Goal: Task Accomplishment & Management: Complete application form

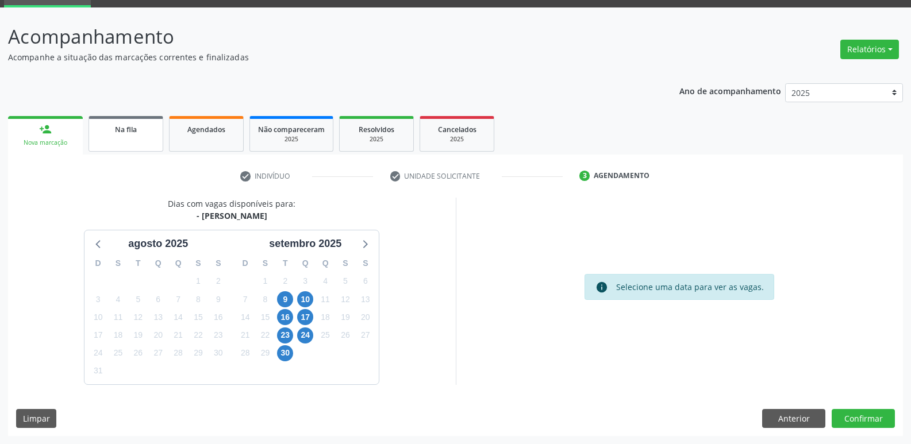
scroll to position [56, 0]
click at [109, 136] on link "Na fila" at bounding box center [125, 134] width 75 height 36
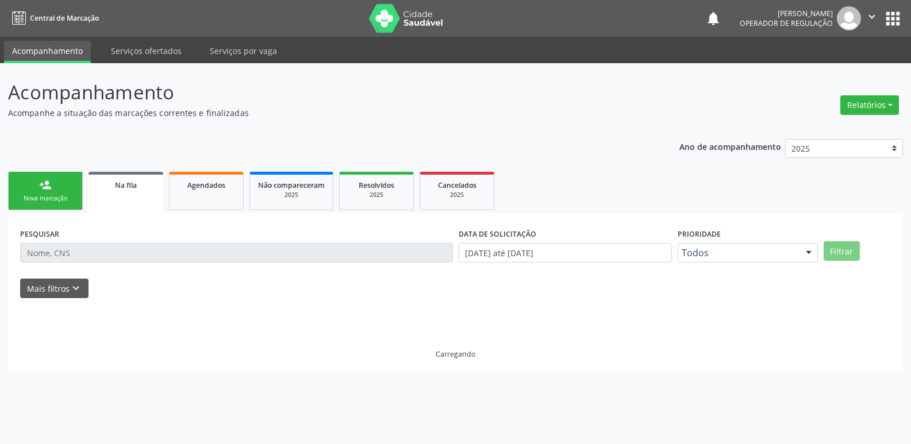
scroll to position [0, 0]
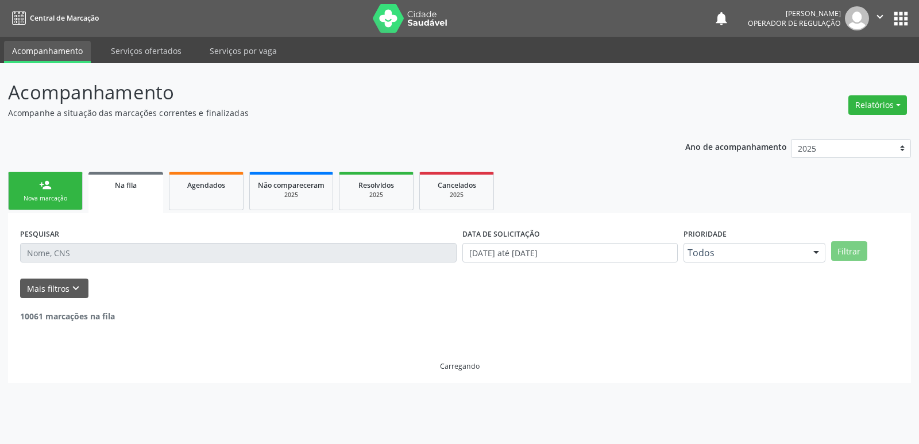
click at [99, 251] on input "text" at bounding box center [238, 253] width 437 height 20
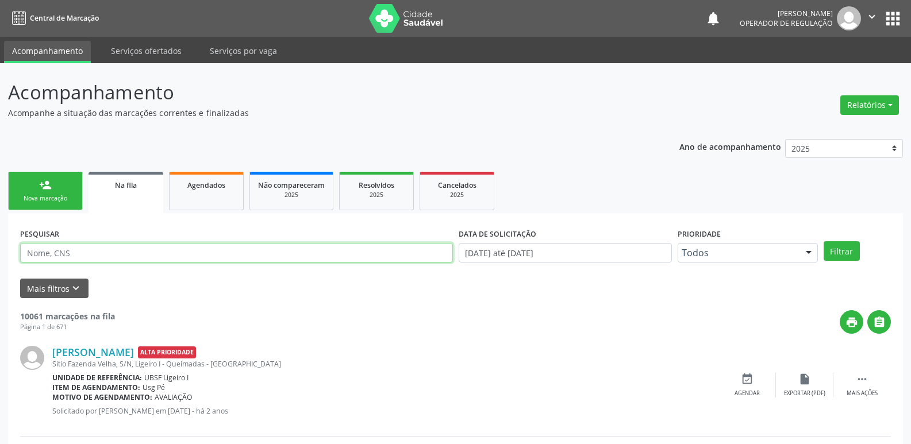
click at [99, 252] on input "text" at bounding box center [236, 253] width 433 height 20
type input "[PERSON_NAME] DAS [PERSON_NAME]"
click at [823, 241] on button "Filtrar" at bounding box center [841, 251] width 36 height 20
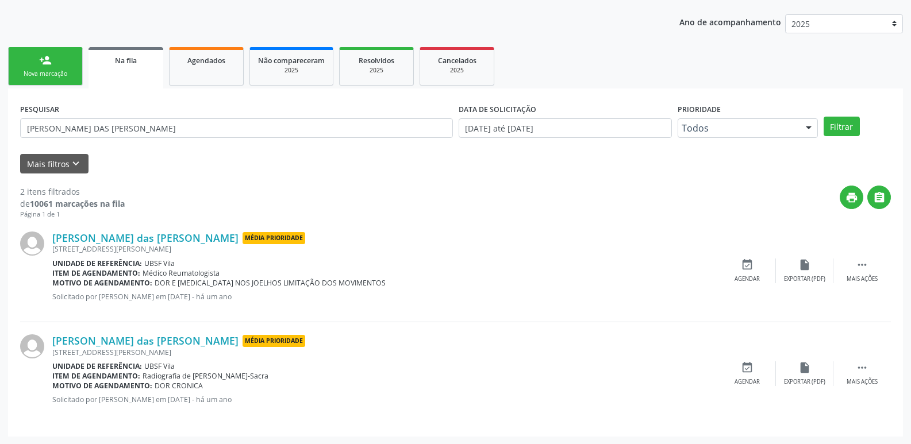
scroll to position [125, 0]
click at [236, 74] on link "Agendados" at bounding box center [206, 66] width 75 height 38
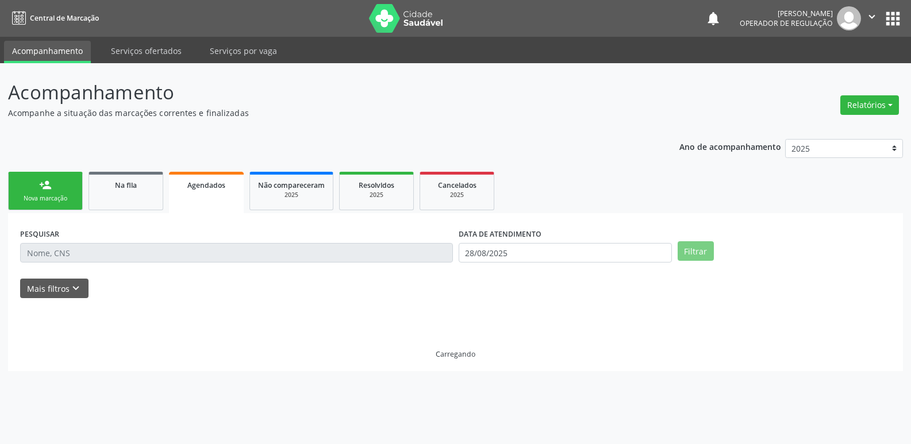
scroll to position [0, 0]
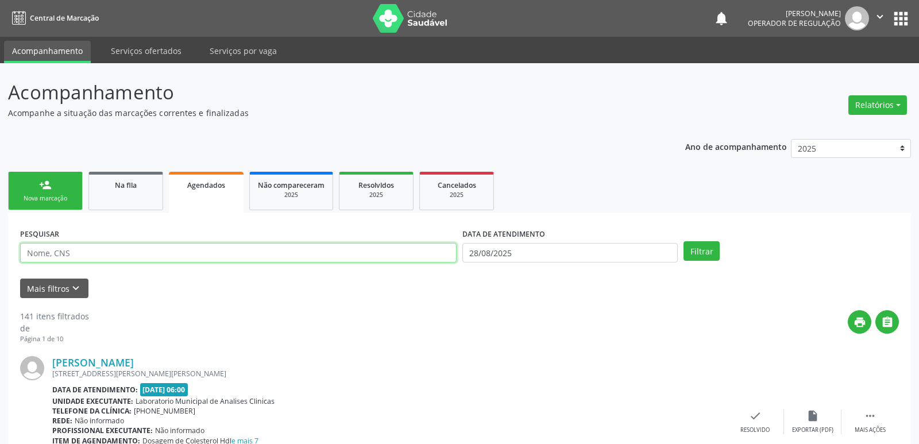
click at [88, 255] on input "text" at bounding box center [238, 253] width 437 height 20
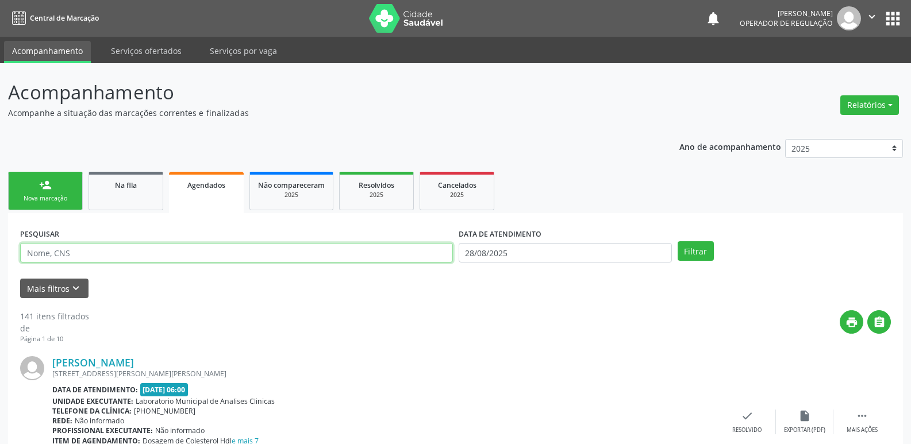
click at [88, 255] on input "text" at bounding box center [236, 253] width 433 height 20
type input "704108224638150"
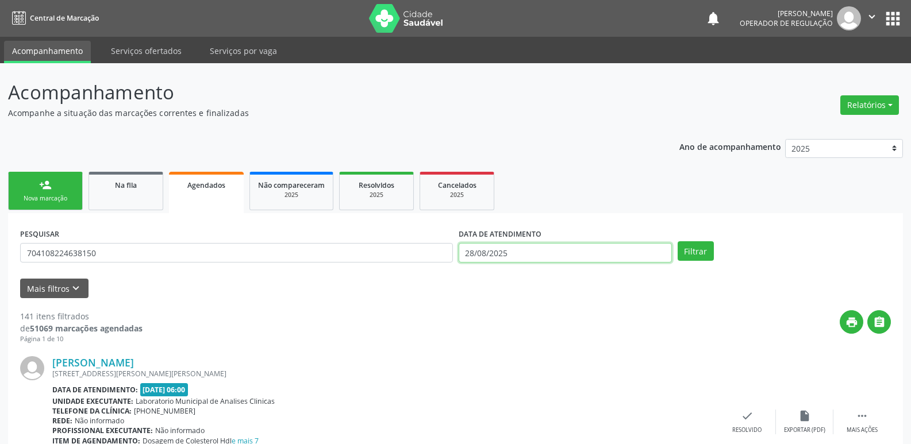
click at [533, 256] on input "28/08/2025" at bounding box center [565, 253] width 213 height 20
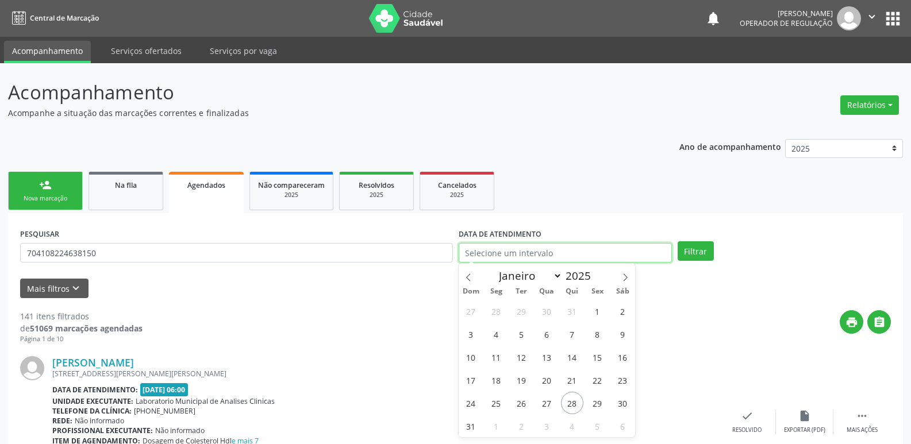
click at [677, 241] on button "Filtrar" at bounding box center [695, 251] width 36 height 20
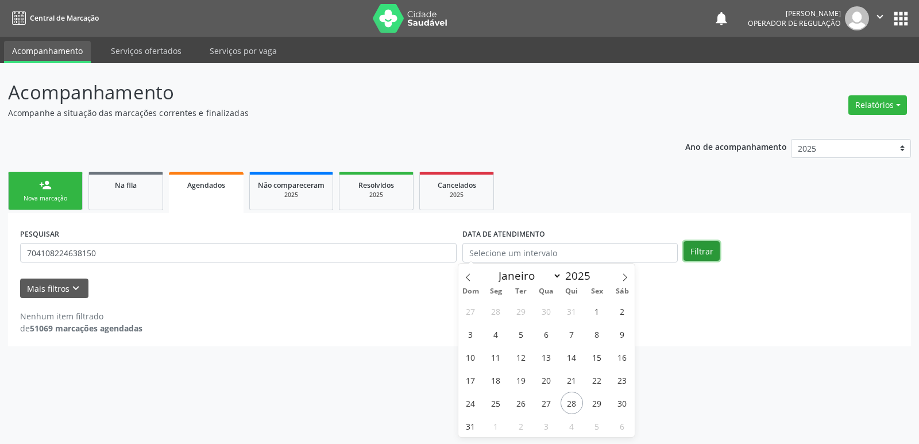
click at [701, 243] on button "Filtrar" at bounding box center [702, 251] width 36 height 20
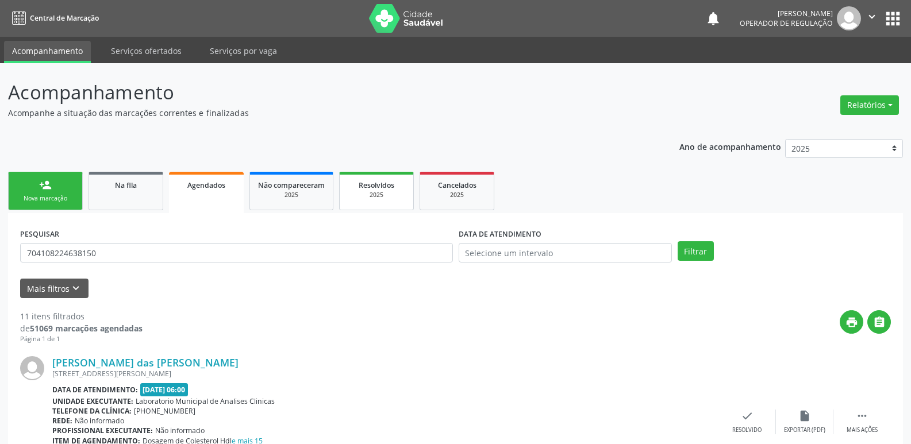
click at [383, 177] on link "Resolvidos 2025" at bounding box center [376, 191] width 75 height 38
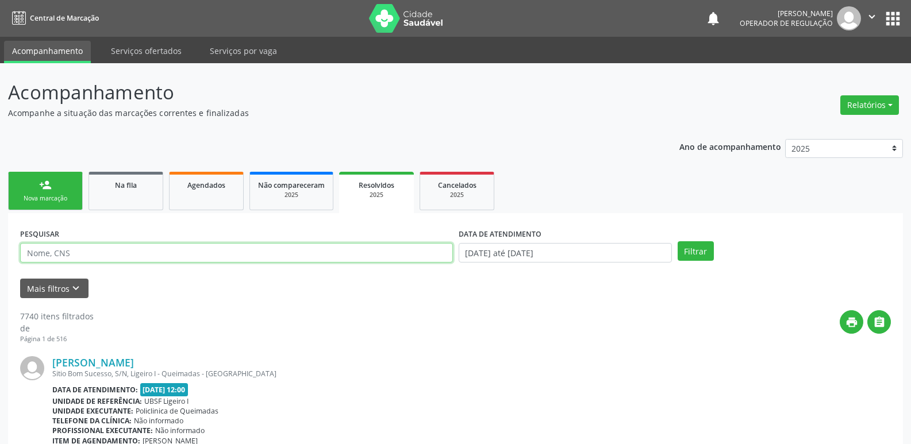
click at [140, 252] on input "text" at bounding box center [236, 253] width 433 height 20
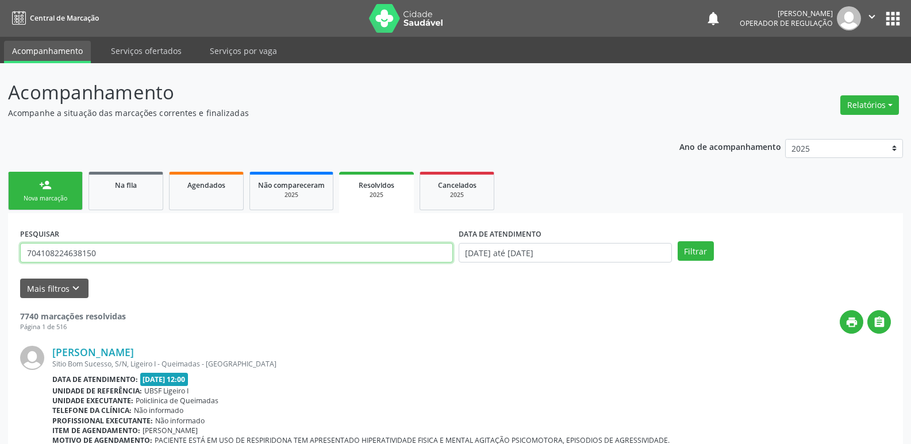
type input "704108224638150"
click at [677, 241] on button "Filtrar" at bounding box center [695, 251] width 36 height 20
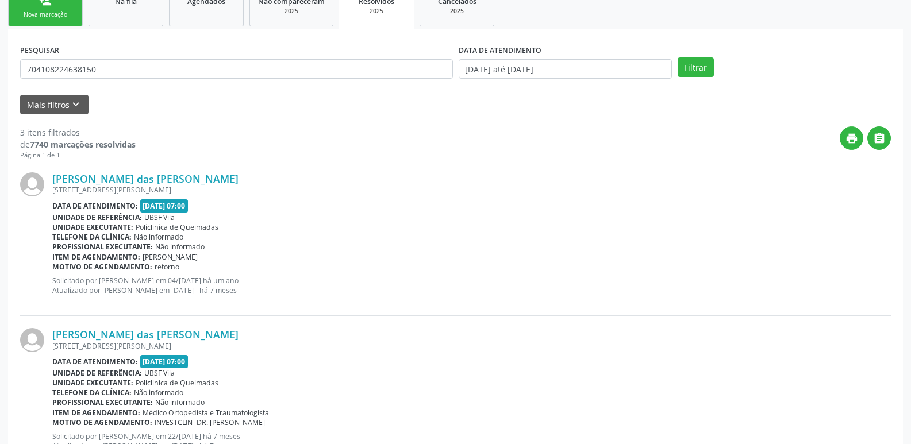
scroll to position [99, 0]
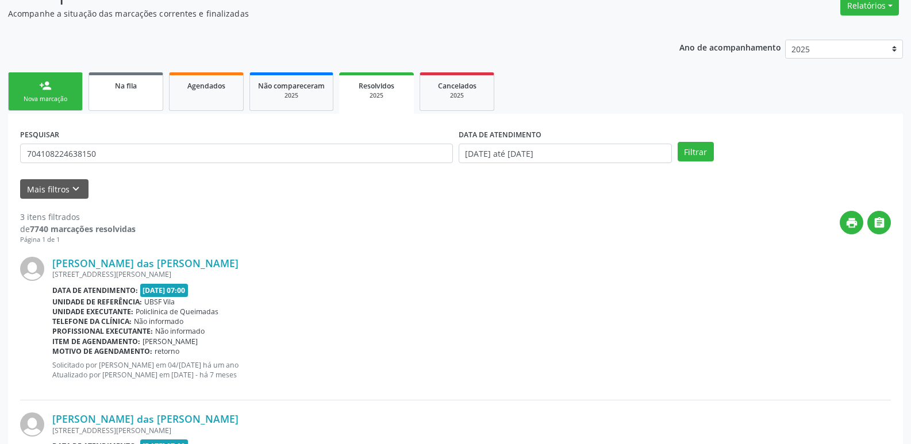
click at [124, 88] on span "Na fila" at bounding box center [126, 86] width 22 height 10
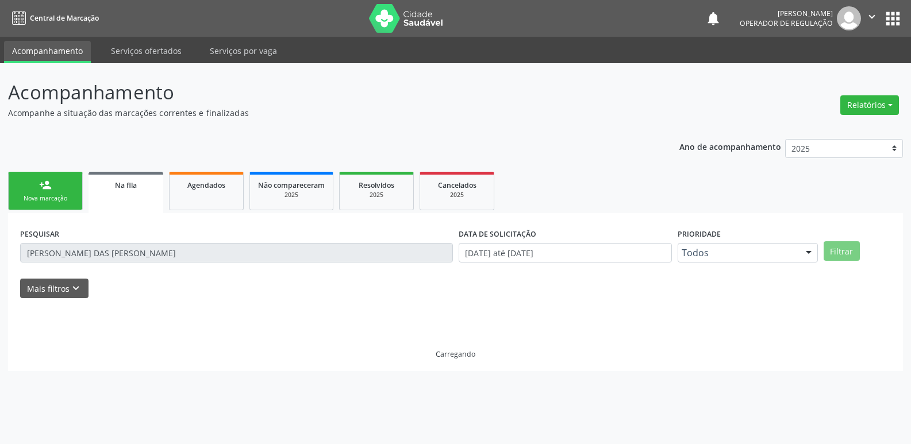
scroll to position [0, 0]
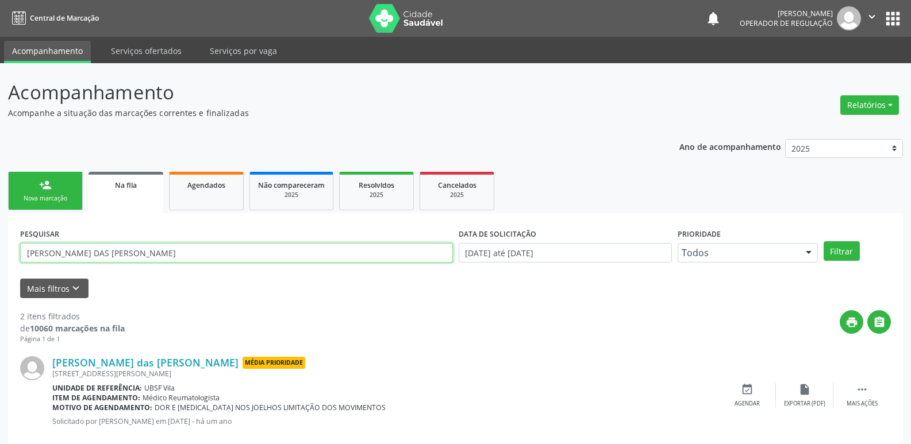
click at [0, 263] on div "Acompanhamento Acompanhe a situação das marcações correntes e finalizadas Relat…" at bounding box center [455, 316] width 911 height 506
type input "700502370016558"
click at [823, 241] on button "Filtrar" at bounding box center [841, 251] width 36 height 20
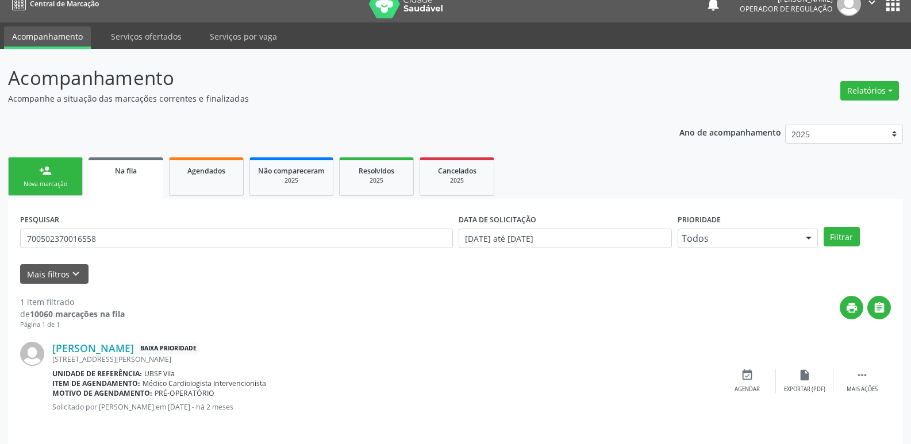
scroll to position [22, 0]
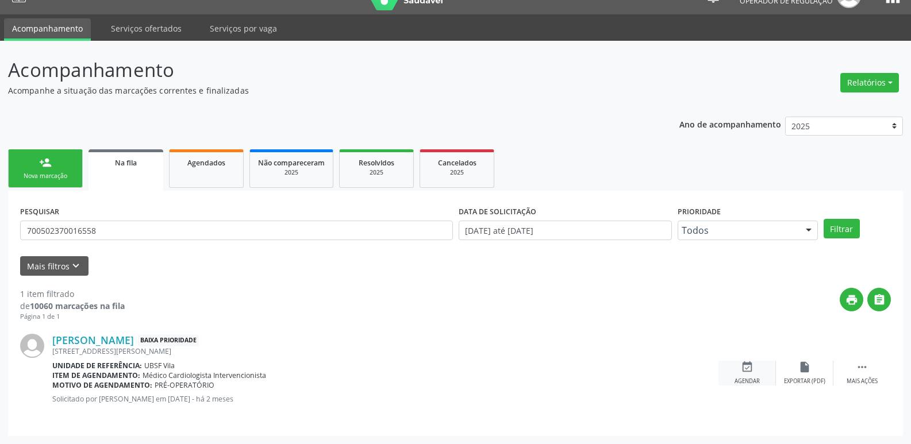
click at [746, 376] on div "event_available Agendar" at bounding box center [746, 373] width 57 height 25
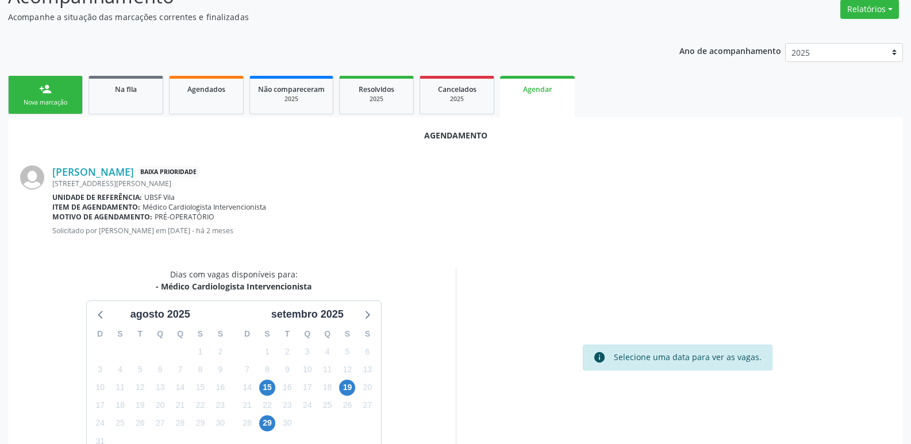
scroll to position [154, 0]
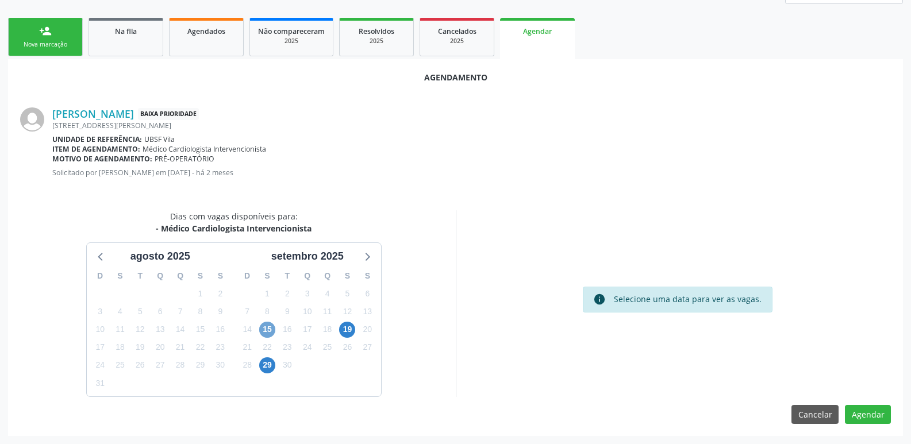
click at [267, 328] on span "15" at bounding box center [267, 330] width 16 height 16
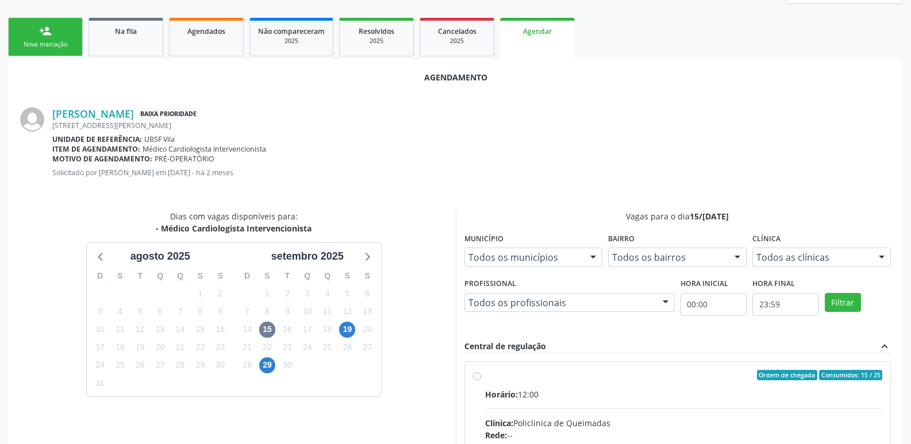
drag, startPoint x: 715, startPoint y: 391, endPoint x: 795, endPoint y: 323, distance: 104.3
radio input "true"
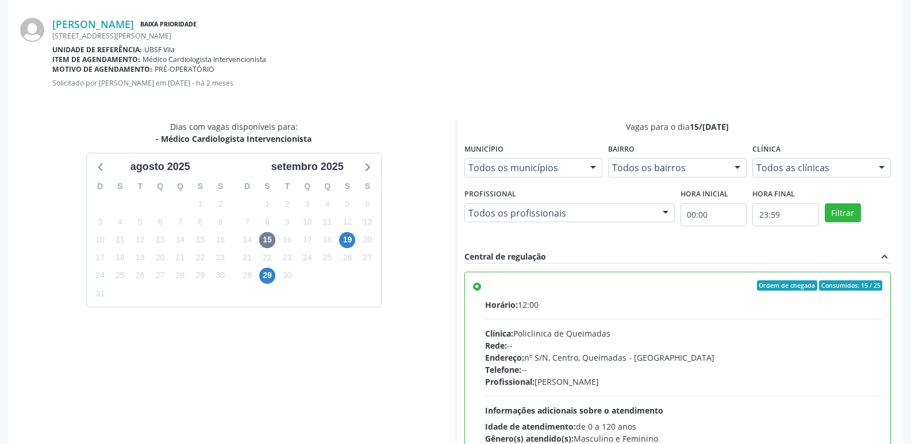
scroll to position [341, 0]
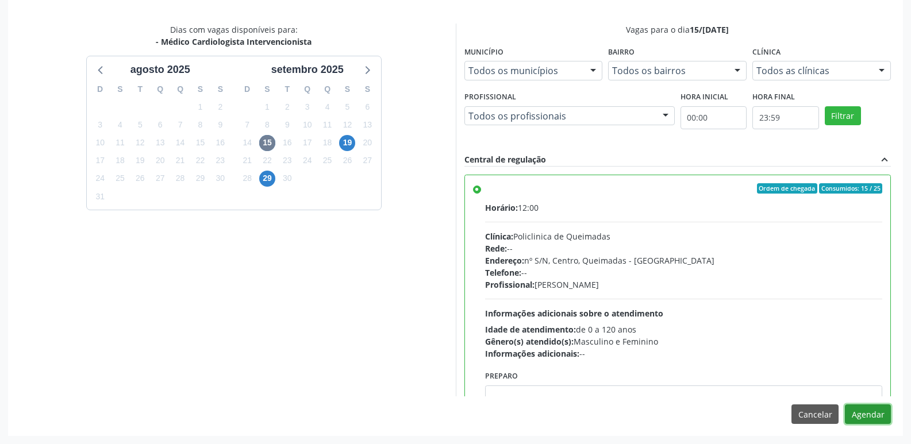
click at [863, 413] on button "Agendar" at bounding box center [868, 415] width 46 height 20
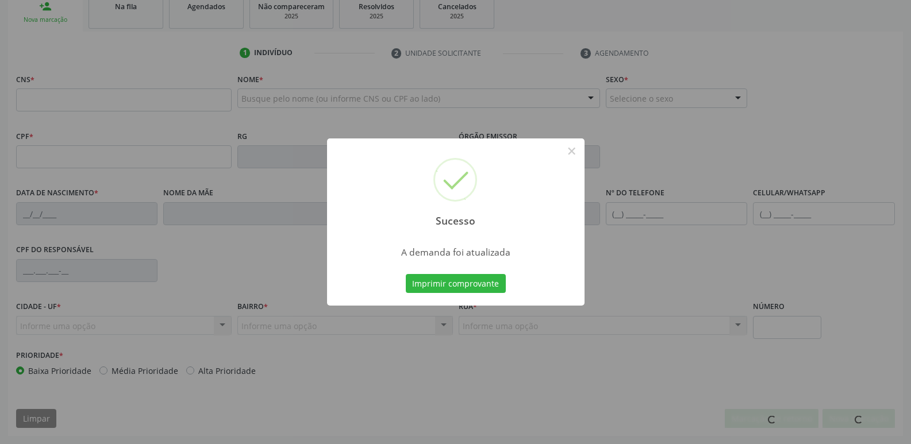
scroll to position [179, 0]
click at [406, 274] on button "Imprimir comprovante" at bounding box center [456, 284] width 100 height 20
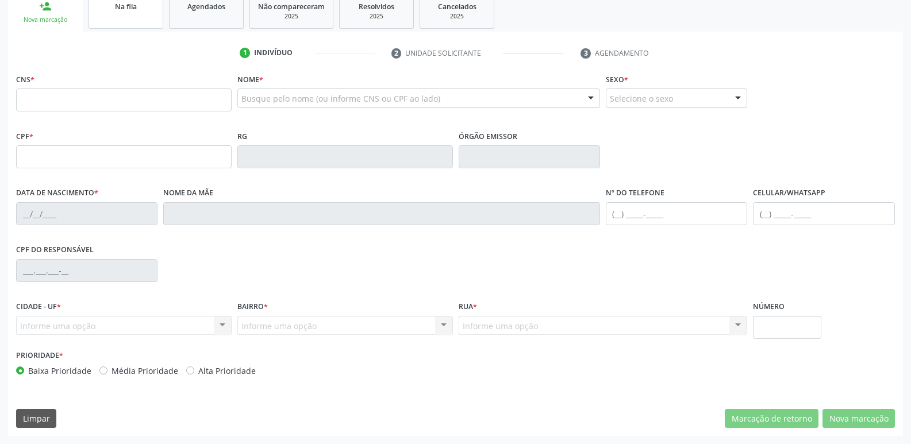
click at [133, 14] on link "Na fila" at bounding box center [125, 11] width 75 height 36
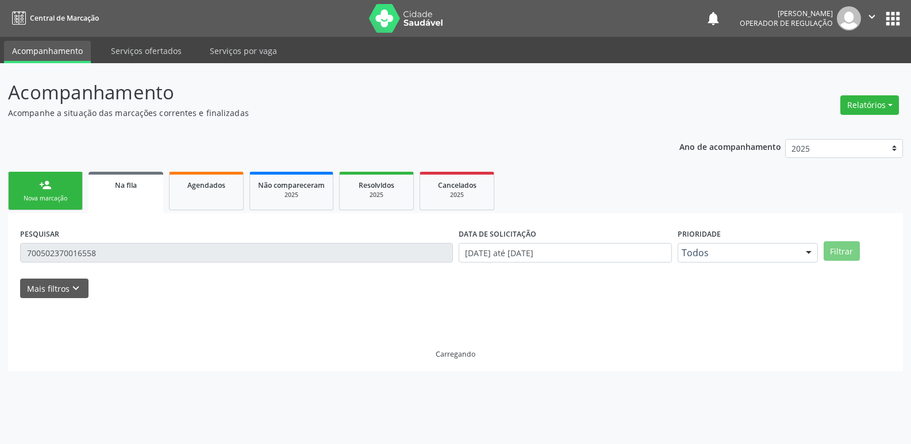
scroll to position [0, 0]
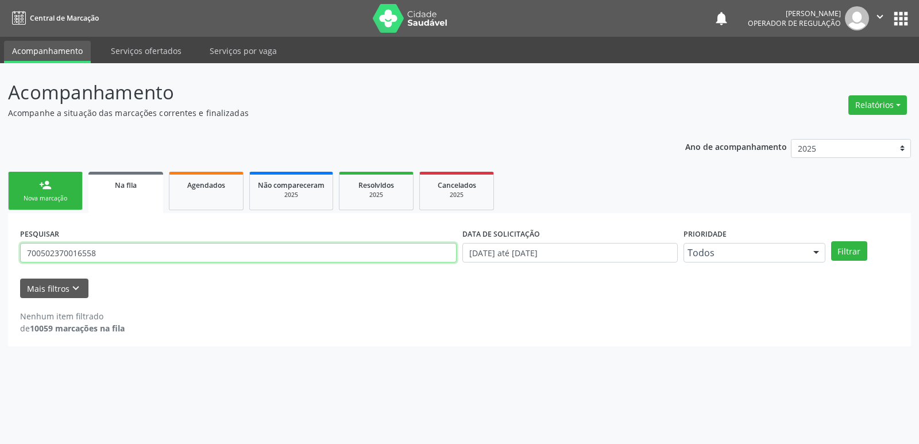
click at [113, 253] on input "700502370016558" at bounding box center [238, 253] width 437 height 20
click at [831, 241] on button "Filtrar" at bounding box center [849, 251] width 36 height 20
drag, startPoint x: 113, startPoint y: 253, endPoint x: 0, endPoint y: 245, distance: 113.5
click at [0, 245] on div "Acompanhamento Acompanhe a situação das marcações correntes e finalizadas Relat…" at bounding box center [459, 253] width 919 height 381
type input "704108224638150"
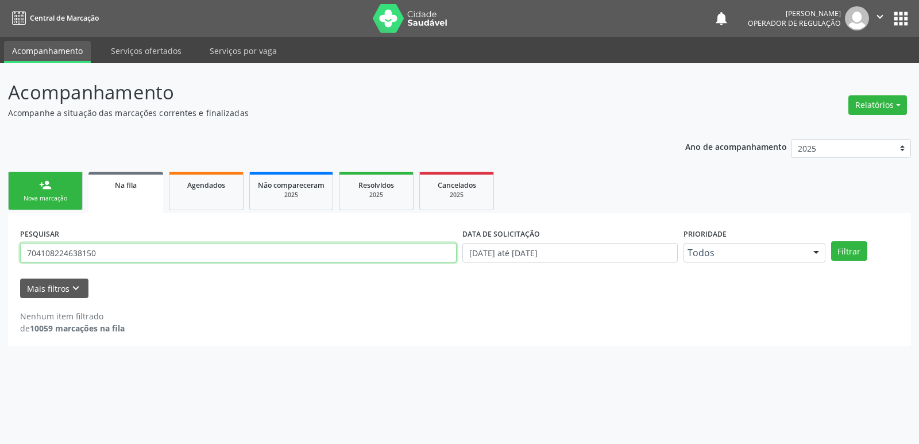
click at [831, 241] on button "Filtrar" at bounding box center [849, 251] width 36 height 20
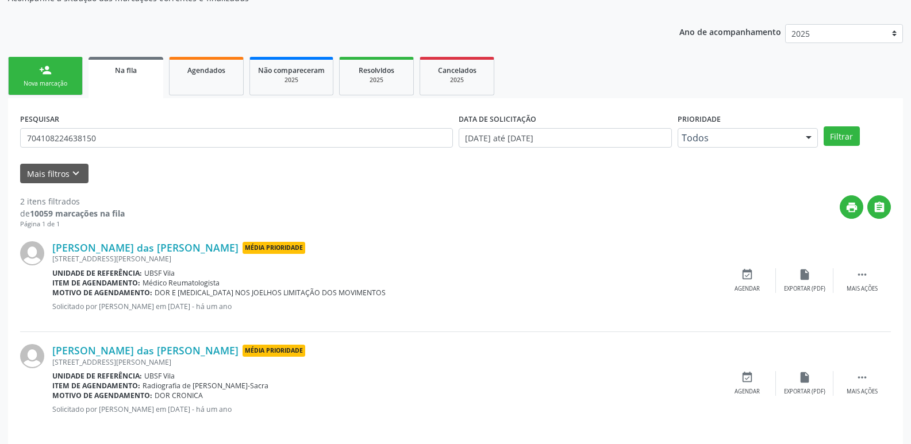
scroll to position [125, 0]
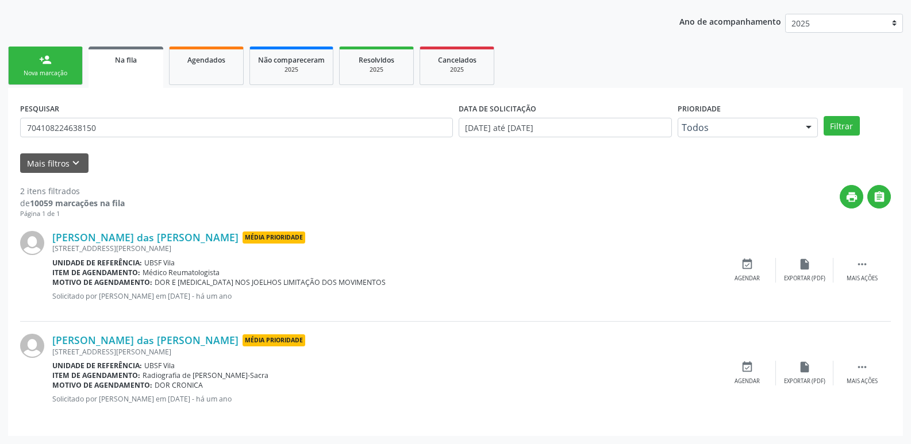
click at [43, 71] on div "Nova marcação" at bounding box center [45, 73] width 57 height 9
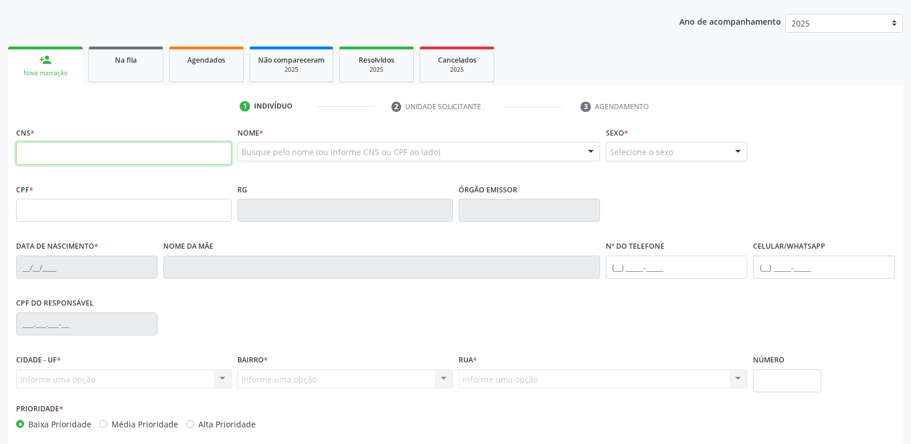
drag, startPoint x: 94, startPoint y: 156, endPoint x: 100, endPoint y: 111, distance: 44.7
click at [94, 152] on input "text" at bounding box center [123, 153] width 215 height 23
type input "704 1082 2463 8150"
type input "893.894.924-91"
type input "01/[DATE]"
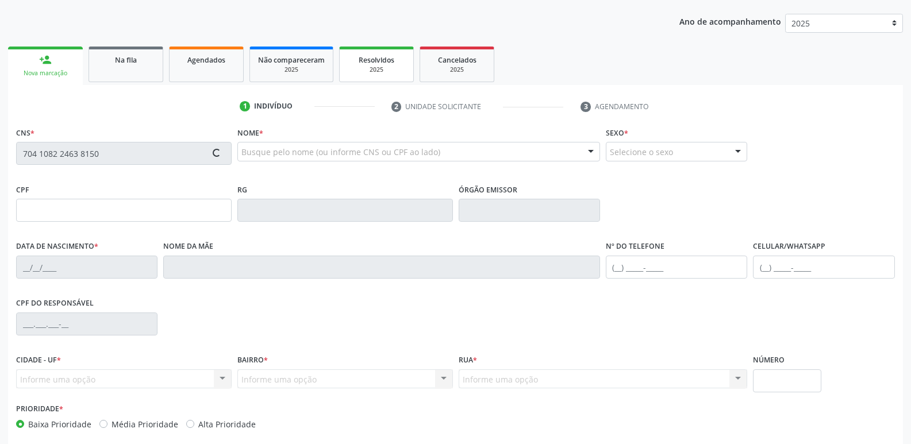
type input "[PERSON_NAME]"
type input "[PHONE_NUMBER]"
type input "99"
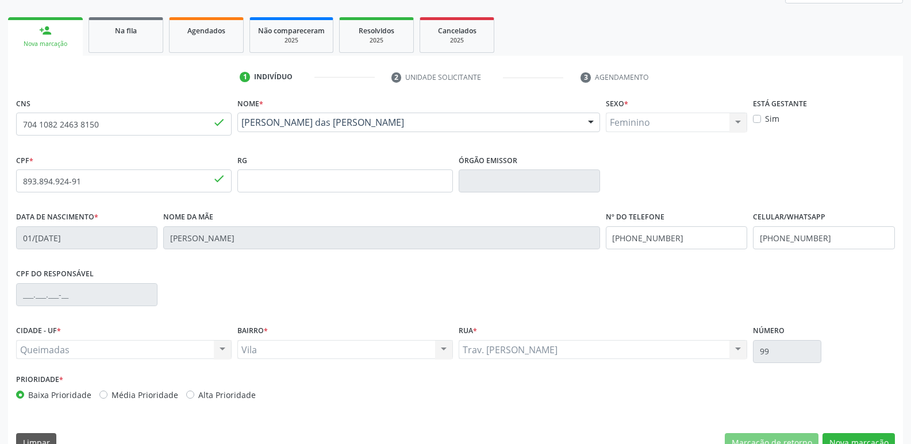
scroll to position [179, 0]
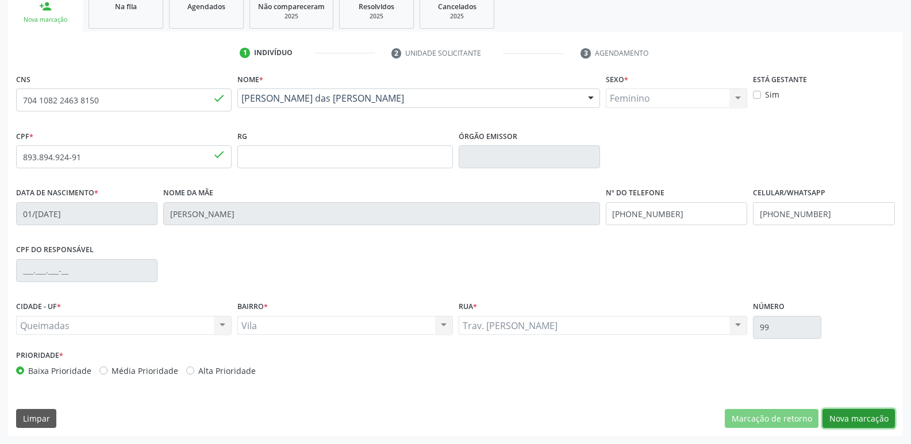
click at [834, 423] on button "Nova marcação" at bounding box center [858, 419] width 72 height 20
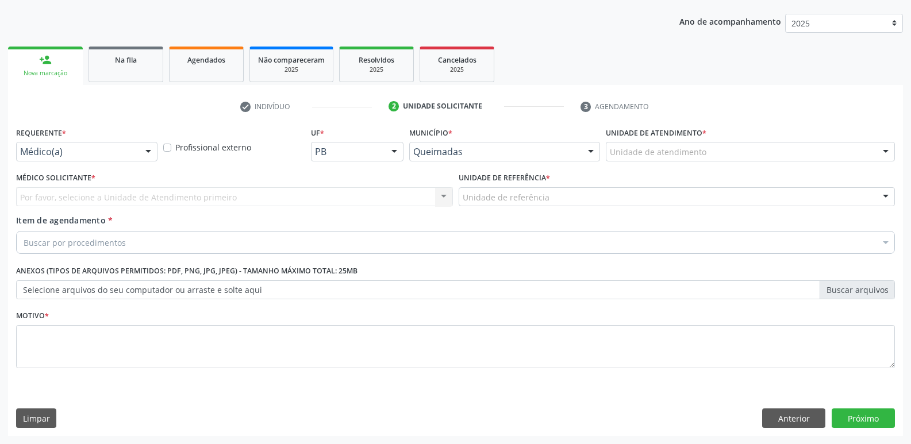
scroll to position [125, 0]
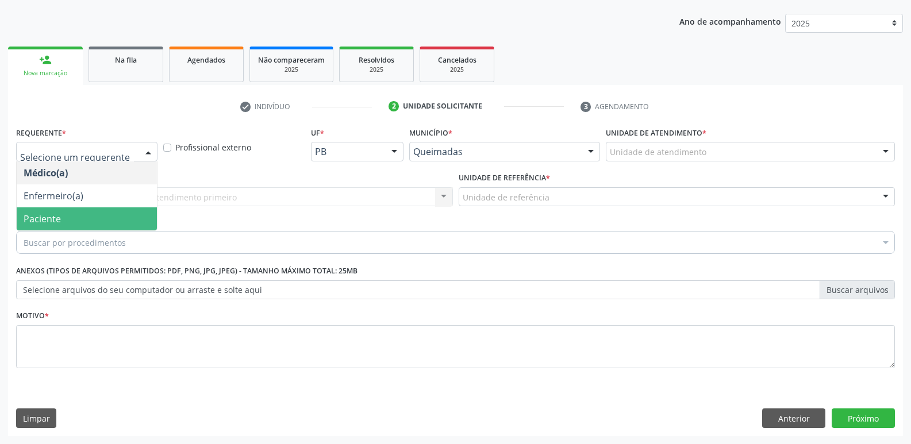
click at [110, 223] on span "Paciente" at bounding box center [87, 218] width 140 height 23
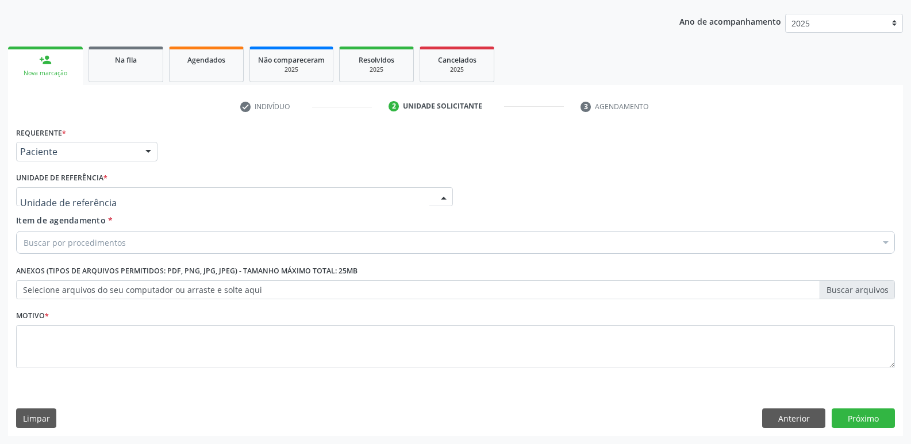
click at [136, 200] on div at bounding box center [234, 197] width 437 height 20
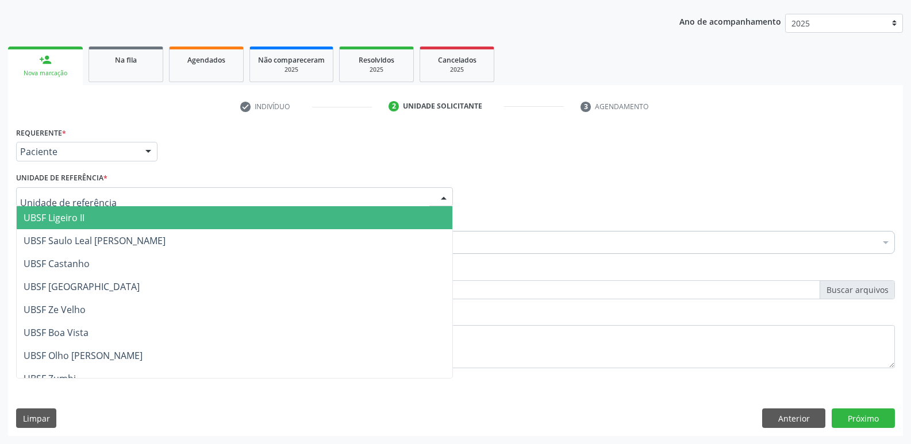
type input "V"
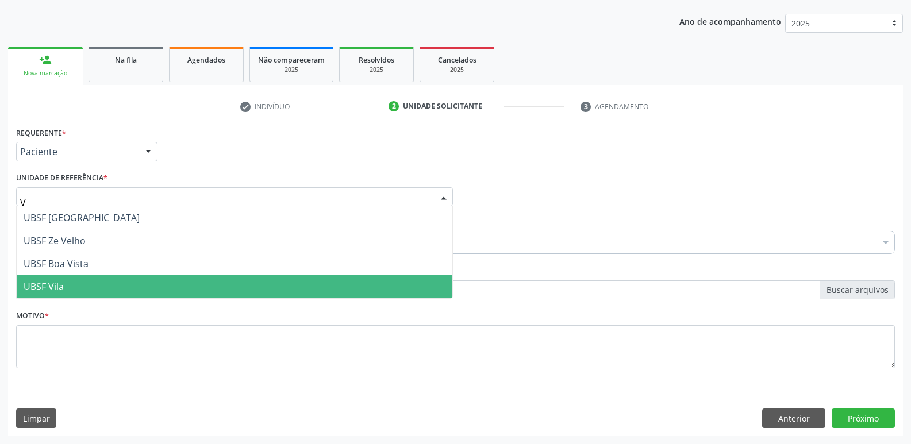
click at [82, 278] on span "UBSF Vila" at bounding box center [235, 286] width 436 height 23
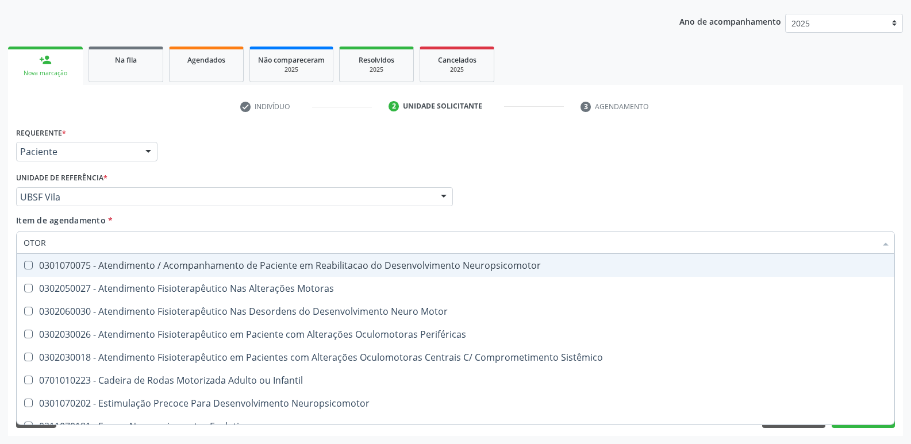
type input "OTORR"
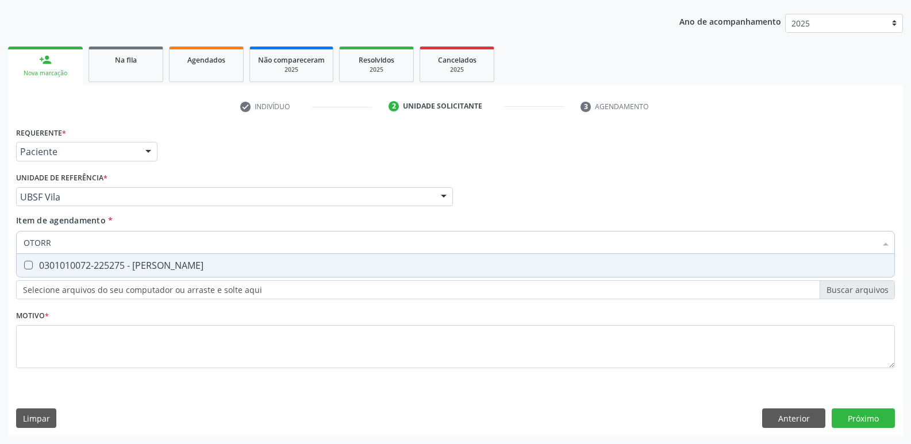
click at [149, 265] on div "0301010072-225275 - [PERSON_NAME]" at bounding box center [456, 265] width 864 height 9
checkbox Otorrinolaringologista "true"
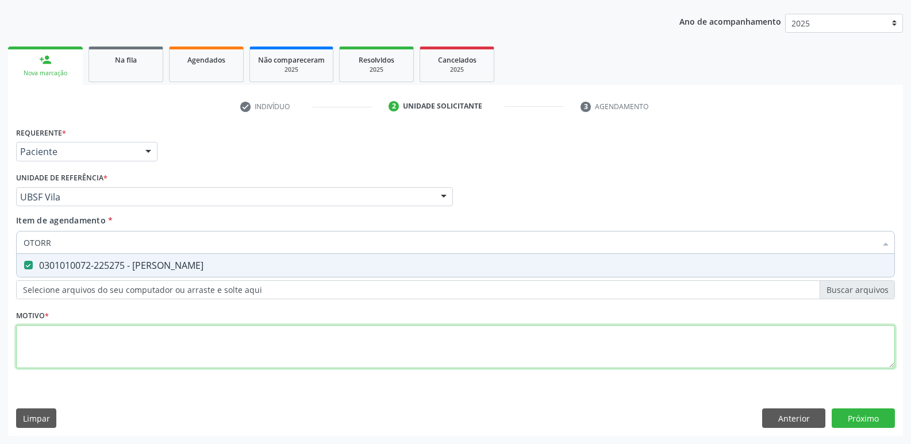
click at [109, 344] on div "Requerente * Paciente Médico(a) Enfermeiro(a) Paciente Nenhum resultado encontr…" at bounding box center [455, 254] width 879 height 260
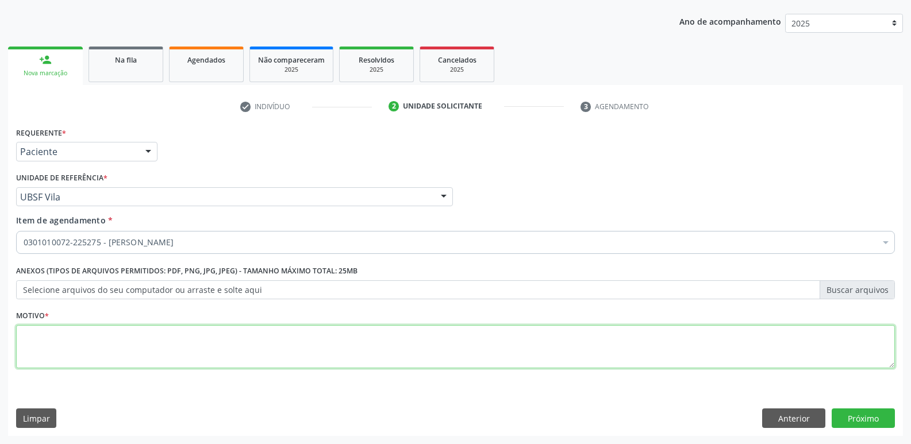
paste textarea "A"
type textarea "AVALIAÇÃO"
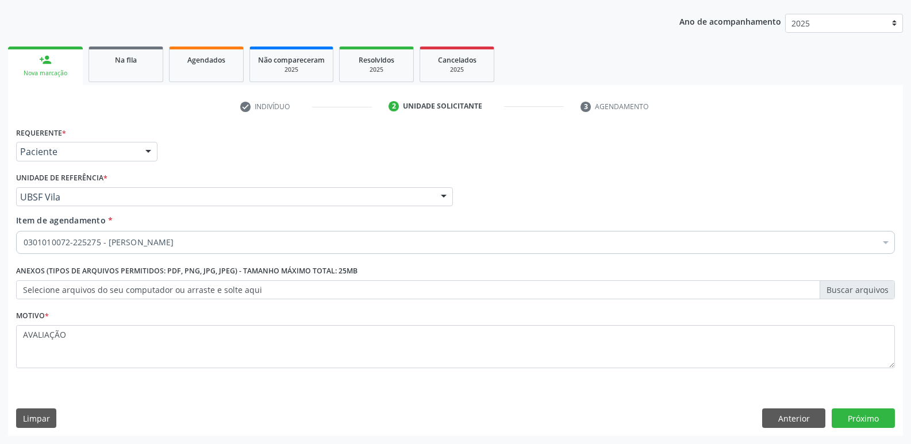
click at [852, 407] on div "Requerente * Paciente Médico(a) Enfermeiro(a) Paciente Nenhum resultado encontr…" at bounding box center [455, 280] width 895 height 312
drag, startPoint x: 859, startPoint y: 412, endPoint x: 886, endPoint y: 441, distance: 39.9
click at [868, 420] on button "Próximo" at bounding box center [862, 419] width 63 height 20
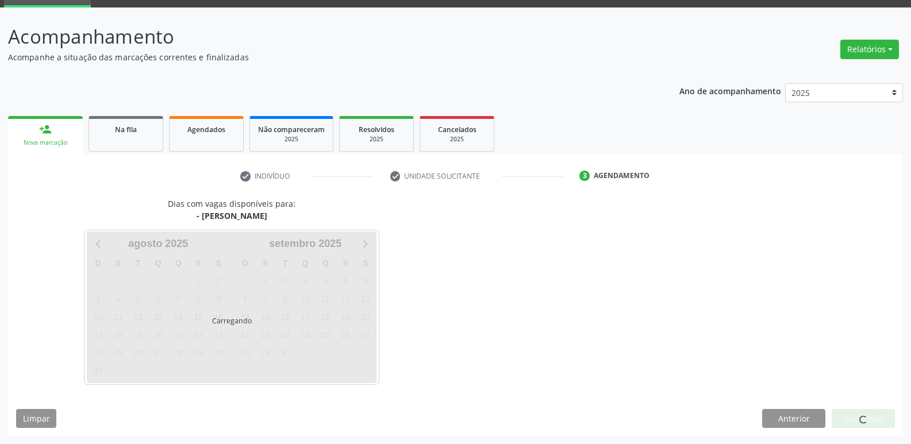
scroll to position [56, 0]
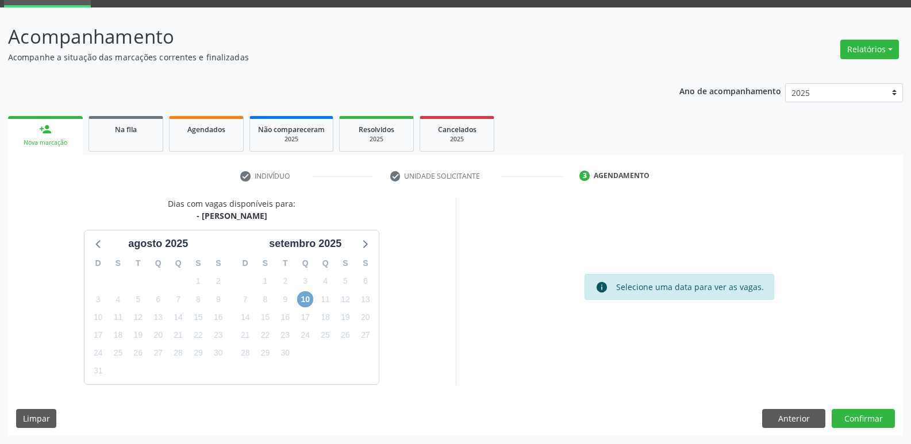
drag, startPoint x: 305, startPoint y: 303, endPoint x: 314, endPoint y: 296, distance: 11.0
click at [307, 303] on span "10" at bounding box center [305, 299] width 16 height 16
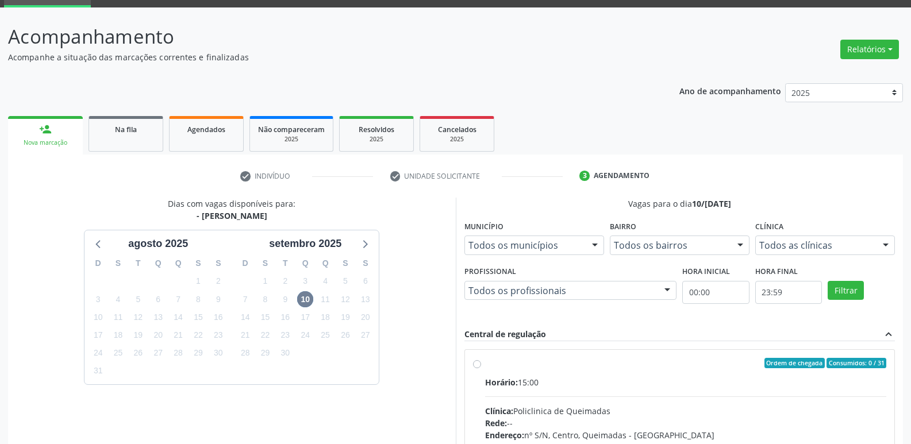
drag, startPoint x: 760, startPoint y: 384, endPoint x: 768, endPoint y: 375, distance: 12.7
click at [763, 381] on div "Horário: 15:00" at bounding box center [686, 382] width 402 height 12
click at [481, 368] on input "Ordem de chegada Consumidos: 0 / 31 Horário: 15:00 Clínica: Policlinica de Quei…" at bounding box center [477, 363] width 8 height 10
radio input "true"
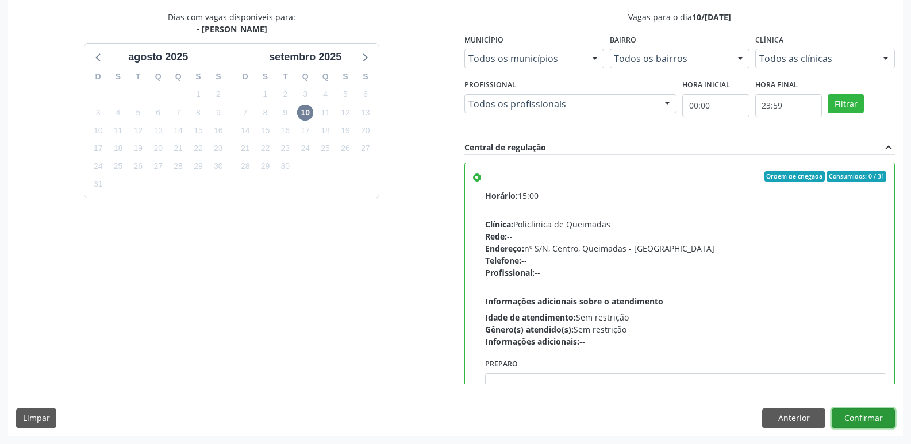
click at [850, 415] on button "Confirmar" at bounding box center [862, 419] width 63 height 20
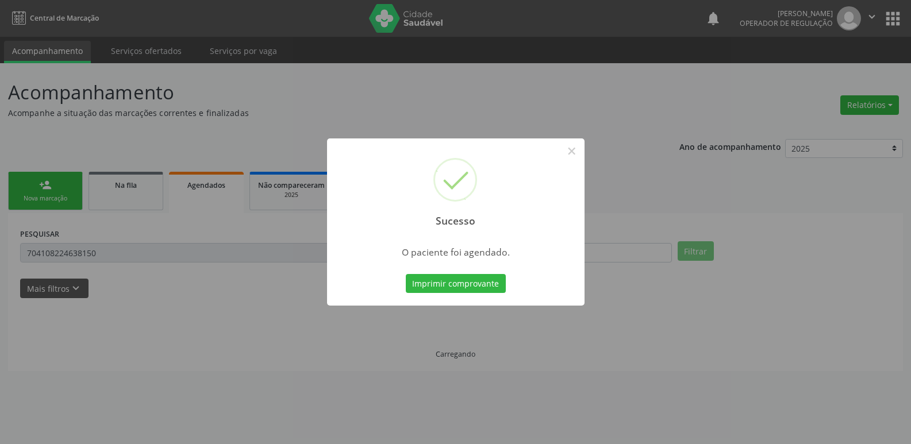
scroll to position [0, 0]
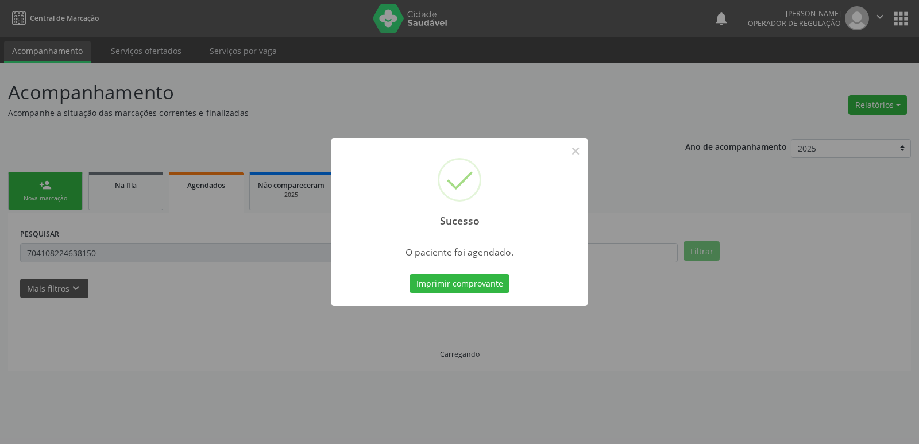
click at [410, 274] on button "Imprimir comprovante" at bounding box center [460, 284] width 100 height 20
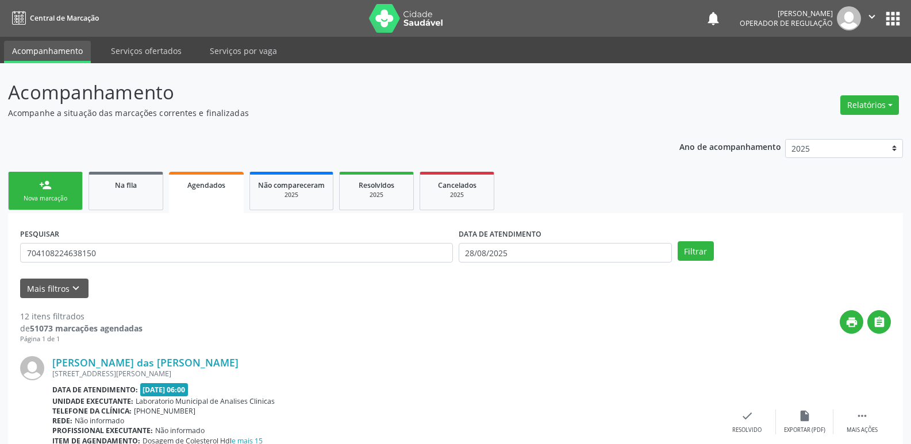
click at [56, 196] on div "Nova marcação" at bounding box center [45, 198] width 57 height 9
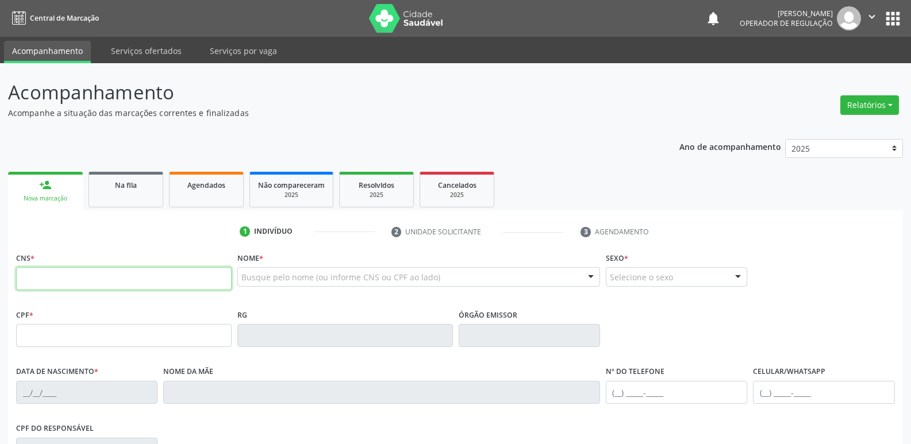
drag, startPoint x: 64, startPoint y: 271, endPoint x: 91, endPoint y: 226, distance: 52.0
click at [64, 271] on input "text" at bounding box center [123, 278] width 215 height 23
type input "704 8030 1606 2240"
type input "112.613.174-16"
type input "17/[DATE]"
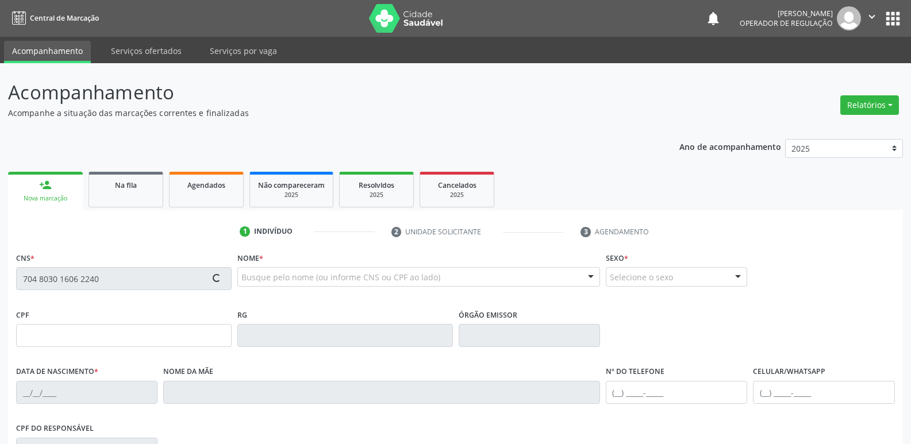
type input "[PERSON_NAME]"
type input "[PHONE_NUMBER]"
type input "226"
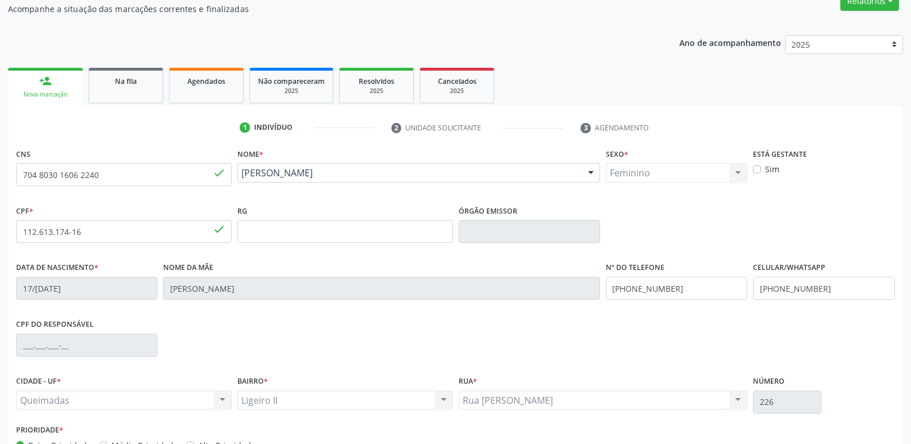
scroll to position [179, 0]
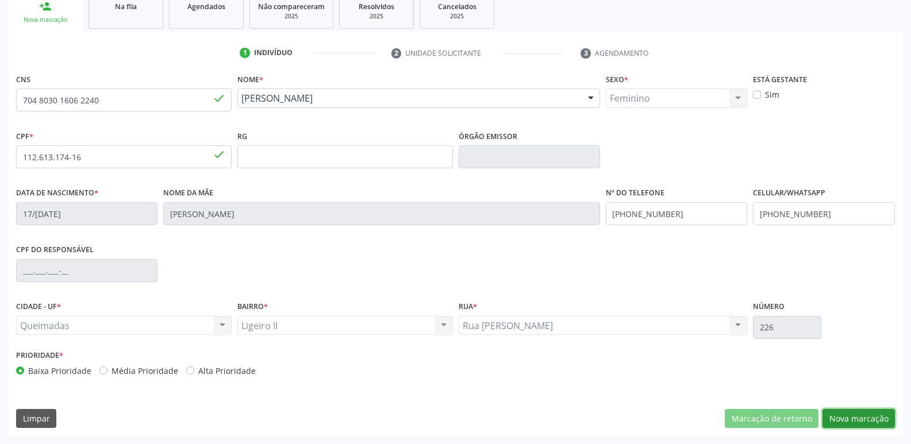
drag, startPoint x: 843, startPoint y: 423, endPoint x: 834, endPoint y: 415, distance: 11.8
click at [838, 419] on button "Nova marcação" at bounding box center [858, 419] width 72 height 20
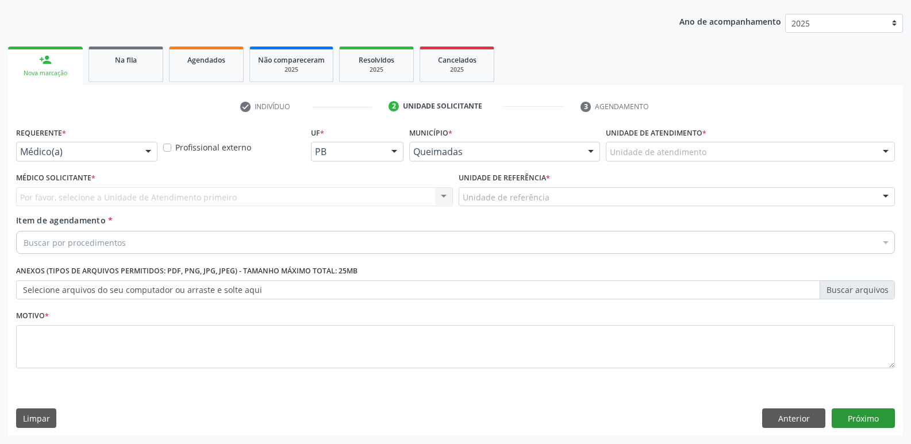
scroll to position [125, 0]
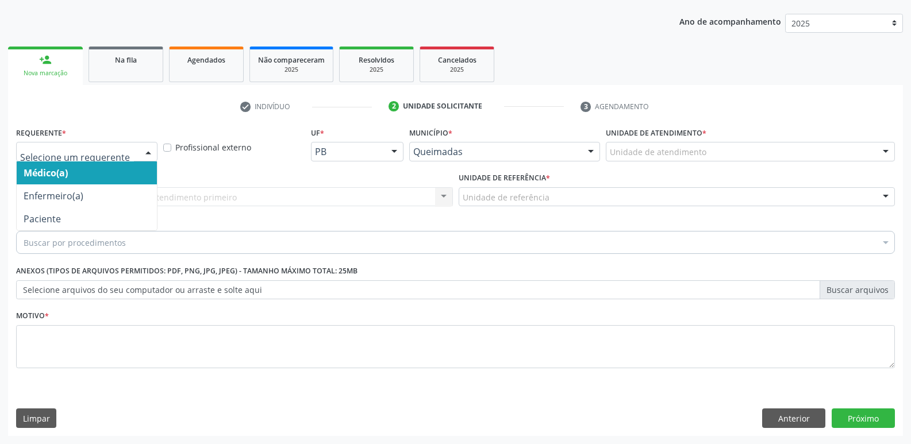
drag, startPoint x: 106, startPoint y: 147, endPoint x: 67, endPoint y: 203, distance: 68.5
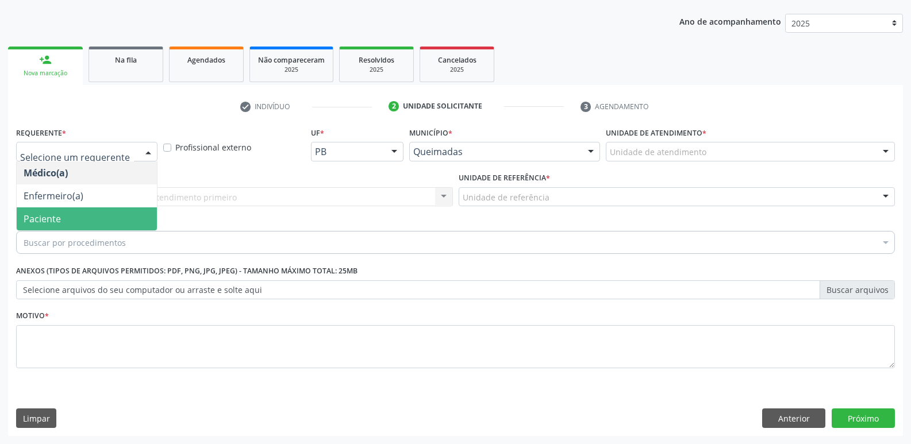
click at [65, 211] on span "Paciente" at bounding box center [87, 218] width 140 height 23
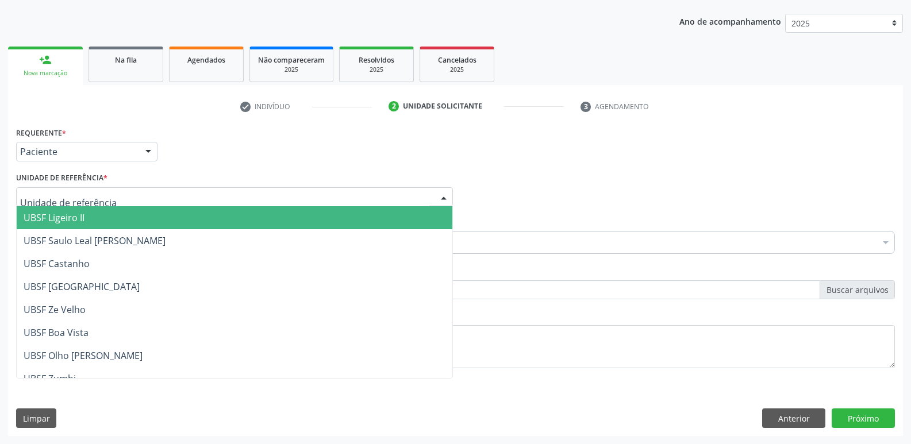
click at [73, 225] on span "UBSF Ligeiro II" at bounding box center [235, 217] width 436 height 23
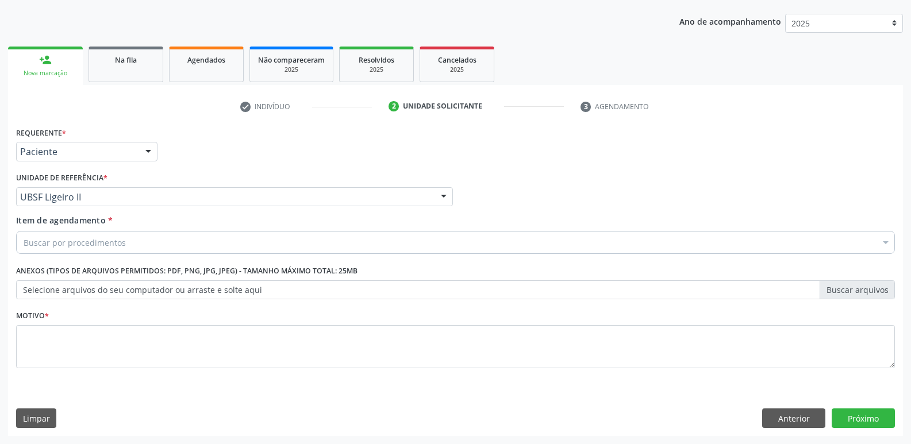
click at [73, 249] on div "Buscar por procedimentos" at bounding box center [455, 242] width 879 height 23
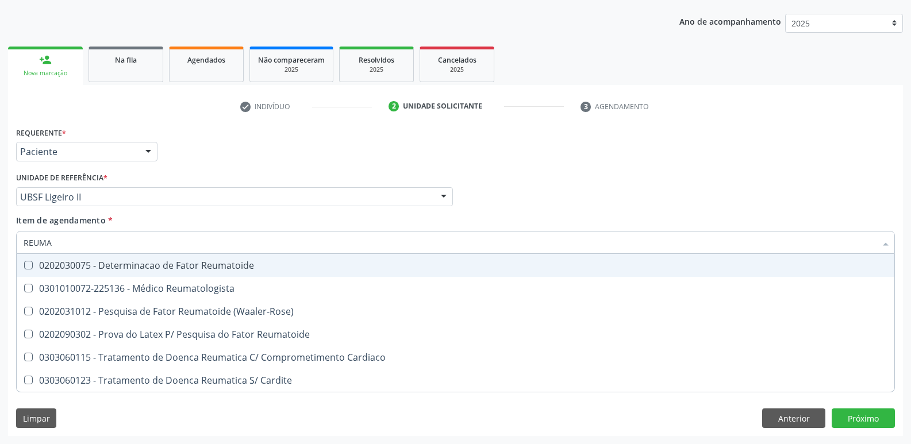
type input "REUMAT"
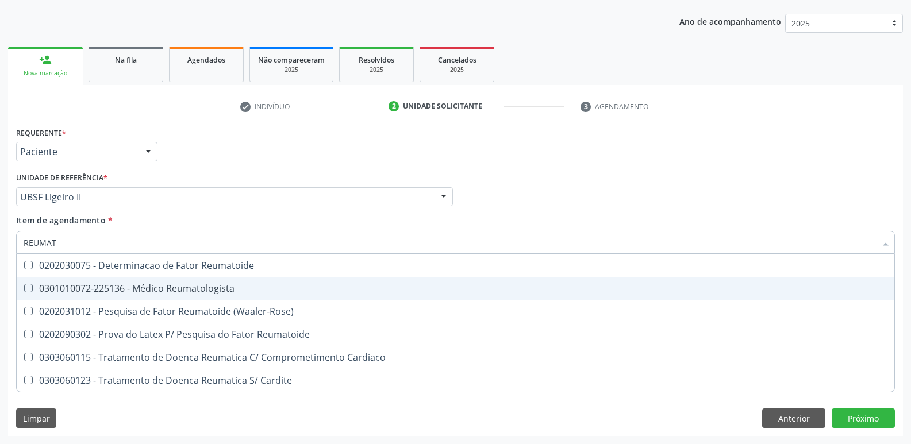
drag, startPoint x: 164, startPoint y: 292, endPoint x: 165, endPoint y: 275, distance: 17.3
click at [164, 291] on div "0301010072-225136 - Médico Reumatologista" at bounding box center [456, 288] width 864 height 9
checkbox Reumatologista "true"
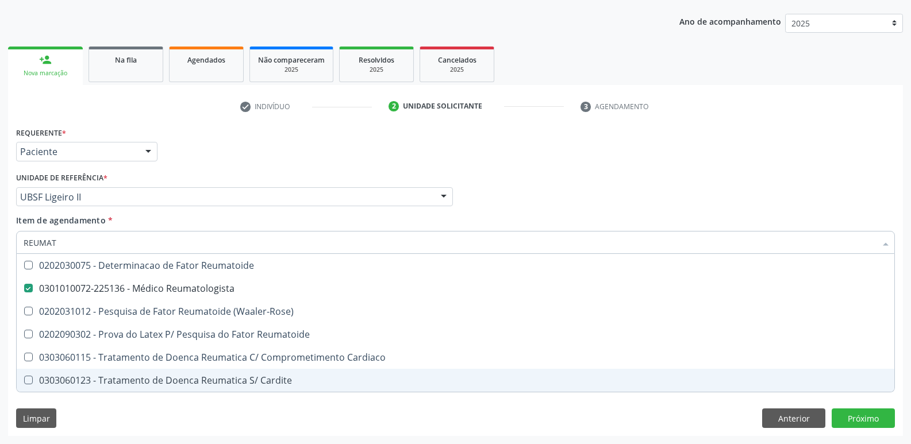
click at [128, 407] on div "Requerente * Paciente Médico(a) Enfermeiro(a) Paciente Nenhum resultado encontr…" at bounding box center [455, 280] width 895 height 312
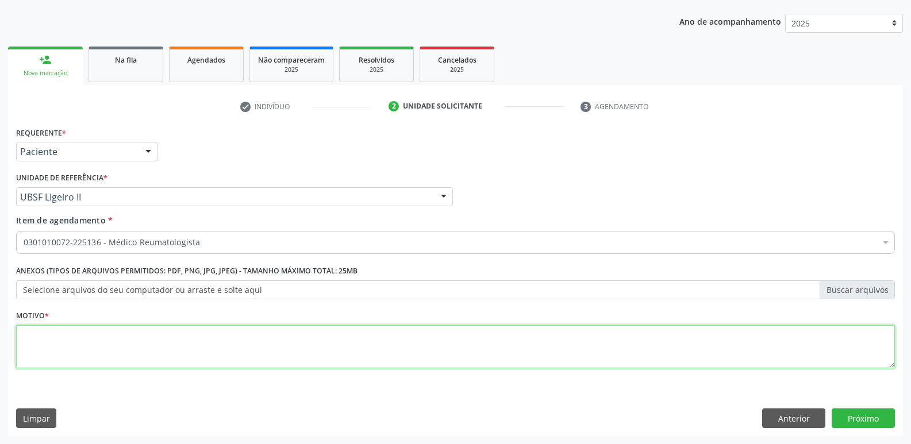
click at [225, 334] on textarea at bounding box center [455, 347] width 879 height 44
paste textarea "A"
drag, startPoint x: 130, startPoint y: 334, endPoint x: 0, endPoint y: 269, distance: 144.9
click at [0, 269] on div "Acompanhamento Acompanhe a situação das marcações correntes e finalizadas Relat…" at bounding box center [455, 191] width 911 height 506
type textarea "AVALIAÇÃO"
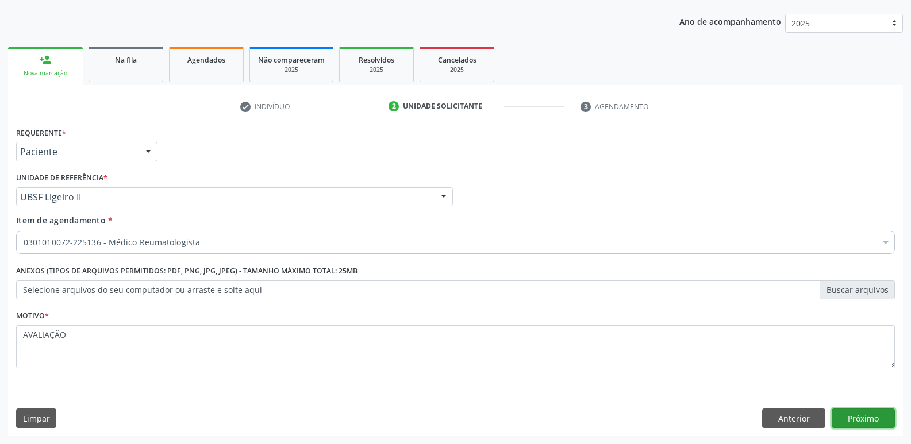
click at [874, 423] on button "Próximo" at bounding box center [862, 419] width 63 height 20
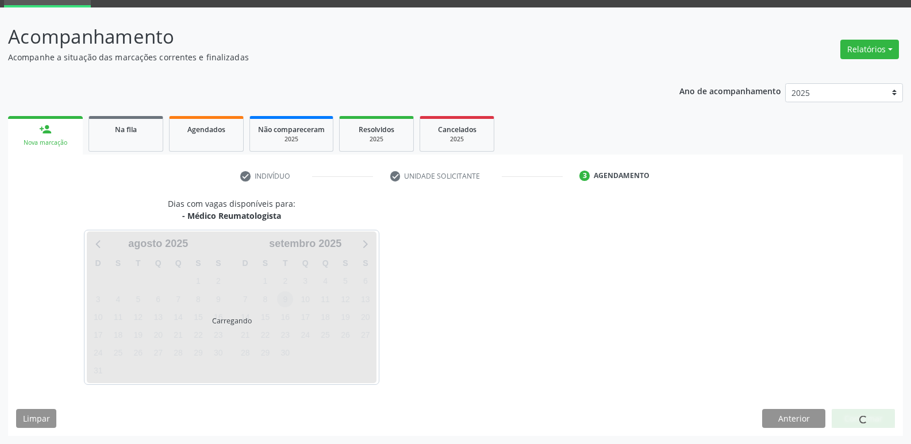
scroll to position [56, 0]
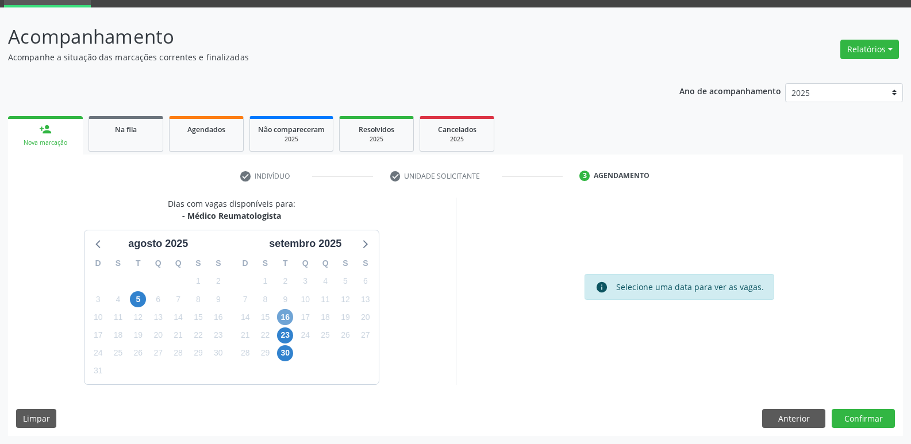
click at [290, 312] on span "16" at bounding box center [285, 317] width 16 height 16
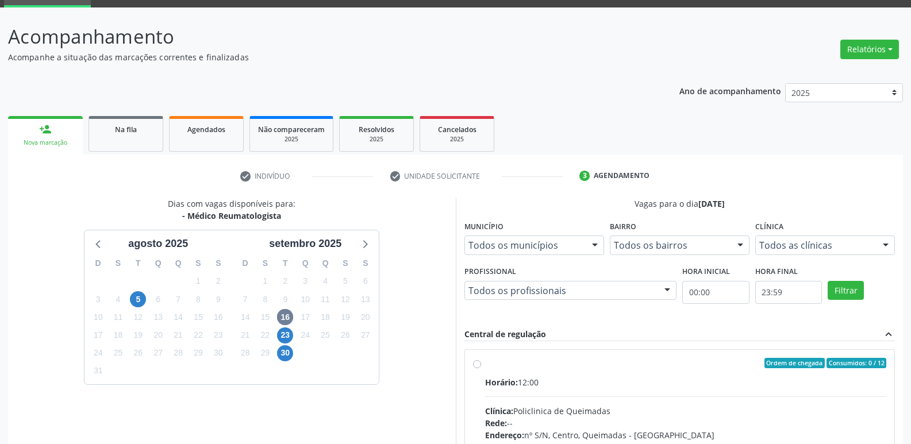
drag, startPoint x: 739, startPoint y: 367, endPoint x: 800, endPoint y: 306, distance: 86.1
click at [745, 364] on div "Ordem de chegada Consumidos: 0 / 12" at bounding box center [686, 363] width 402 height 10
click at [481, 364] on input "Ordem de chegada Consumidos: 0 / 12 Horário: 12:00 Clínica: Policlinica de Quei…" at bounding box center [477, 363] width 8 height 10
radio input "true"
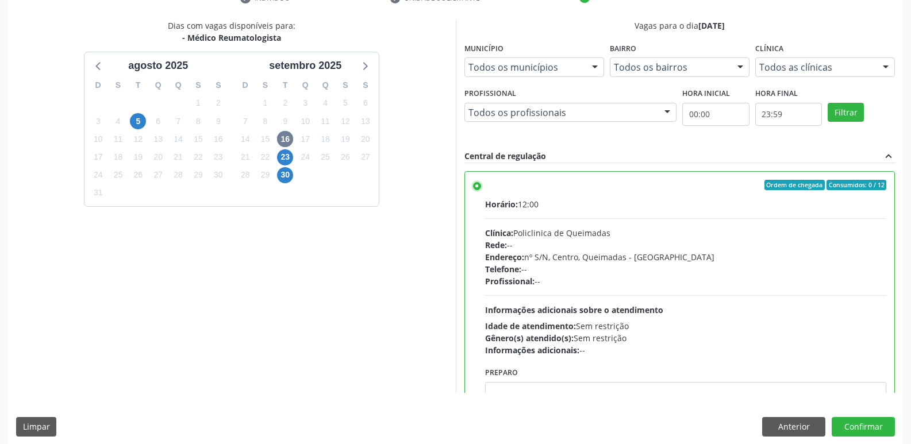
scroll to position [242, 0]
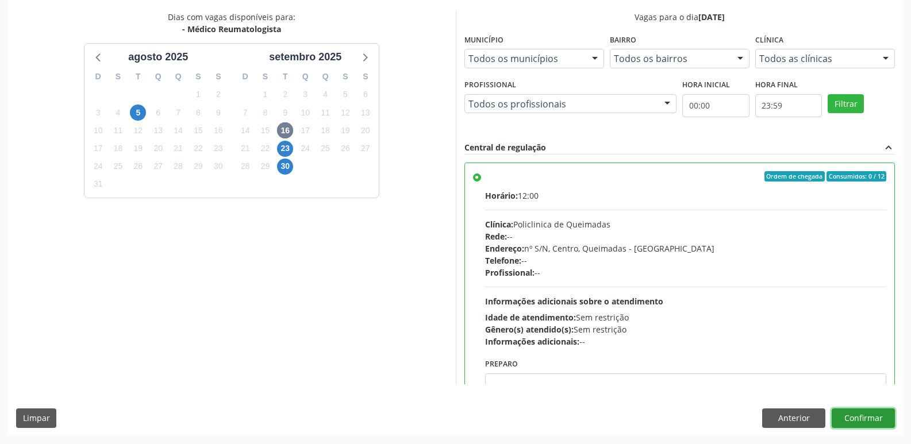
click at [859, 416] on button "Confirmar" at bounding box center [862, 419] width 63 height 20
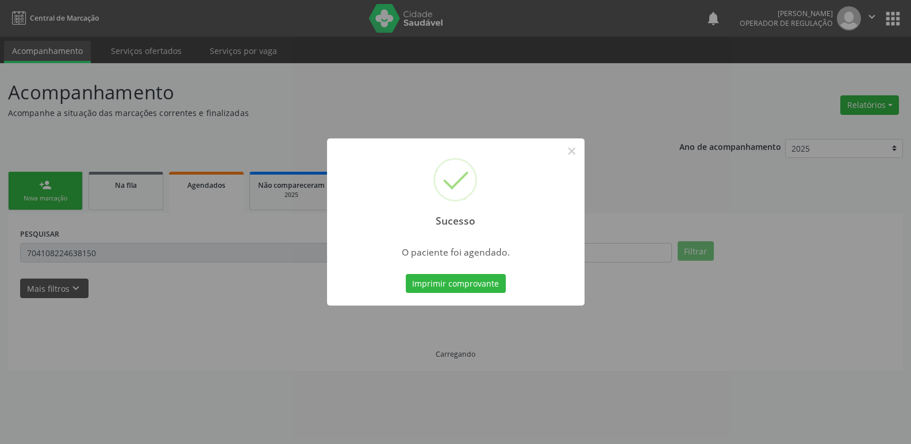
scroll to position [0, 0]
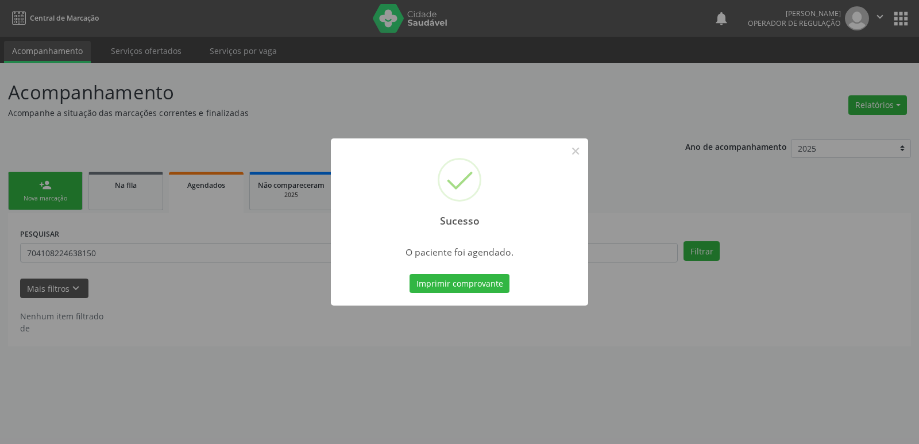
click at [410, 274] on button "Imprimir comprovante" at bounding box center [460, 284] width 100 height 20
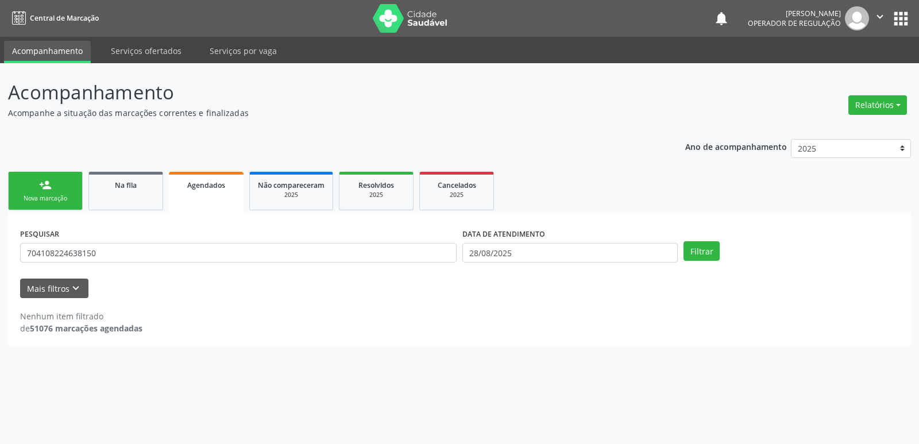
click at [55, 195] on div "Nova marcação" at bounding box center [45, 198] width 57 height 9
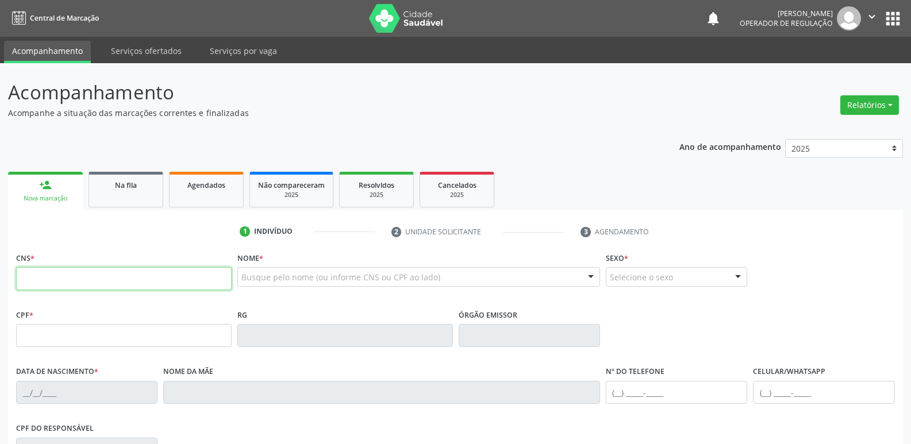
click at [63, 277] on input "text" at bounding box center [123, 278] width 215 height 23
type input "700 4059 7559 1849"
type input "054.482.454-71"
type input "[DATE]"
type input "[PERSON_NAME]"
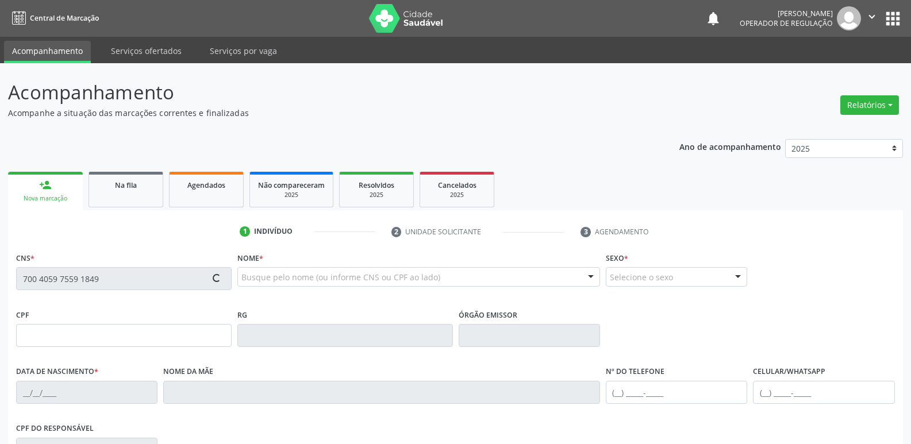
type input "[PHONE_NUMBER]"
type input "1471"
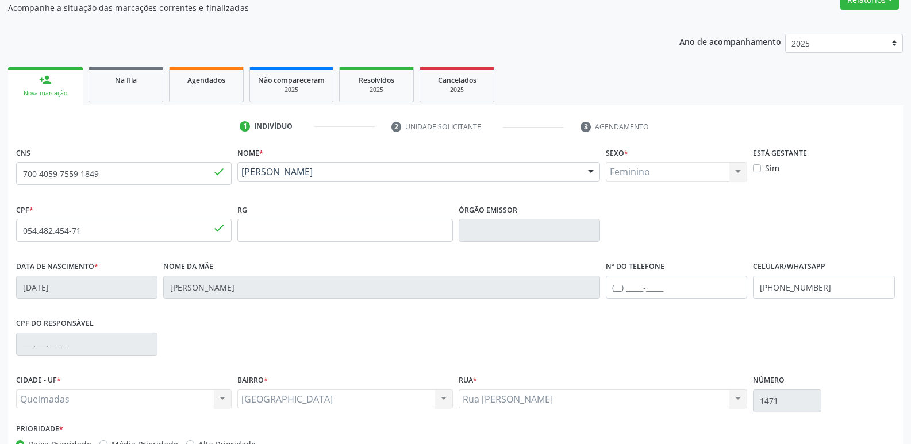
scroll to position [179, 0]
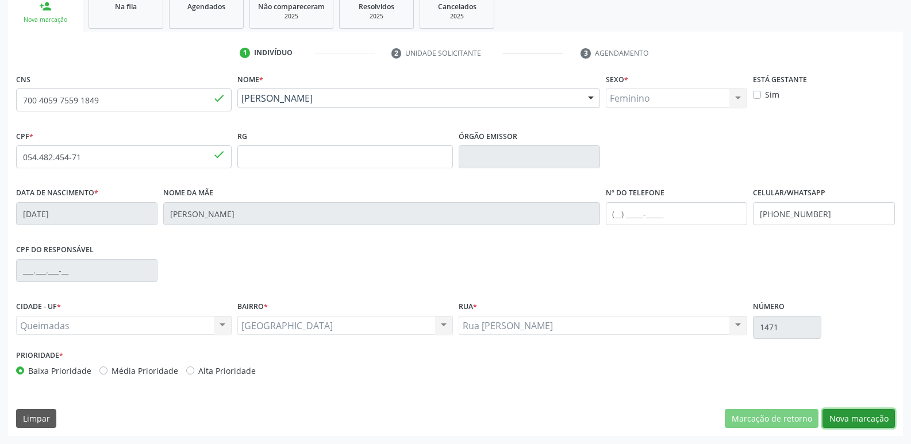
click at [874, 417] on button "Nova marcação" at bounding box center [858, 419] width 72 height 20
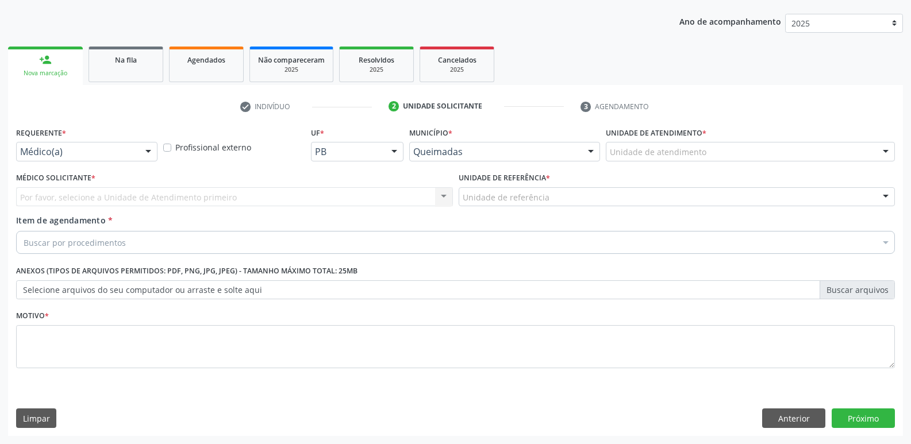
scroll to position [125, 0]
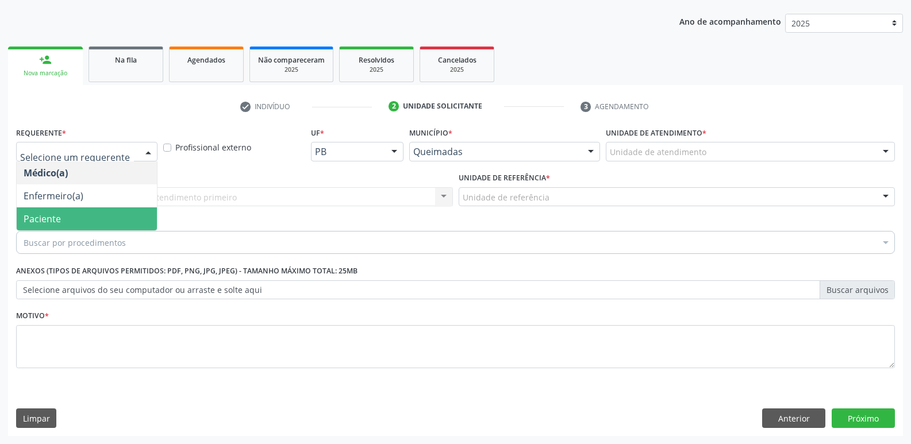
click at [90, 216] on span "Paciente" at bounding box center [87, 218] width 140 height 23
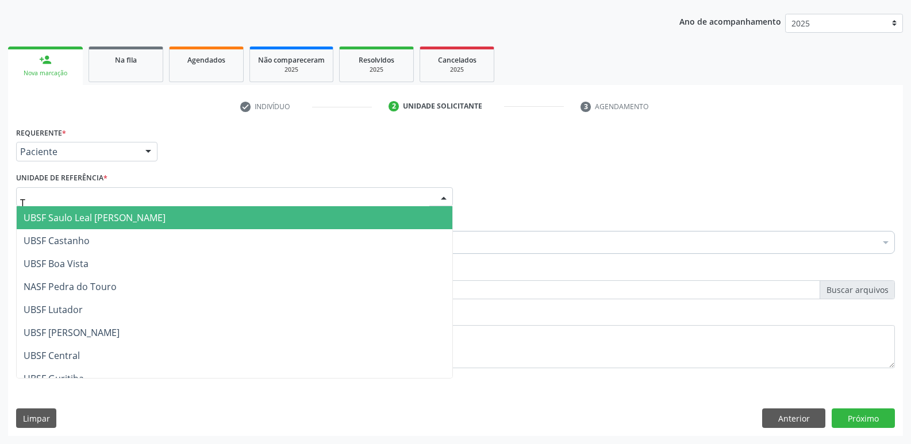
type input "TI"
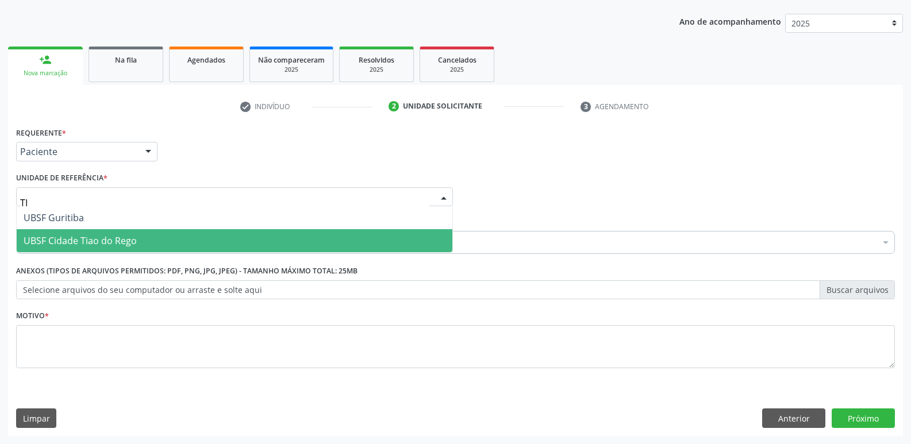
click at [91, 243] on span "UBSF Cidade Tiao do Rego" at bounding box center [80, 240] width 113 height 13
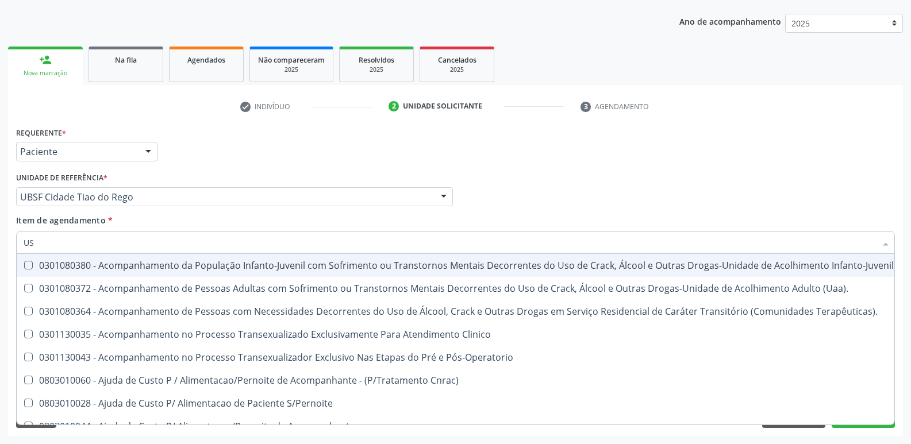
type input "USG"
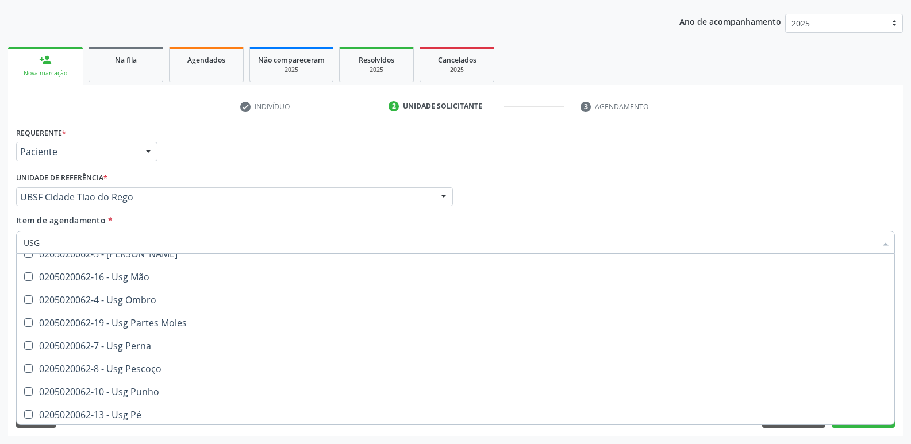
scroll to position [230, 0]
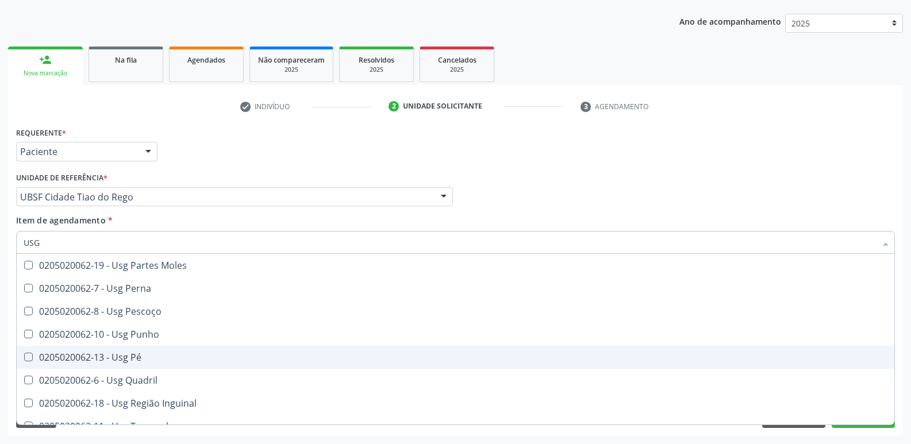
click at [144, 350] on span "0205020062-13 - Usg Pé" at bounding box center [455, 357] width 877 height 23
checkbox Pé "true"
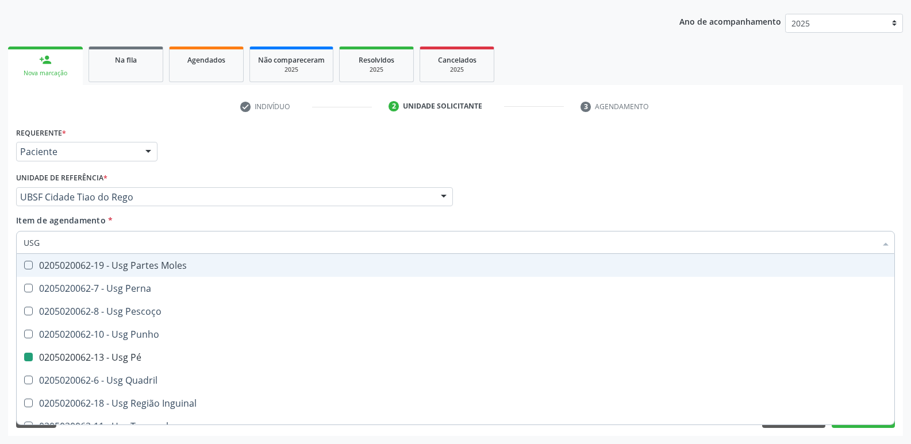
click at [364, 149] on div "Requerente * Paciente Médico(a) Enfermeiro(a) Paciente Nenhum resultado encontr…" at bounding box center [455, 146] width 884 height 45
checkbox Braço "true"
checkbox Pé "false"
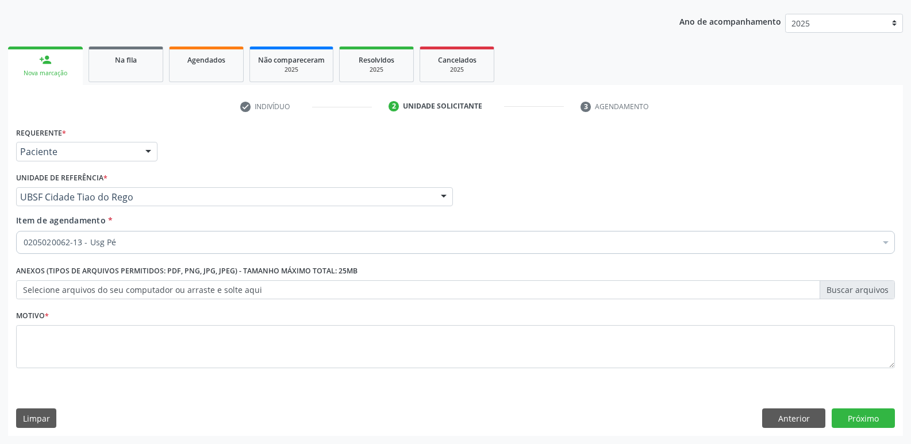
scroll to position [0, 0]
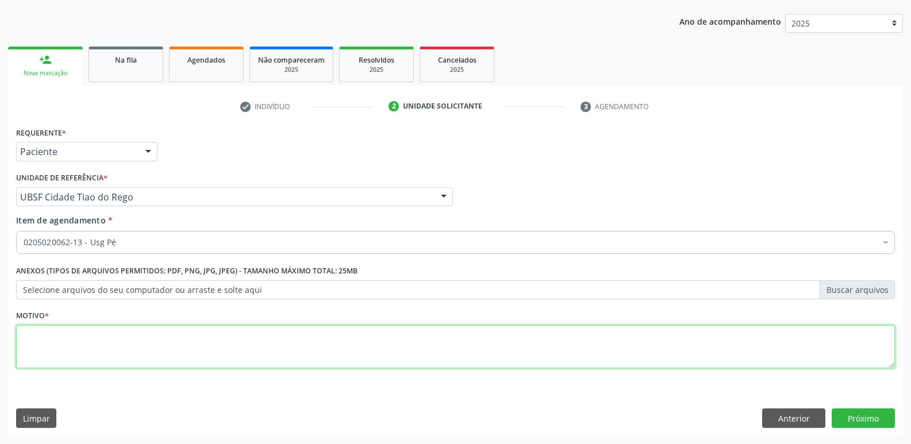
click at [154, 343] on textarea at bounding box center [455, 347] width 879 height 44
paste textarea "AVALIAÇÃO"
type textarea "AVALIAÇÃO"
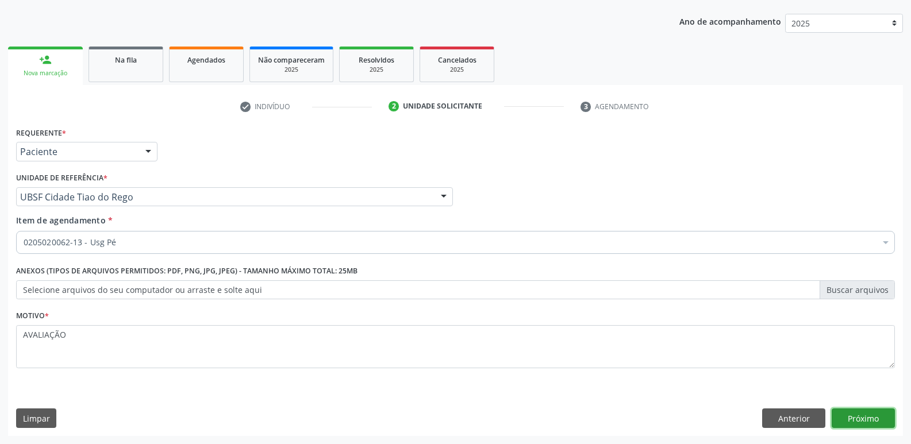
click at [884, 417] on button "Próximo" at bounding box center [862, 419] width 63 height 20
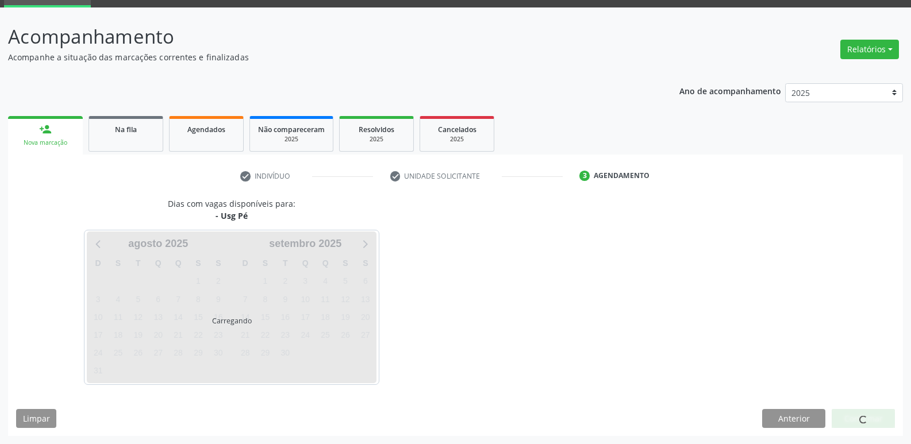
scroll to position [56, 0]
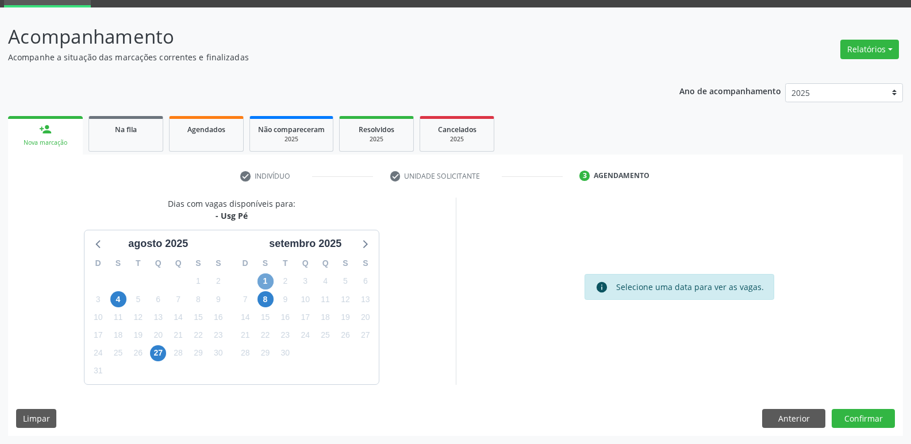
click at [268, 284] on span "1" at bounding box center [265, 282] width 16 height 16
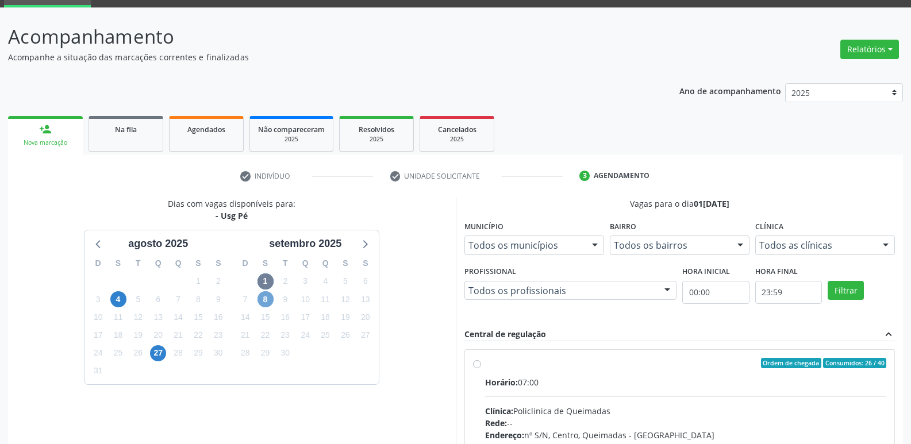
click at [266, 298] on span "8" at bounding box center [265, 299] width 16 height 16
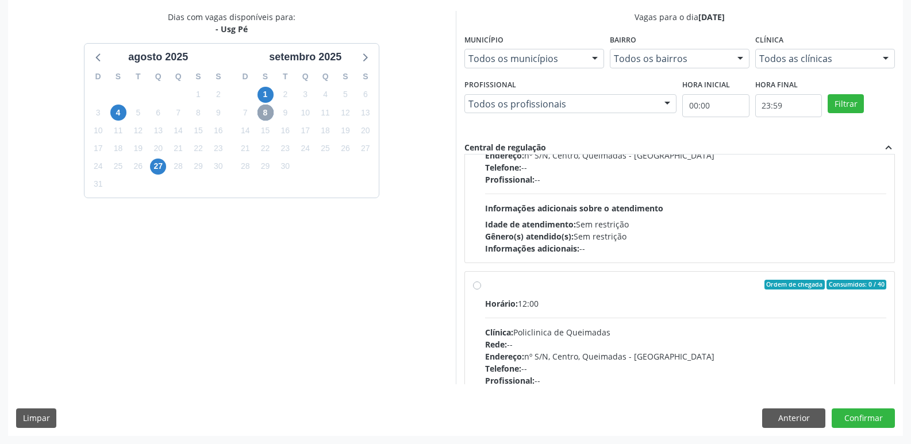
scroll to position [181, 0]
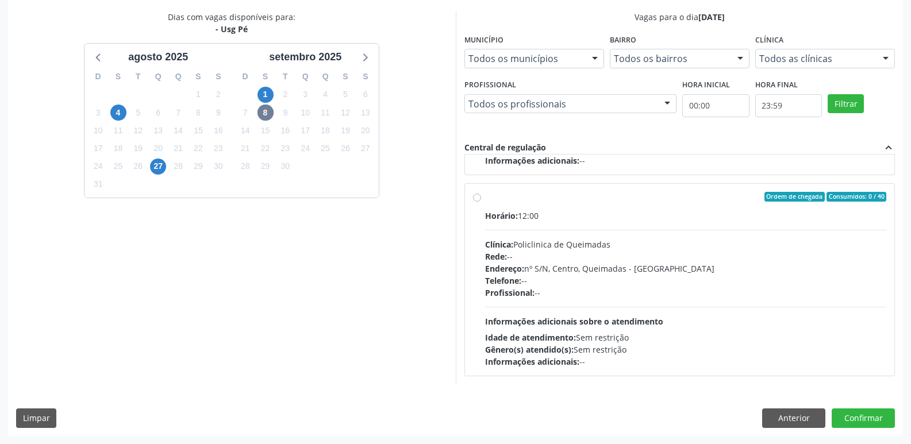
click at [716, 325] on div "Horário: 12:00 Clínica: Policlinica de Queimadas Rede: -- Endereço: nº S/N, Cen…" at bounding box center [686, 289] width 402 height 158
click at [481, 202] on input "Ordem de chegada Consumidos: 0 / 40 Horário: 12:00 Clínica: Policlinica de Quei…" at bounding box center [477, 197] width 8 height 10
radio input "true"
click at [871, 417] on button "Confirmar" at bounding box center [862, 419] width 63 height 20
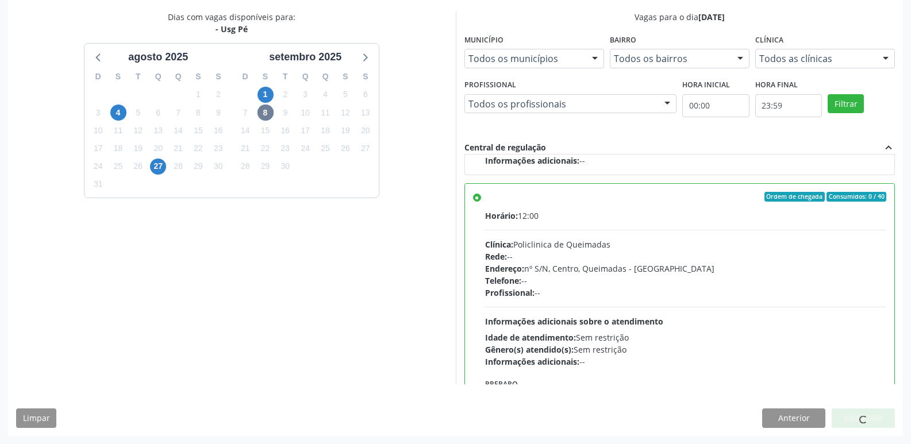
scroll to position [0, 0]
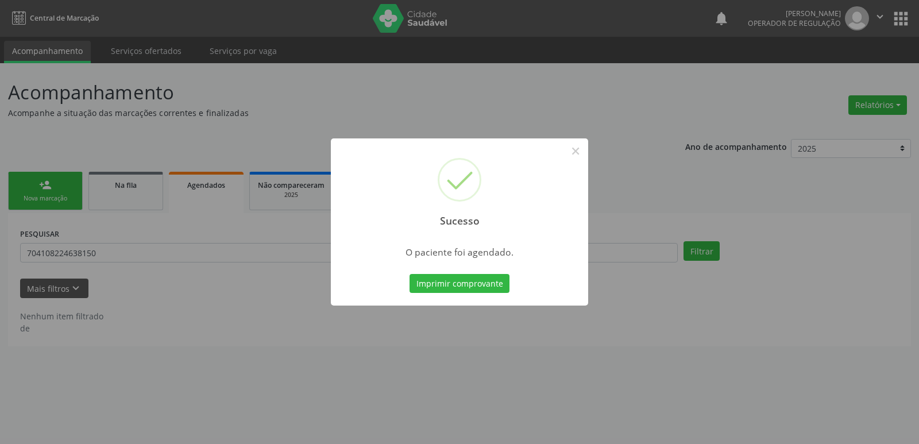
click at [410, 274] on button "Imprimir comprovante" at bounding box center [460, 284] width 100 height 20
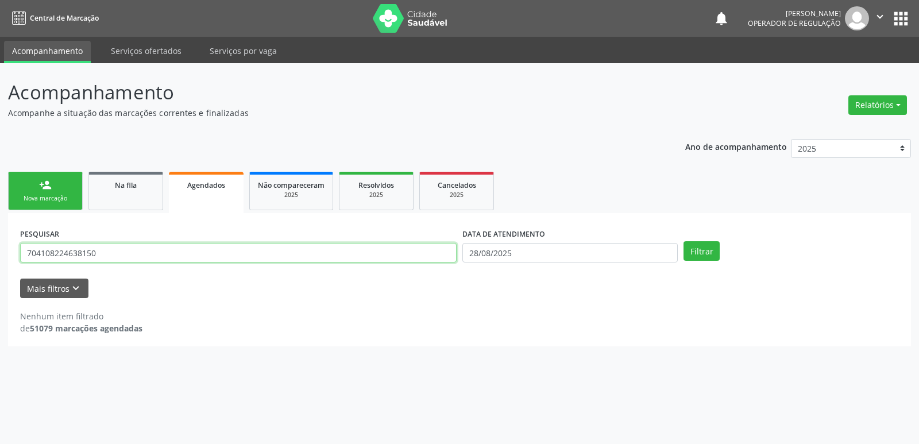
drag, startPoint x: 123, startPoint y: 251, endPoint x: 0, endPoint y: 241, distance: 123.4
click at [0, 241] on div "Acompanhamento Acompanhe a situação das marcações correntes e finalizadas Relat…" at bounding box center [459, 253] width 919 height 381
type input "704803016062240"
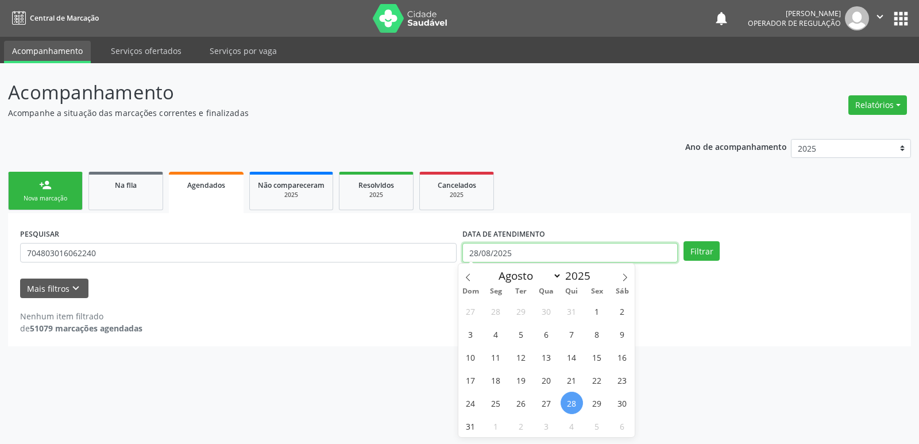
click at [479, 248] on input "28/08/2025" at bounding box center [570, 253] width 215 height 20
click at [684, 241] on button "Filtrar" at bounding box center [702, 251] width 36 height 20
click at [703, 249] on button "Filtrar" at bounding box center [702, 251] width 36 height 20
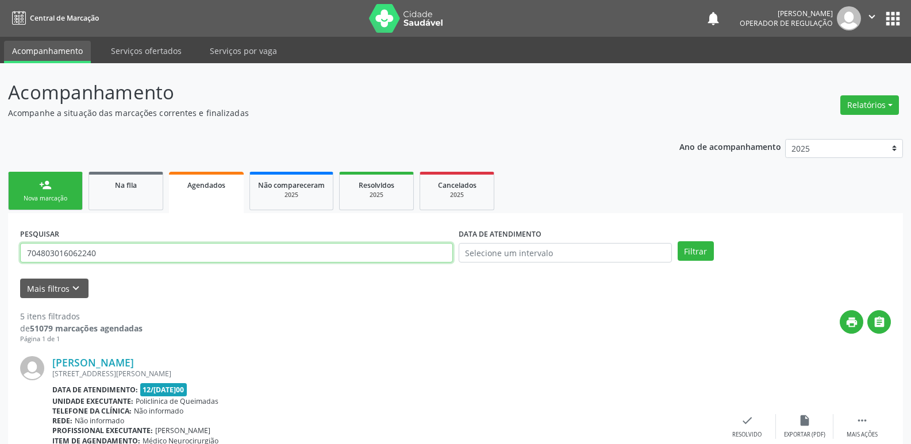
drag, startPoint x: 133, startPoint y: 251, endPoint x: 37, endPoint y: 177, distance: 121.4
type input "700405975591849"
click at [677, 241] on button "Filtrar" at bounding box center [695, 251] width 36 height 20
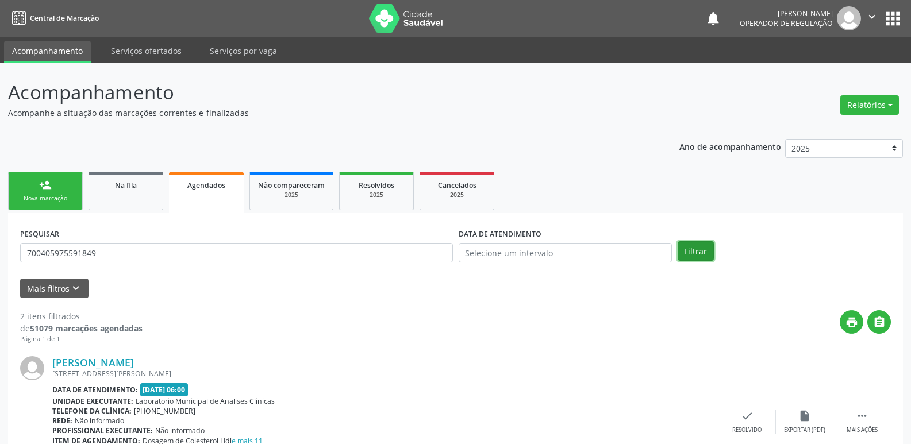
click at [701, 250] on button "Filtrar" at bounding box center [695, 251] width 36 height 20
click at [55, 182] on link "person_add Nova marcação" at bounding box center [45, 191] width 75 height 38
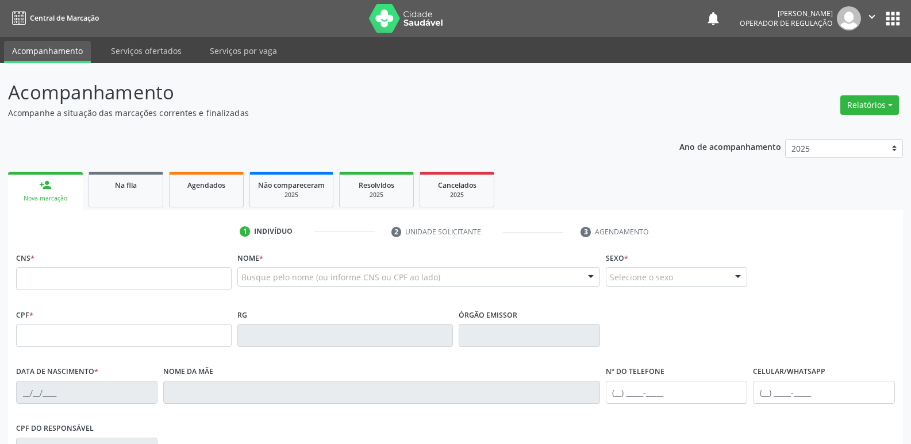
click at [379, 284] on div "Busque pelo nome (ou informe CNS ou CPF ao lado)" at bounding box center [418, 277] width 363 height 20
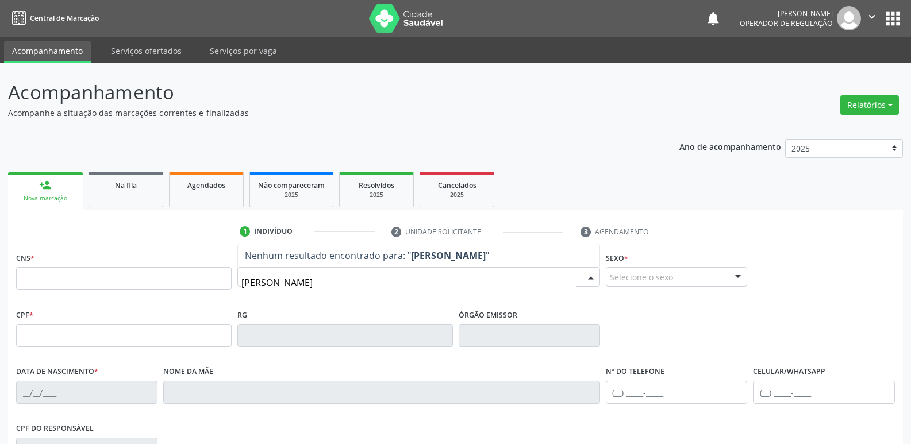
type input "[PERSON_NAME]"
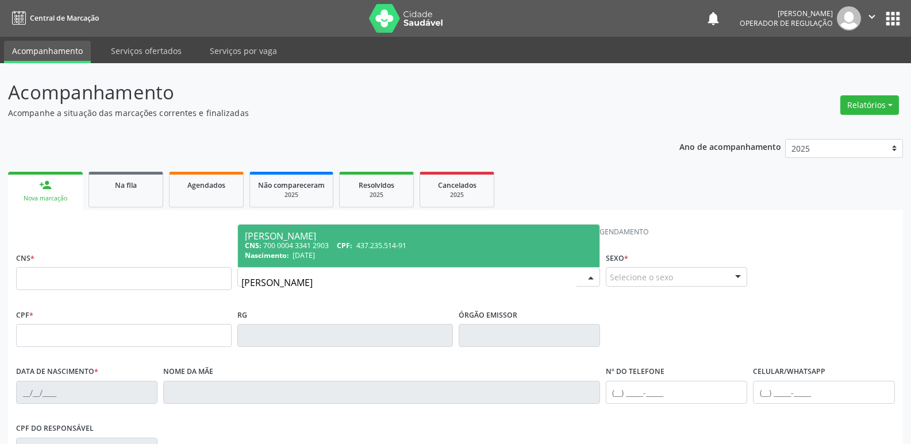
click at [421, 249] on div "CNS: 700 0004 3341 2903 CPF: 437.235.514-91" at bounding box center [419, 246] width 348 height 10
type input "700 0004 3341 2903"
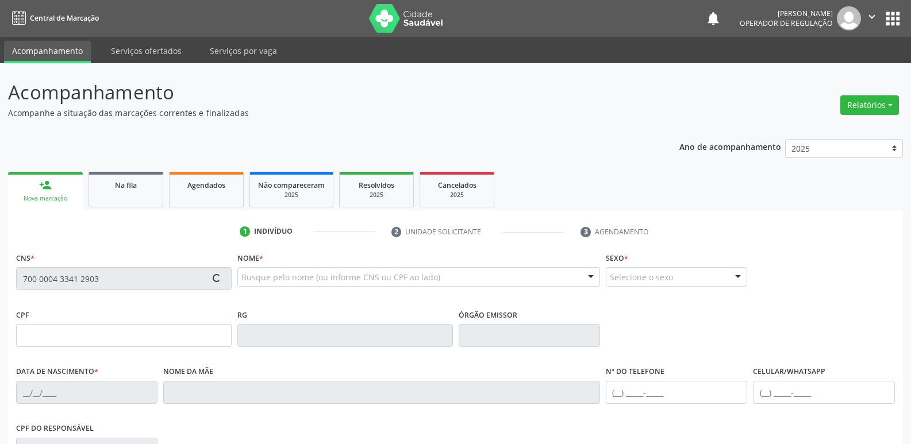
type input "437.235.514-91"
type input "[DATE]"
type input "[PERSON_NAME]"
type input "[PHONE_NUMBER]"
type input "570.739.104-53"
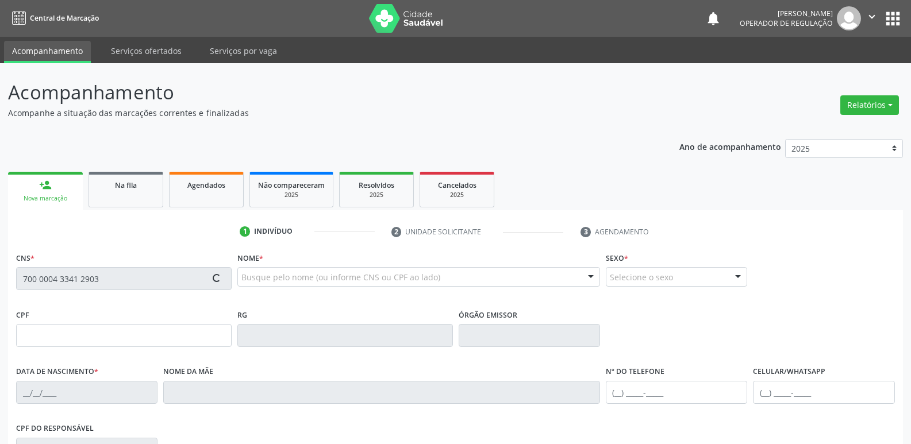
type input "120"
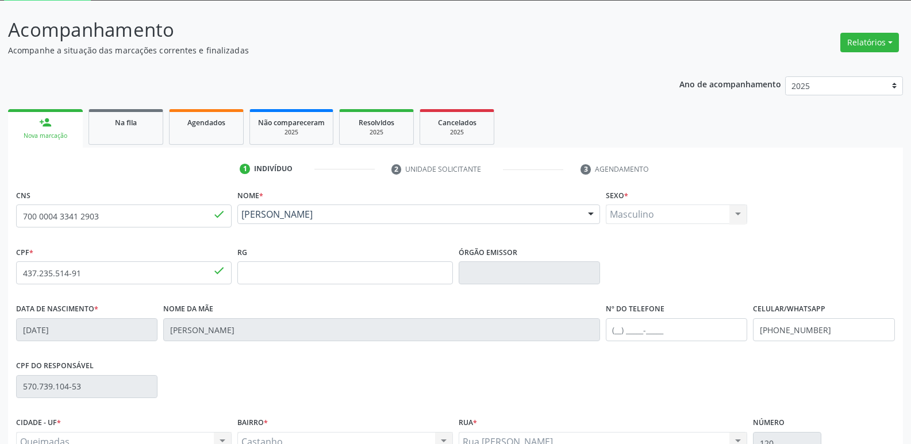
scroll to position [179, 0]
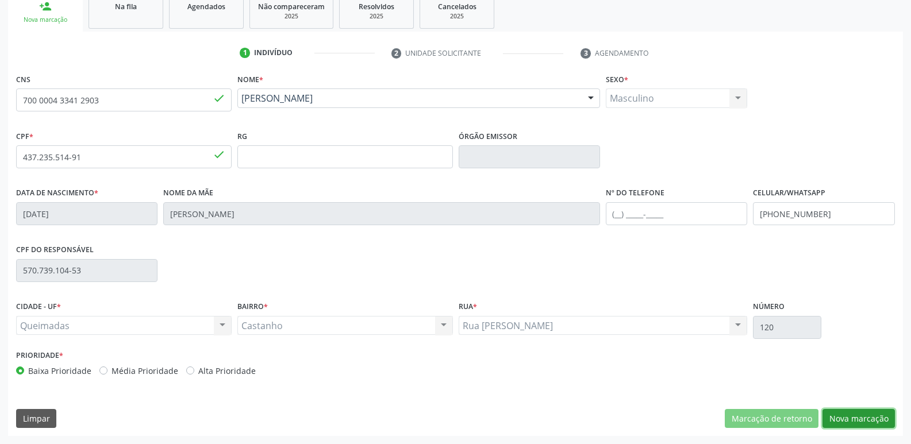
click at [864, 416] on button "Nova marcação" at bounding box center [858, 419] width 72 height 20
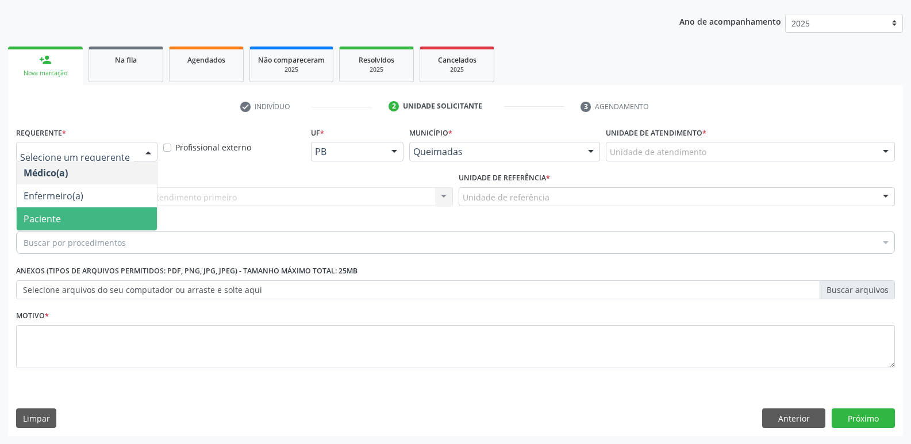
drag, startPoint x: 73, startPoint y: 211, endPoint x: 98, endPoint y: 202, distance: 26.4
click at [75, 211] on span "Paciente" at bounding box center [87, 218] width 140 height 23
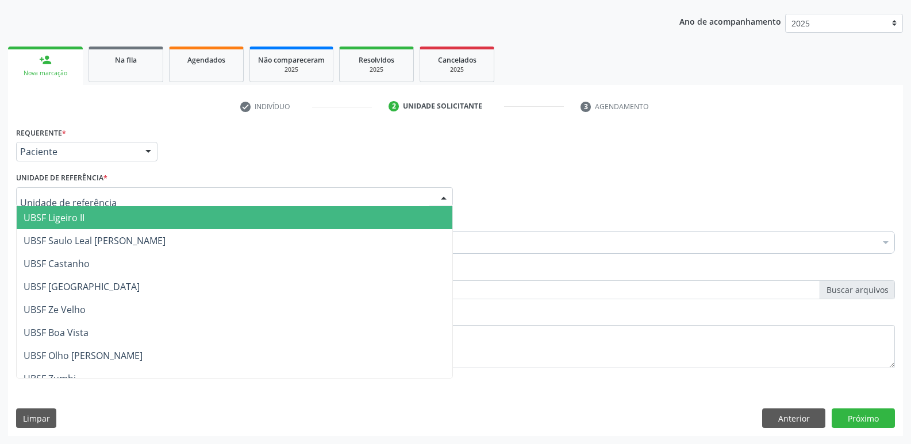
click at [111, 195] on div at bounding box center [234, 197] width 437 height 20
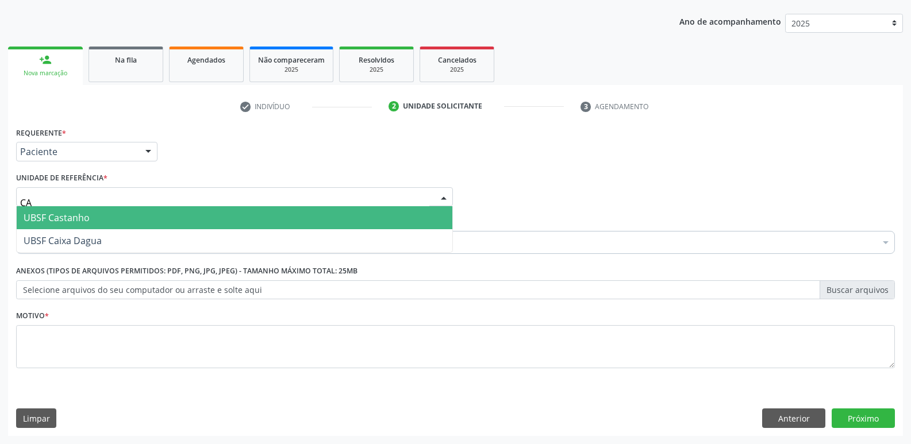
type input "CAS"
click at [67, 226] on span "UBSF Castanho" at bounding box center [235, 217] width 436 height 23
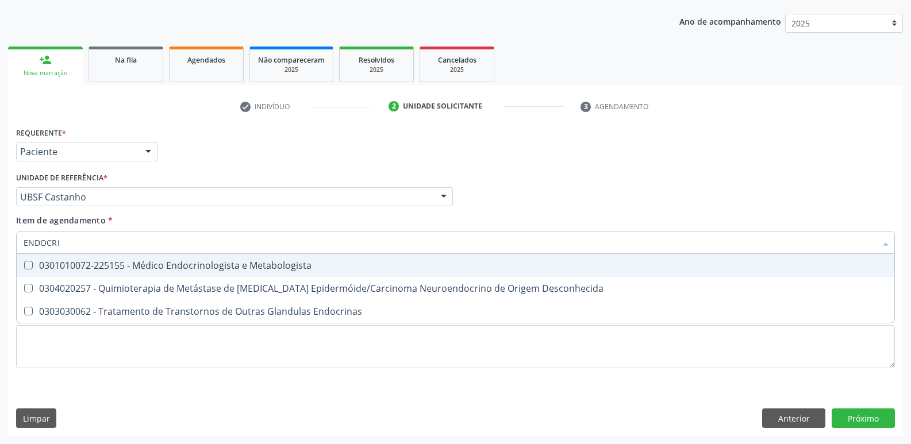
type input "ENDOCRIN"
click at [151, 261] on div "0301010072-225155 - Médico Endocrinologista e Metabologista" at bounding box center [456, 265] width 864 height 9
checkbox Metabologista "true"
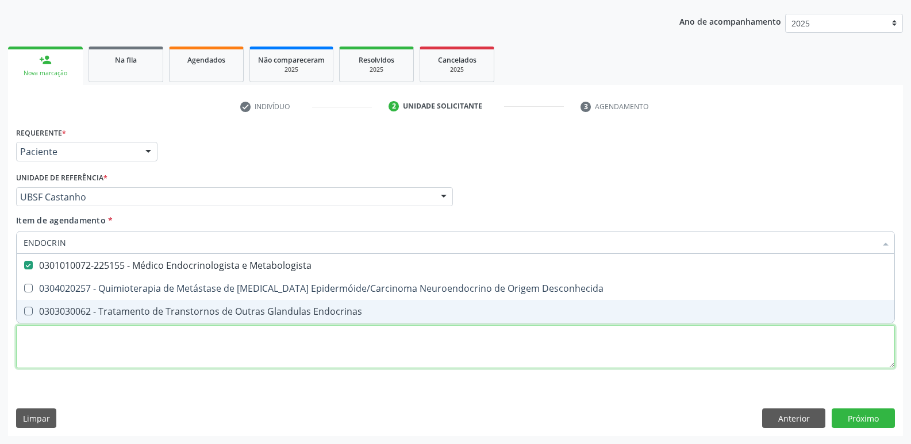
click at [122, 349] on div "Requerente * Paciente Médico(a) Enfermeiro(a) Paciente Nenhum resultado encontr…" at bounding box center [455, 254] width 879 height 260
checkbox Desconhecida "true"
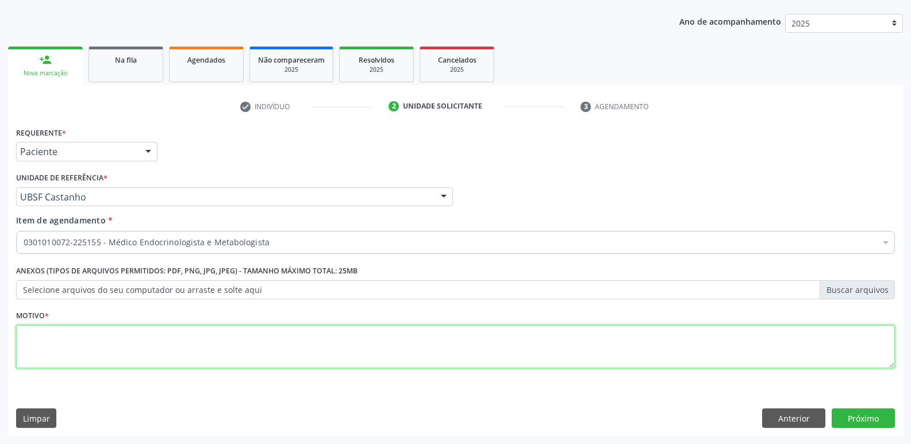
paste textarea "AVALIAÇÃO"
type textarea "AVALIAÇÃO"
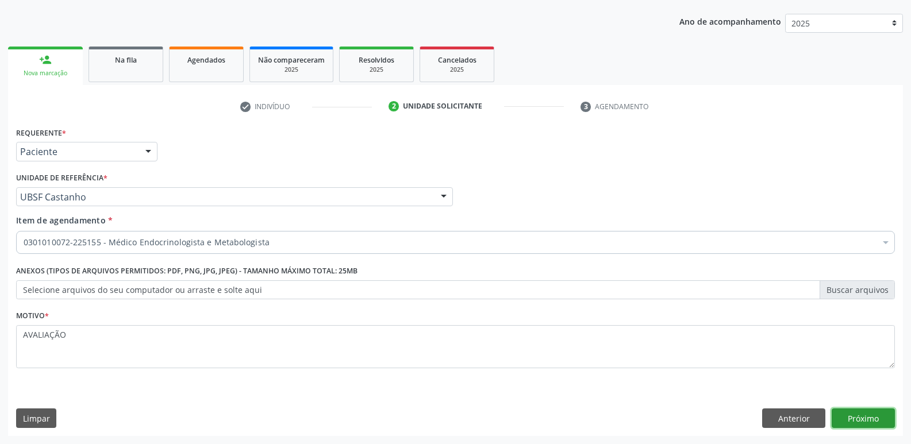
click at [862, 413] on button "Próximo" at bounding box center [862, 419] width 63 height 20
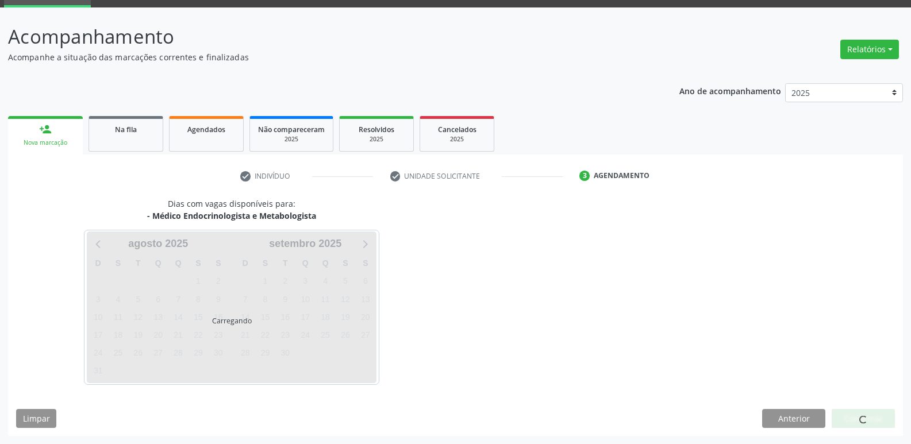
scroll to position [56, 0]
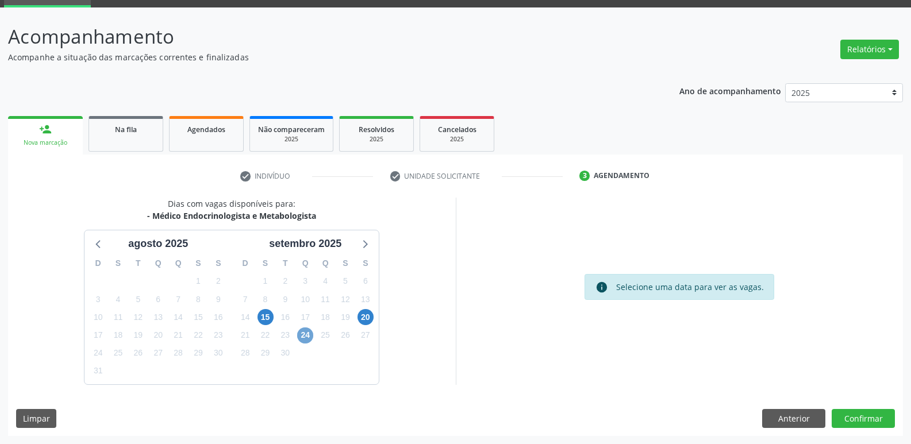
click at [311, 338] on span "24" at bounding box center [305, 336] width 16 height 16
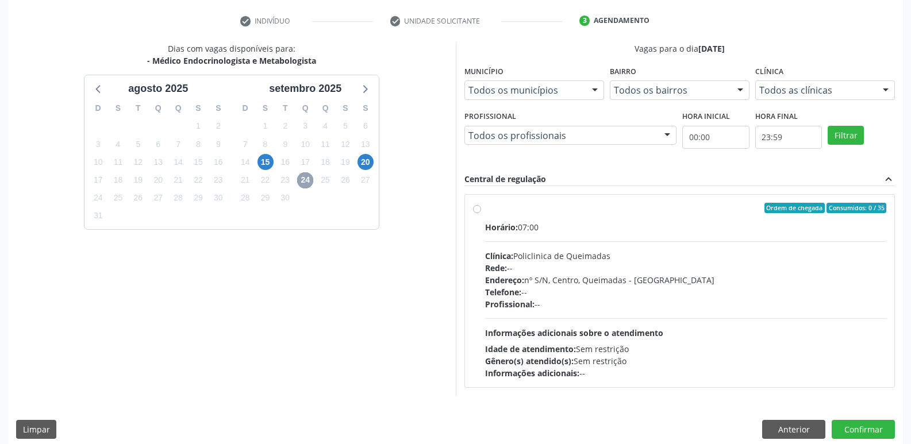
scroll to position [222, 0]
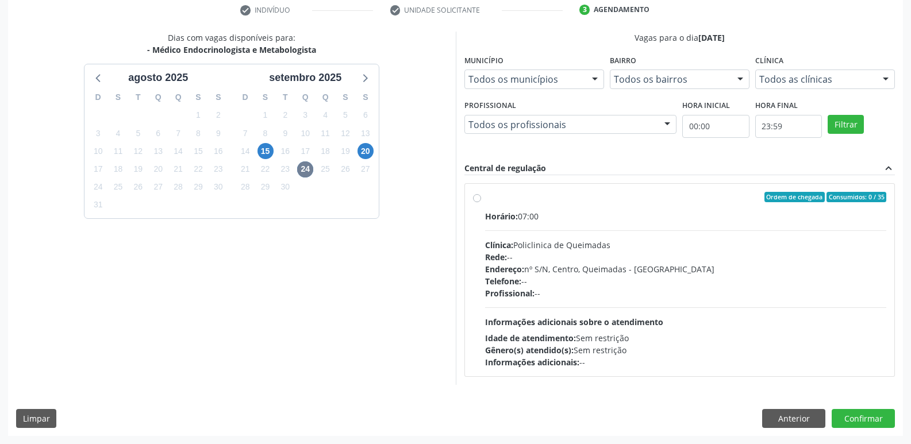
click at [695, 263] on div "Endereço: nº S/N, Centro, Queimadas - [GEOGRAPHIC_DATA]" at bounding box center [686, 269] width 402 height 12
click at [481, 202] on input "Ordem de chegada Consumidos: 0 / 35 Horário: 07:00 Clínica: Policlinica de Quei…" at bounding box center [477, 197] width 8 height 10
radio input "true"
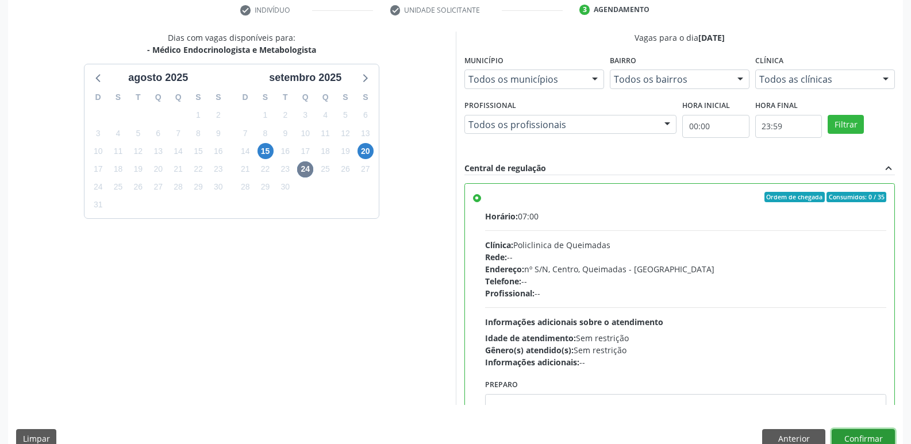
click at [860, 432] on button "Confirmar" at bounding box center [862, 439] width 63 height 20
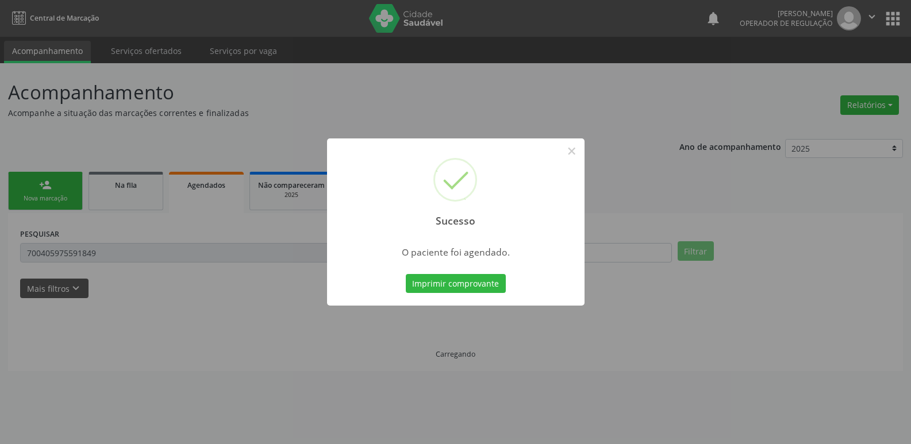
scroll to position [0, 0]
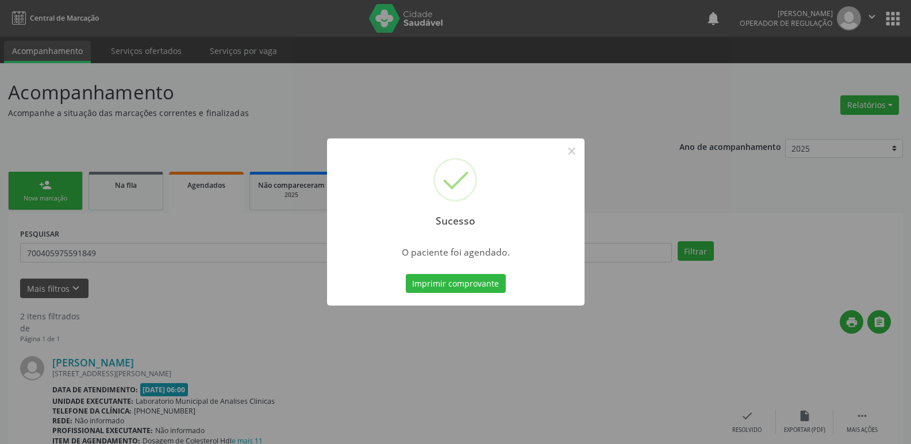
click at [406, 274] on button "Imprimir comprovante" at bounding box center [456, 284] width 100 height 20
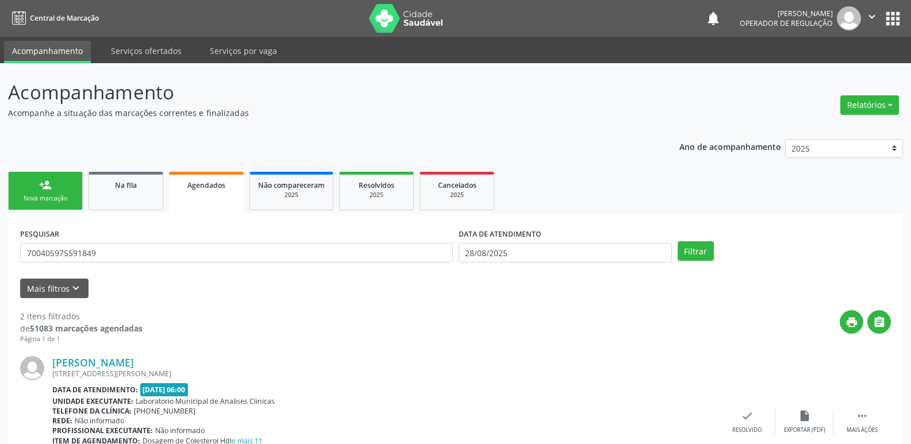
click at [50, 187] on div "person_add" at bounding box center [45, 185] width 13 height 13
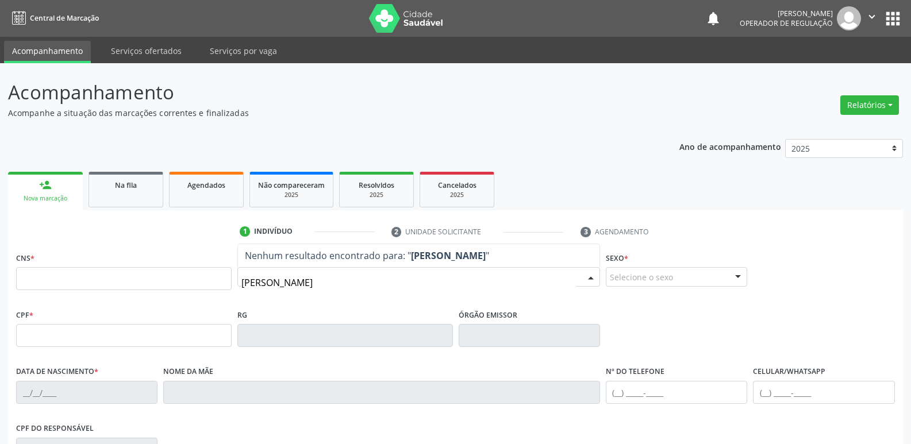
drag, startPoint x: 306, startPoint y: 288, endPoint x: 12, endPoint y: 252, distance: 295.8
click at [12, 252] on div "CNS * Nome * [PERSON_NAME] resultado encontrado para: " [PERSON_NAME] " Não há …" at bounding box center [455, 431] width 895 height 365
type input "[PERSON_NAME]"
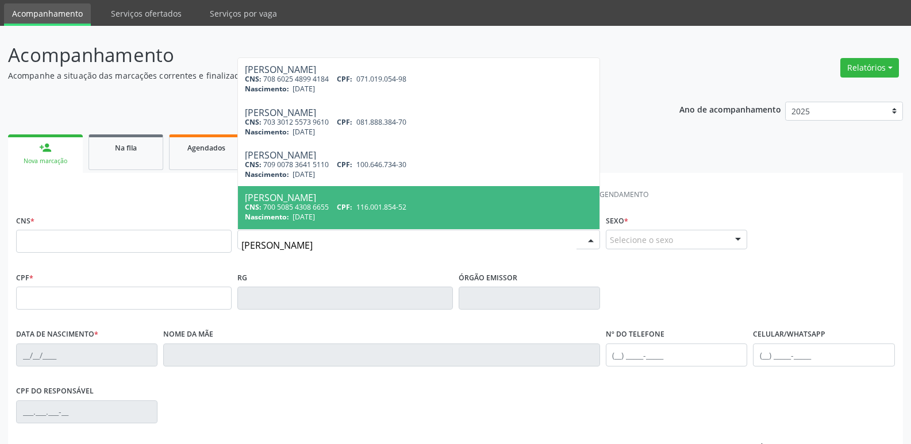
scroll to position [57, 0]
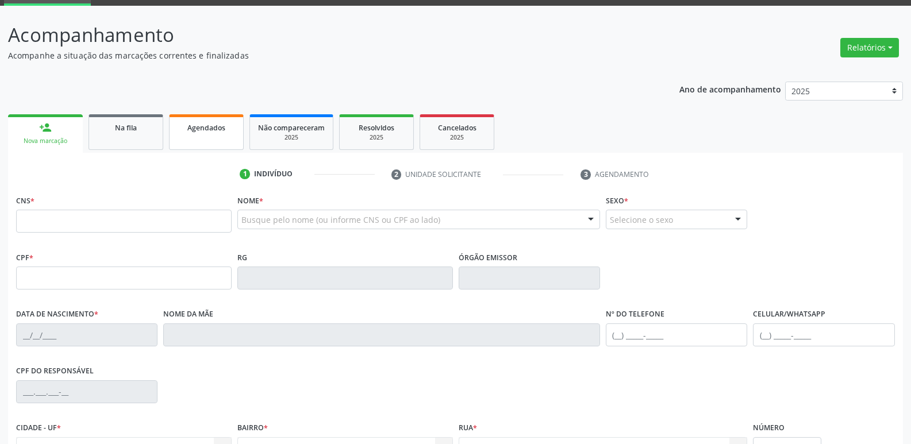
click at [215, 127] on span "Agendados" at bounding box center [206, 128] width 38 height 10
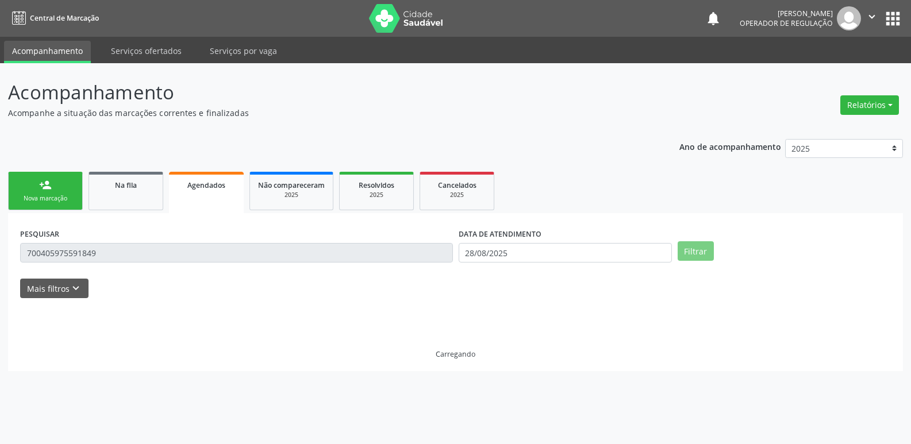
scroll to position [0, 0]
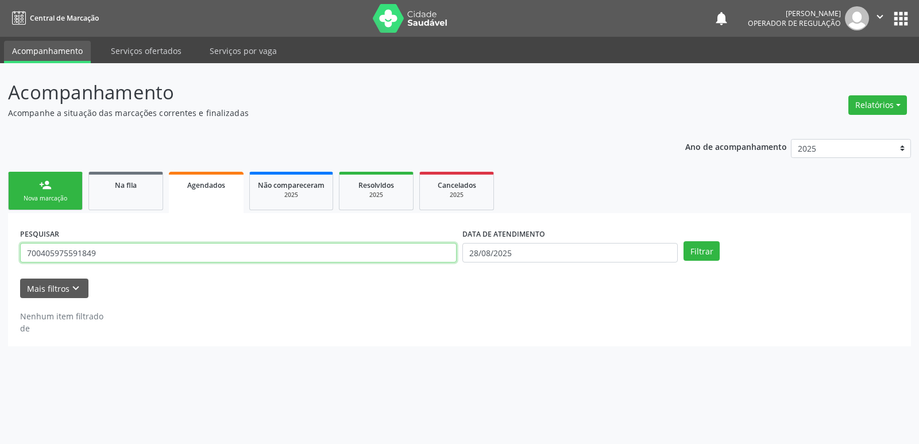
drag, startPoint x: 103, startPoint y: 253, endPoint x: 0, endPoint y: 240, distance: 104.3
click at [0, 240] on div "Acompanhamento Acompanhe a situação das marcações correntes e finalizadas Relat…" at bounding box center [459, 253] width 919 height 381
type input "706006811868140"
click at [684, 241] on button "Filtrar" at bounding box center [702, 251] width 36 height 20
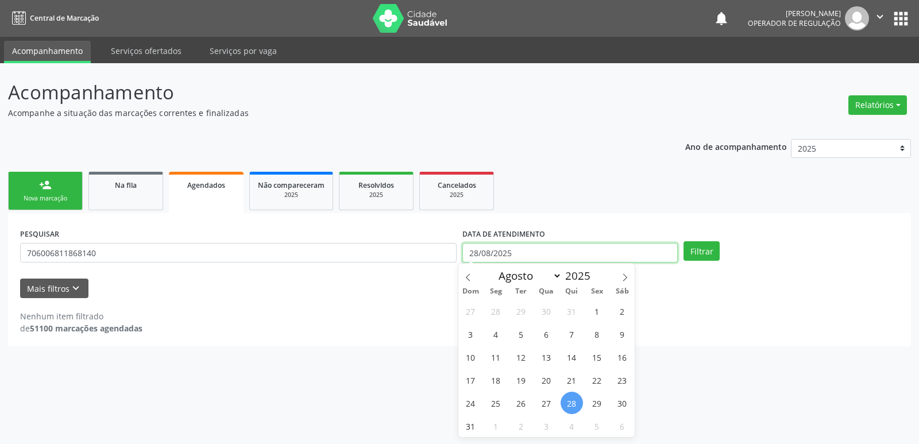
click at [483, 248] on input "28/08/2025" at bounding box center [570, 253] width 215 height 20
click at [684, 241] on button "Filtrar" at bounding box center [702, 251] width 36 height 20
click at [714, 247] on button "Filtrar" at bounding box center [702, 251] width 36 height 20
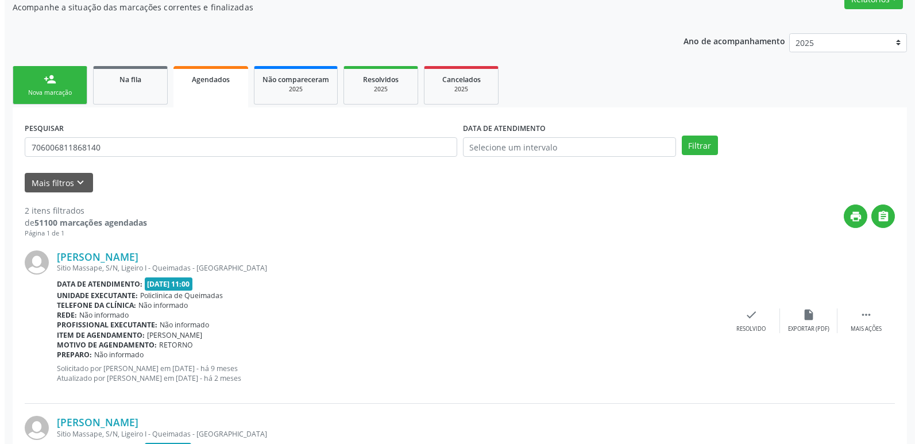
scroll to position [251, 0]
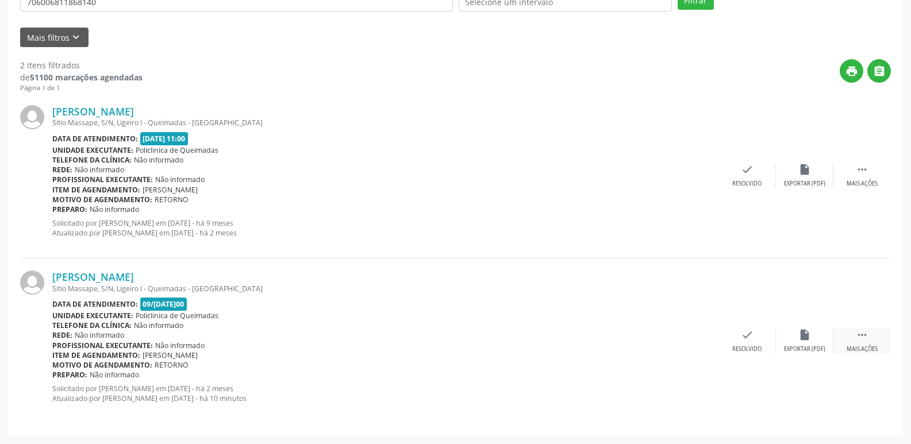
click at [860, 334] on icon "" at bounding box center [862, 335] width 13 height 13
click at [695, 333] on icon "cancel" at bounding box center [689, 335] width 13 height 13
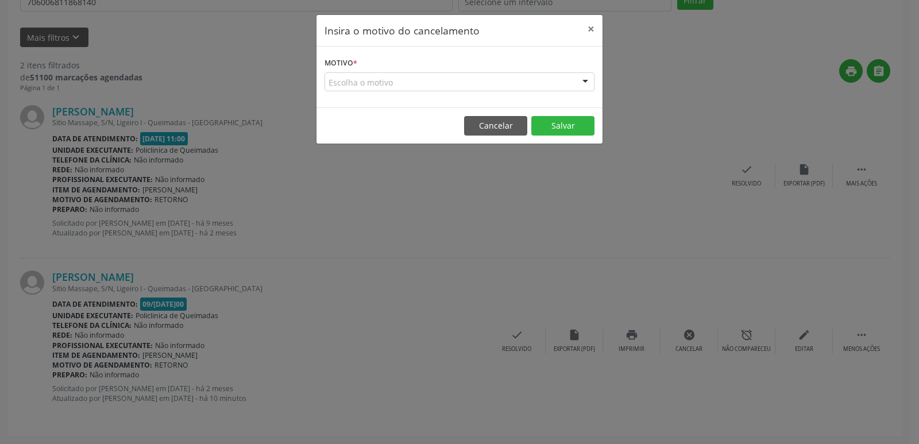
click at [486, 78] on div "Escolha o motivo" at bounding box center [460, 82] width 270 height 20
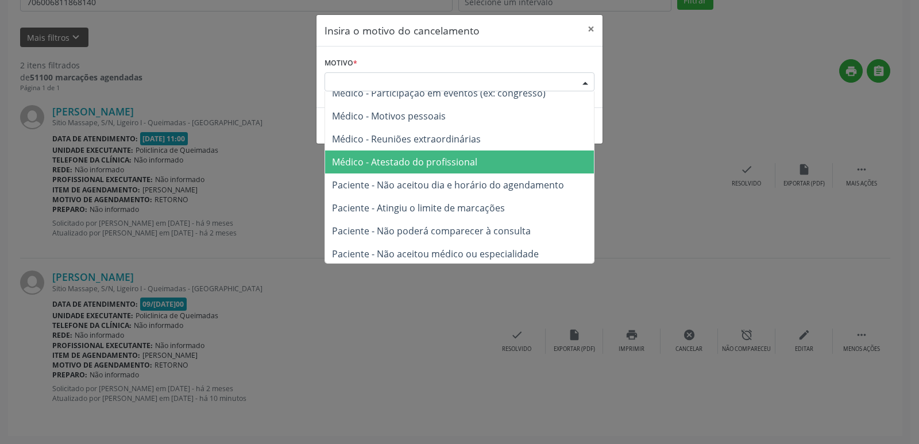
scroll to position [58, 0]
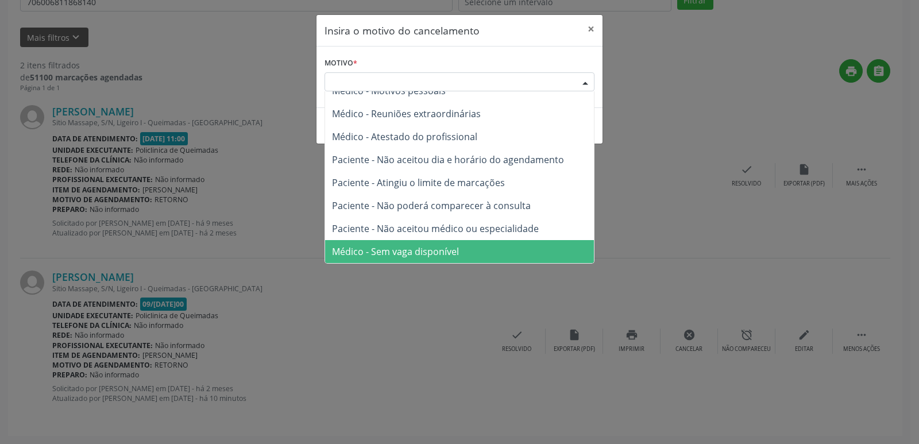
click at [406, 249] on span "Médico - Sem vaga disponível" at bounding box center [395, 251] width 127 height 13
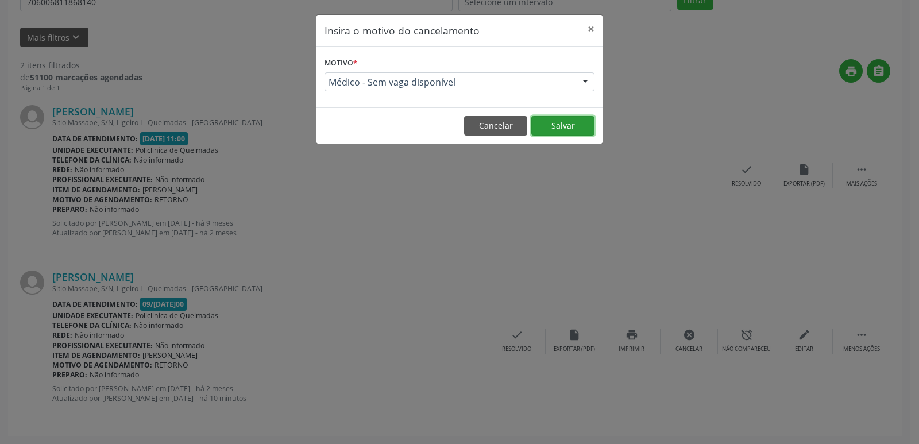
click at [543, 121] on button "Salvar" at bounding box center [563, 126] width 63 height 20
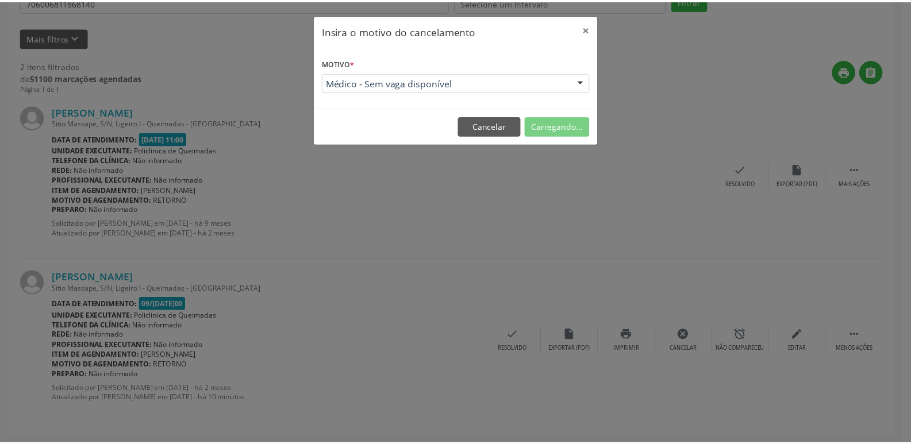
scroll to position [0, 0]
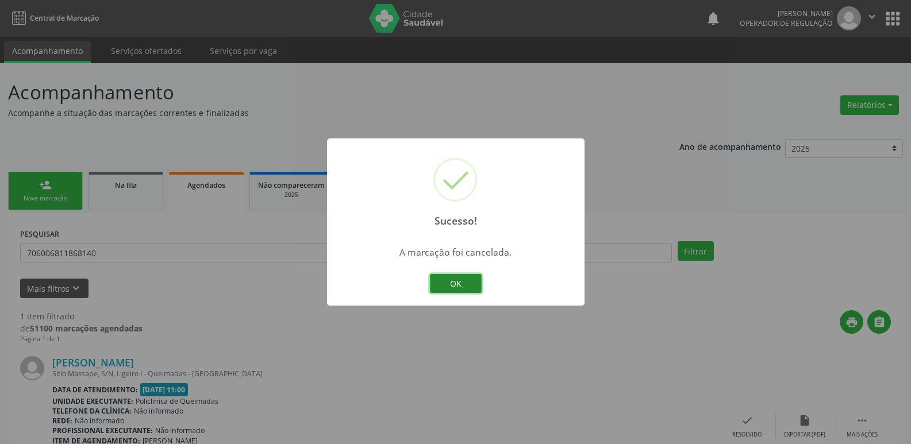
click at [468, 279] on button "OK" at bounding box center [456, 284] width 52 height 20
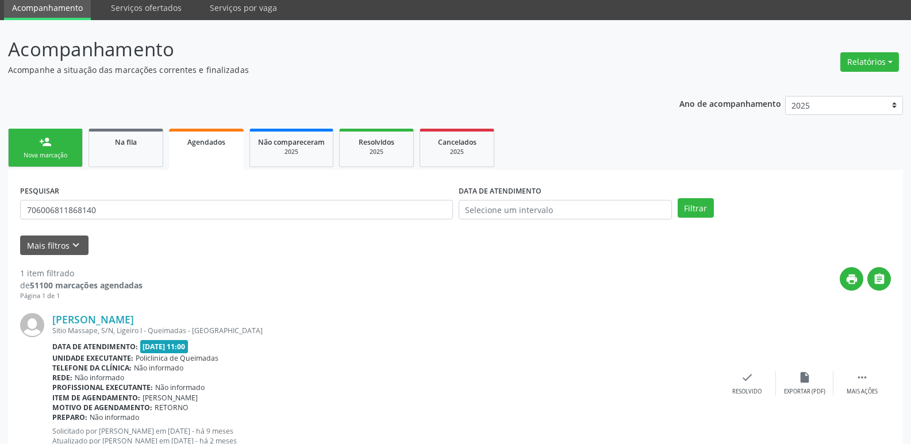
scroll to position [85, 0]
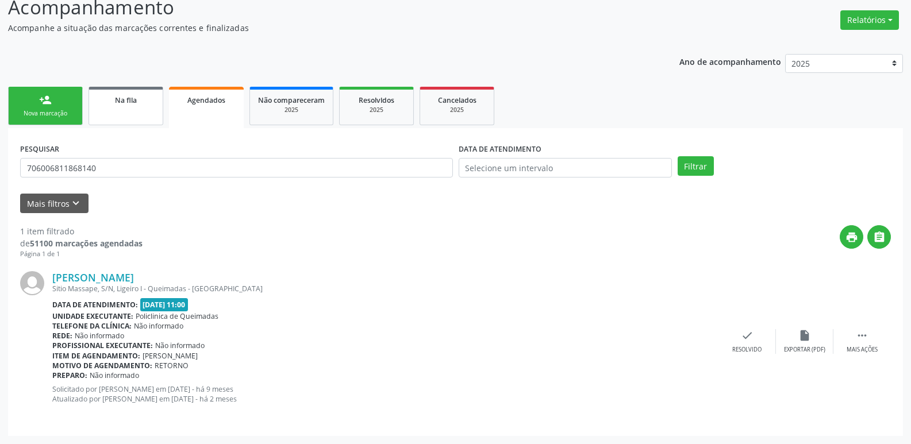
click at [112, 100] on div "Na fila" at bounding box center [125, 100] width 57 height 12
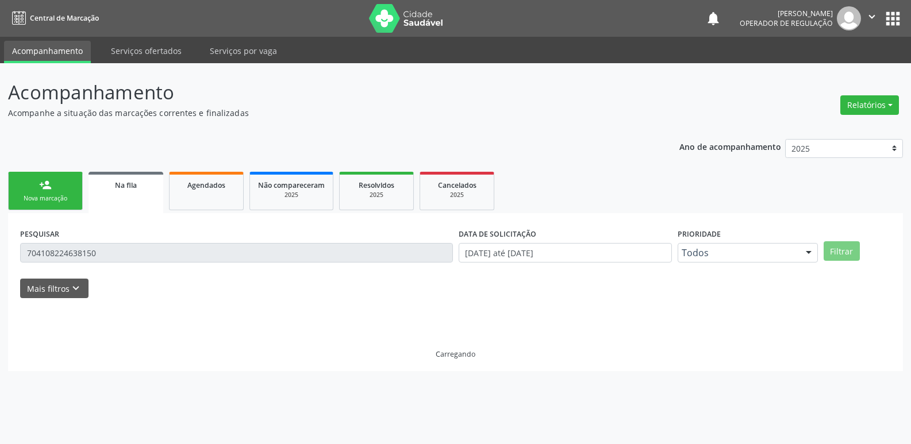
scroll to position [0, 0]
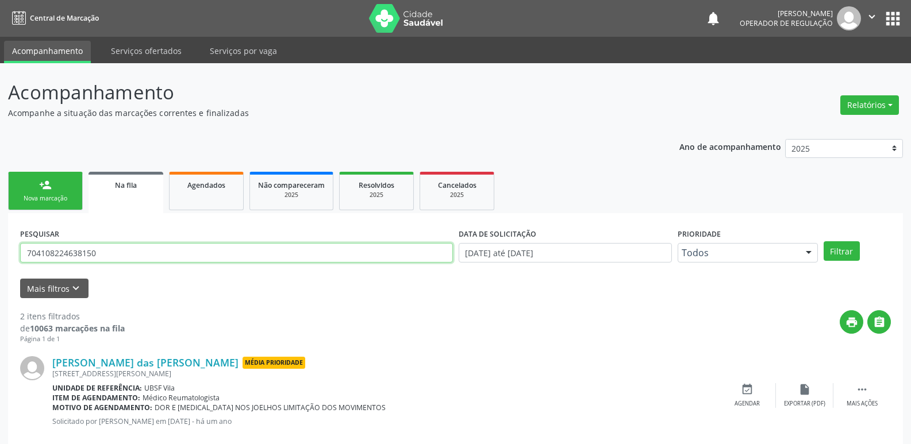
drag, startPoint x: 136, startPoint y: 257, endPoint x: 0, endPoint y: 186, distance: 154.0
click at [0, 186] on div "Acompanhamento Acompanhe a situação das marcações correntes e finalizadas Relat…" at bounding box center [455, 316] width 911 height 506
type input "705201494027872"
click at [823, 241] on button "Filtrar" at bounding box center [841, 251] width 36 height 20
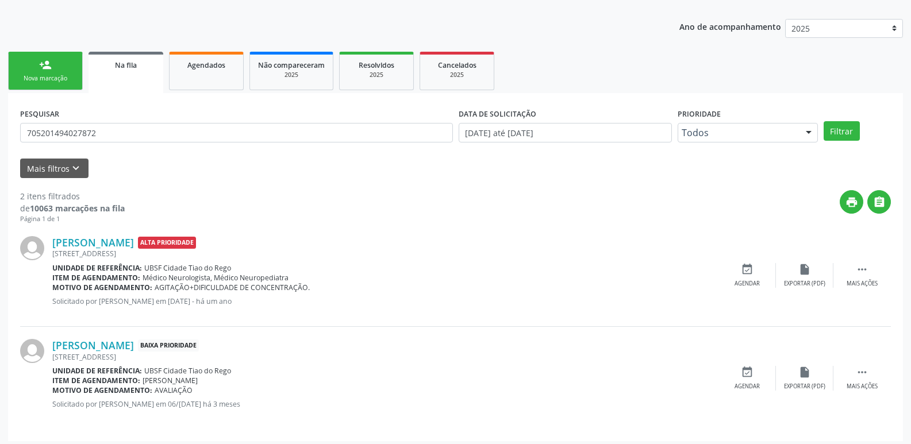
scroll to position [125, 0]
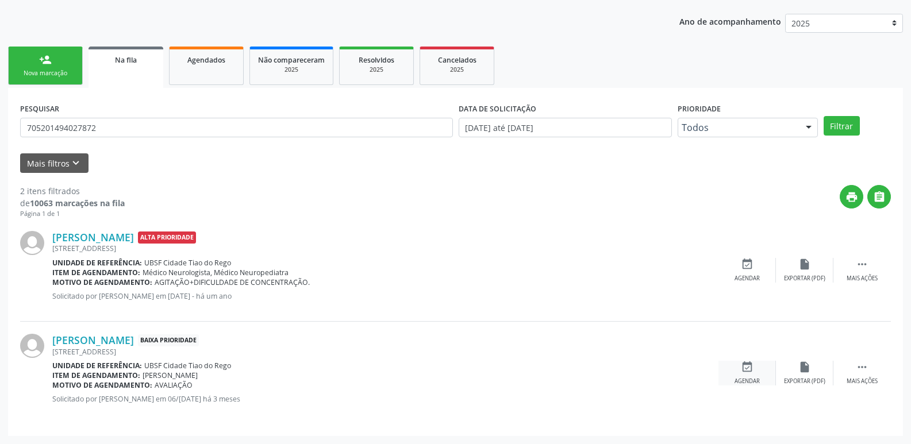
click at [752, 372] on icon "event_available" at bounding box center [747, 367] width 13 height 13
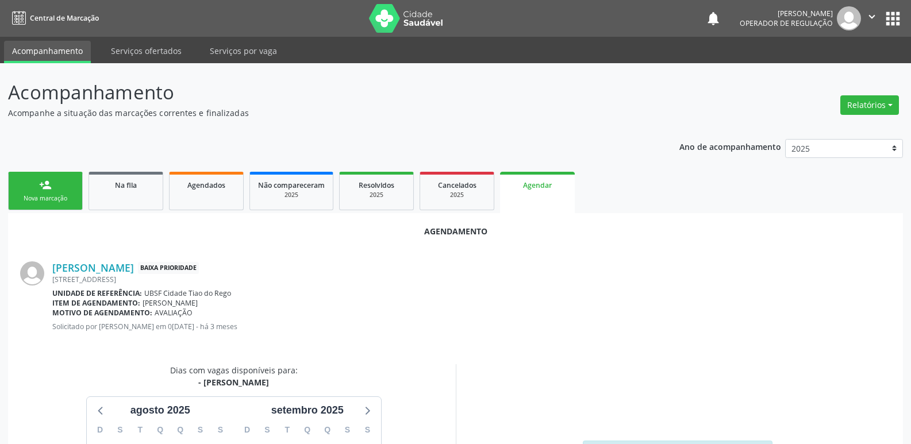
scroll to position [125, 0]
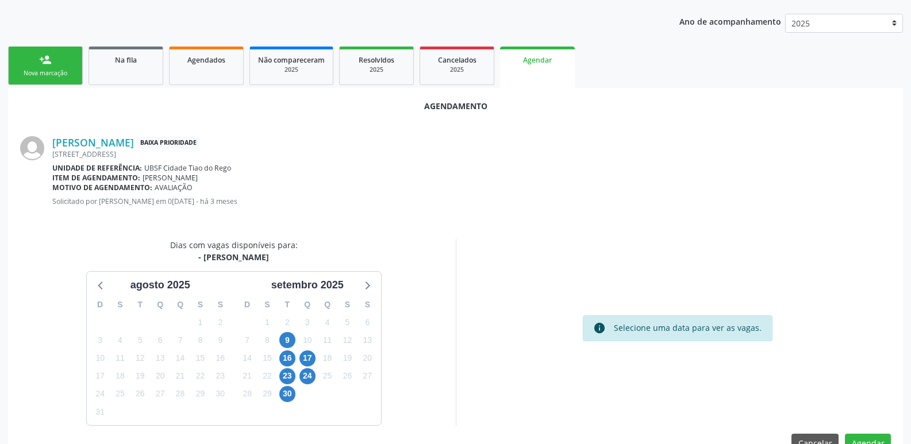
click at [296, 337] on div "9" at bounding box center [287, 341] width 20 height 18
click at [290, 336] on span "9" at bounding box center [287, 340] width 16 height 16
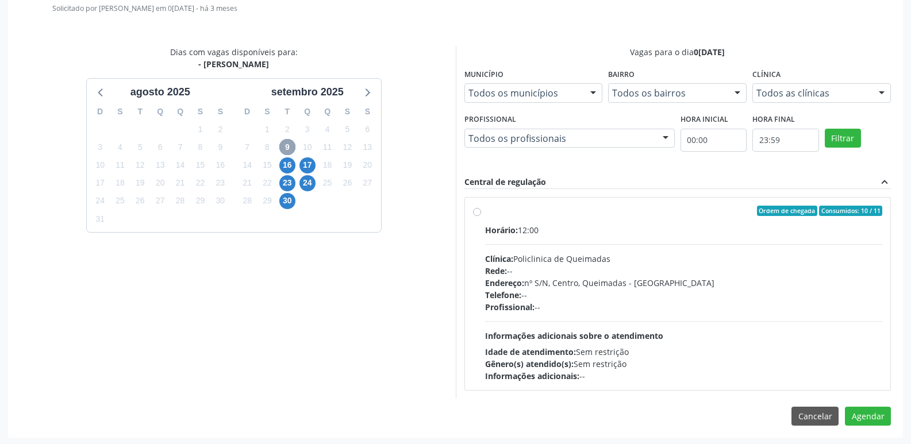
scroll to position [320, 0]
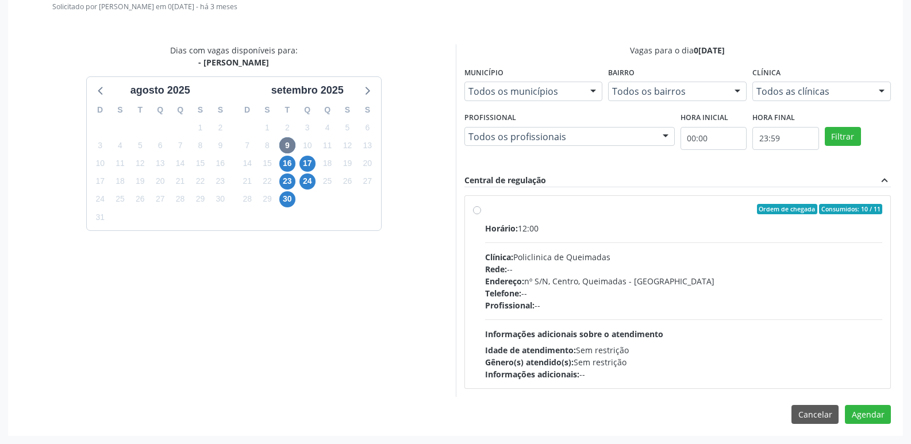
drag, startPoint x: 647, startPoint y: 303, endPoint x: 712, endPoint y: 342, distance: 75.8
click at [654, 306] on div "Profissional: --" at bounding box center [684, 305] width 398 height 12
click at [481, 214] on input "Ordem de chegada Consumidos: 10 / 11 Horário: 12:00 Clínica: Policlinica de Que…" at bounding box center [477, 209] width 8 height 10
radio input "true"
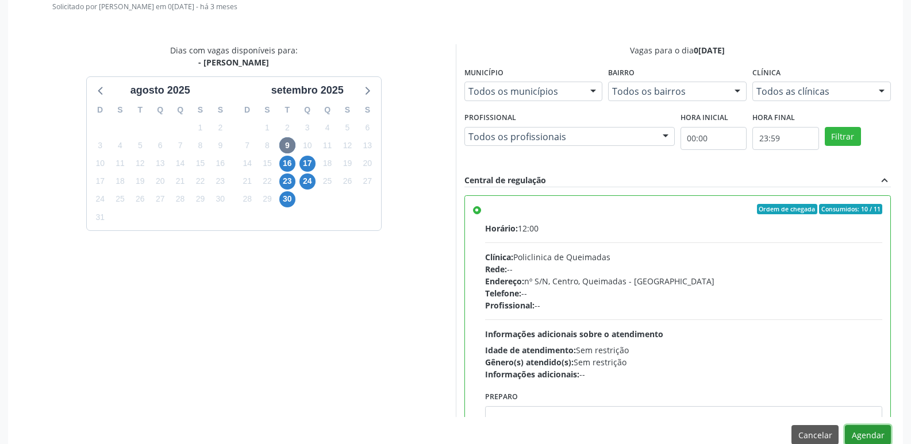
click at [855, 430] on button "Agendar" at bounding box center [868, 435] width 46 height 20
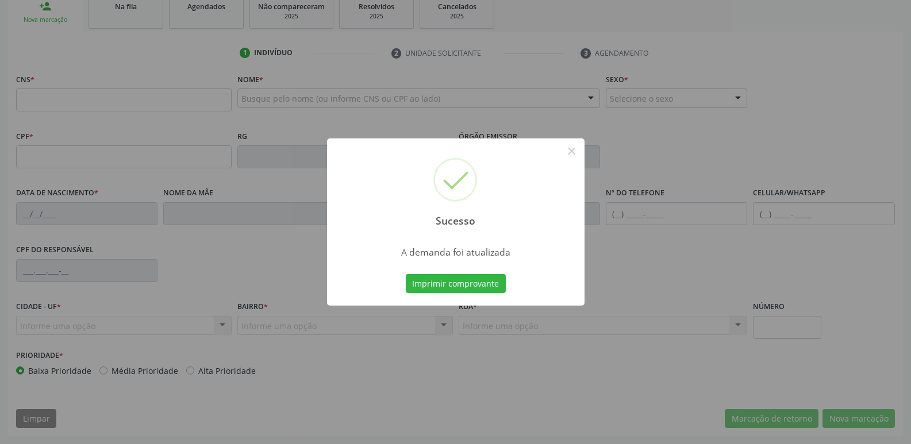
scroll to position [179, 0]
click at [406, 274] on button "Imprimir comprovante" at bounding box center [456, 284] width 100 height 20
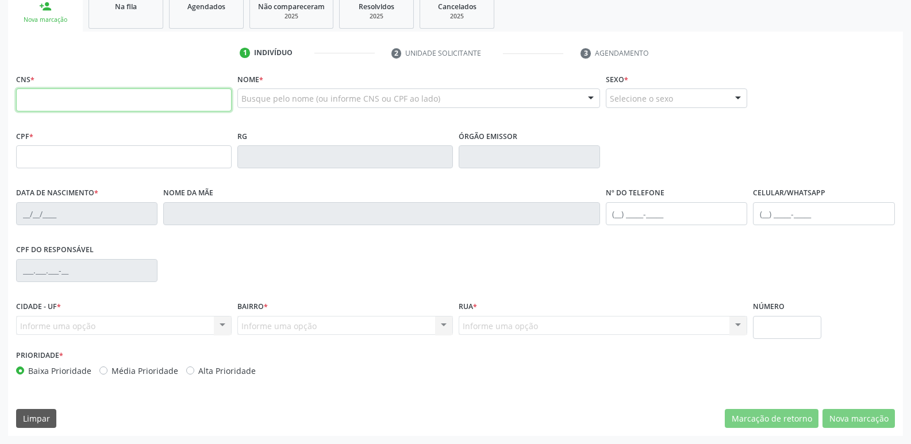
drag, startPoint x: 129, startPoint y: 97, endPoint x: 119, endPoint y: 102, distance: 11.3
click at [129, 97] on input "text" at bounding box center [123, 99] width 215 height 23
type input "700 5039 4786 6151"
type input "967.562.177-04"
type input "02/11/1965"
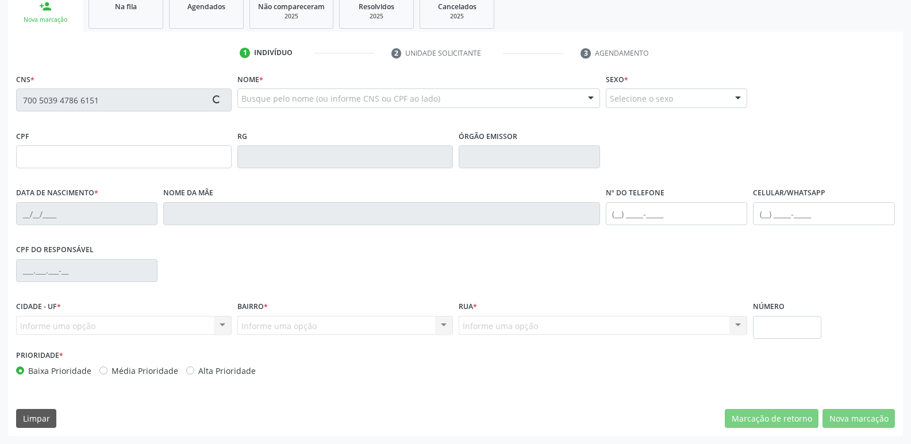
type input "Severina Maria da Silva"
type input "(83) 99307-2386"
type input "996.832.454-04"
type input "16"
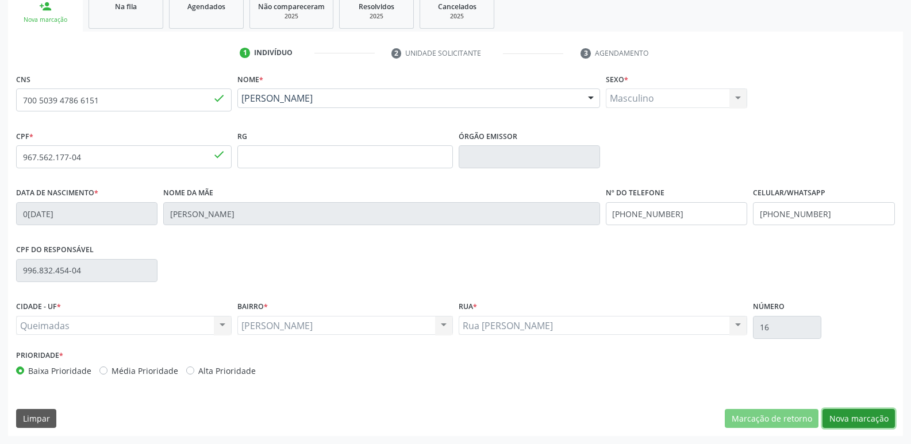
click at [858, 421] on button "Nova marcação" at bounding box center [858, 419] width 72 height 20
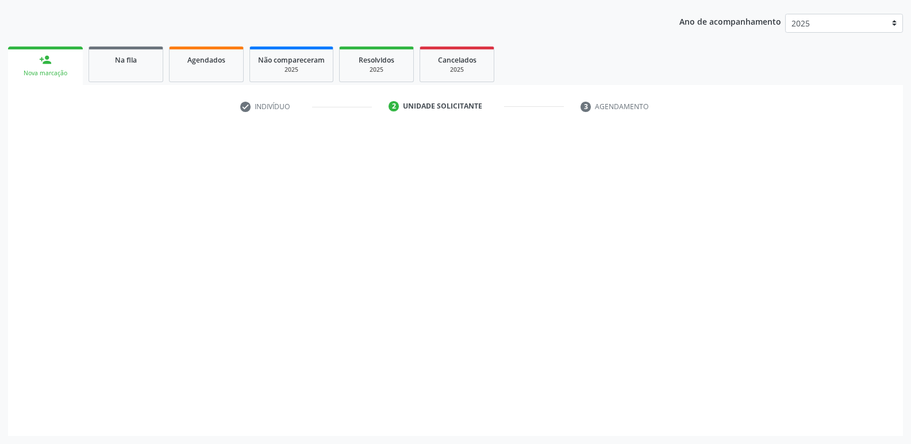
scroll to position [125, 0]
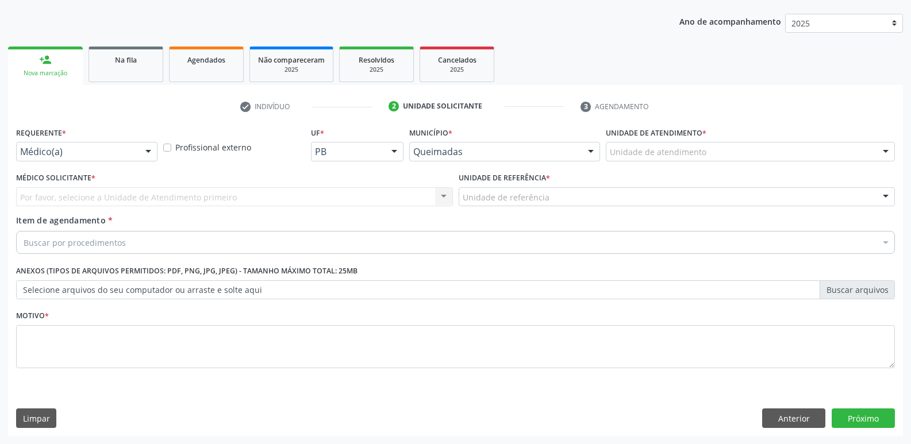
drag, startPoint x: 38, startPoint y: 154, endPoint x: 38, endPoint y: 163, distance: 9.2
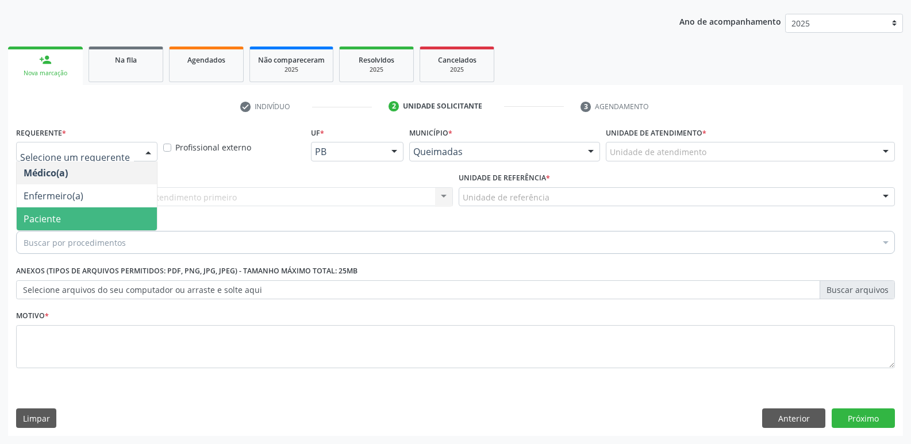
click at [44, 218] on span "Paciente" at bounding box center [42, 219] width 37 height 13
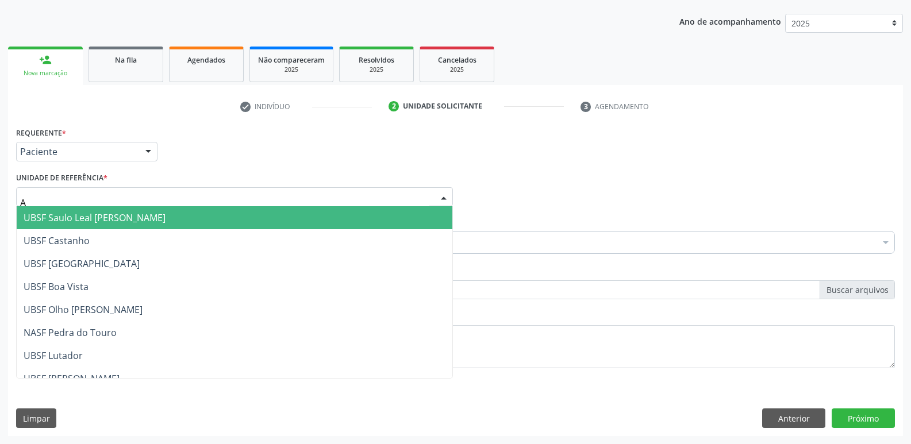
type input "AN"
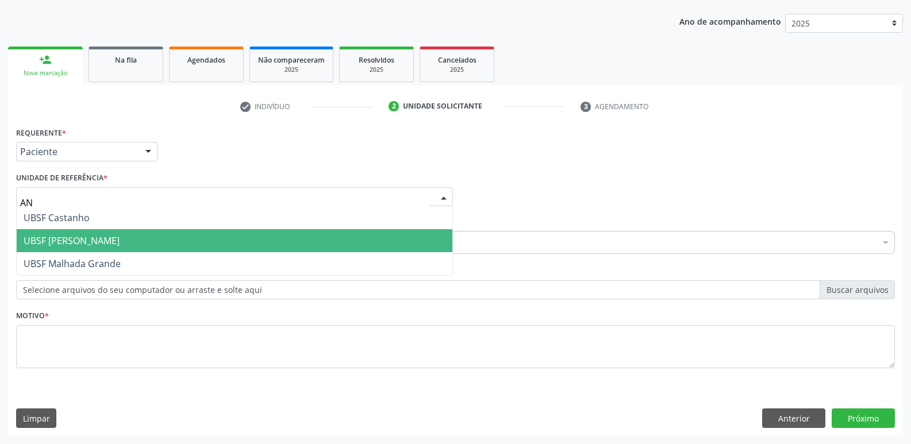
click at [71, 233] on span "UBSF [PERSON_NAME]" at bounding box center [235, 240] width 436 height 23
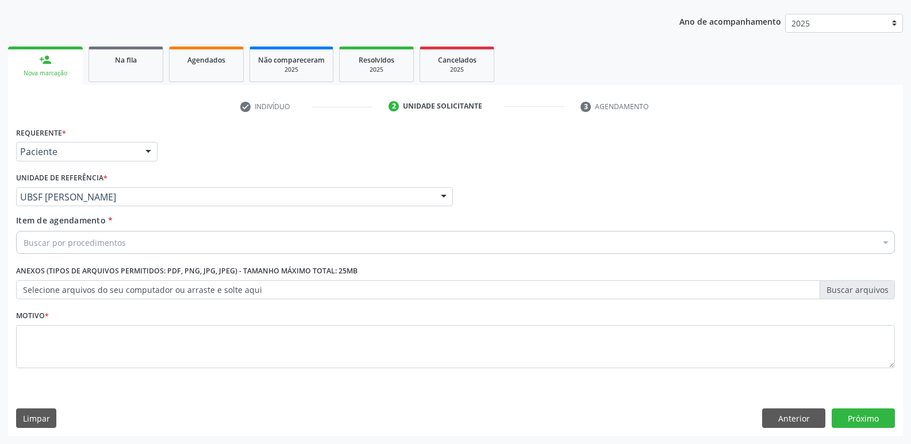
drag, startPoint x: 78, startPoint y: 244, endPoint x: 72, endPoint y: 241, distance: 5.9
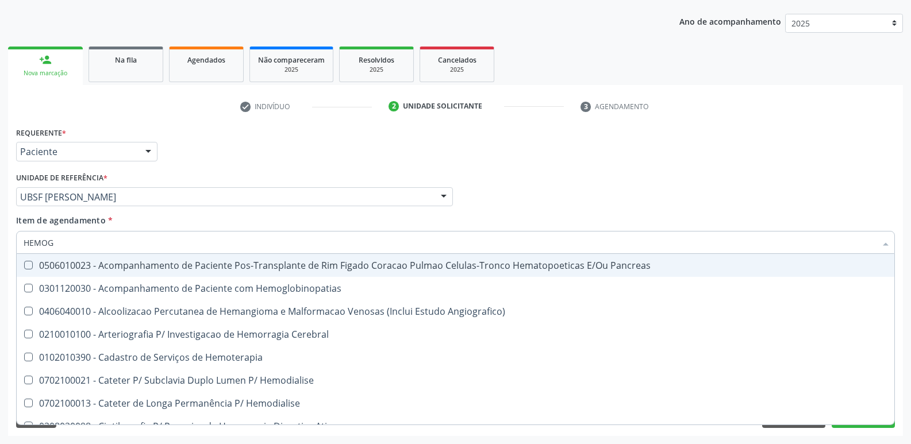
type input "HEMOGR"
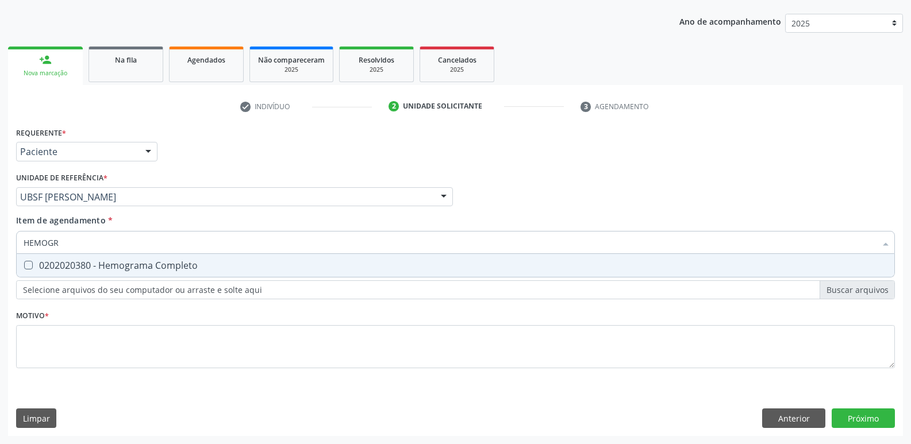
click at [56, 261] on div "0202020380 - Hemograma Completo" at bounding box center [456, 265] width 864 height 9
checkbox Completo "true"
type input "HEMOG"
checkbox Completo "false"
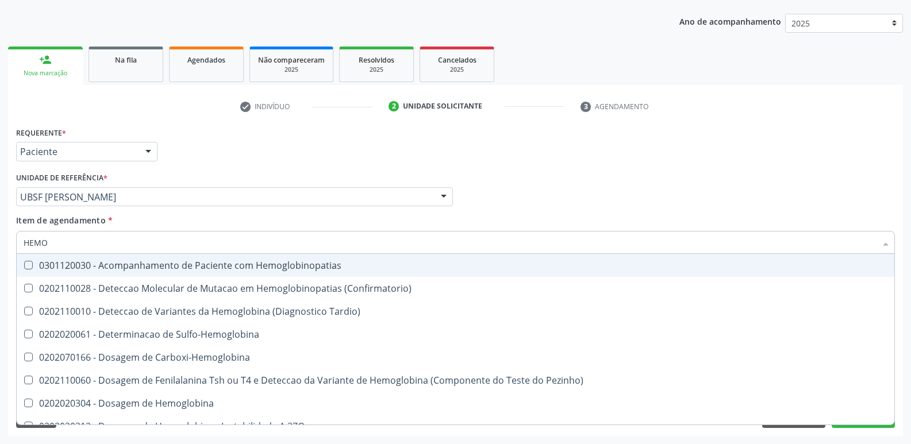
type input "HEM"
checkbox Completo "false"
type input "H"
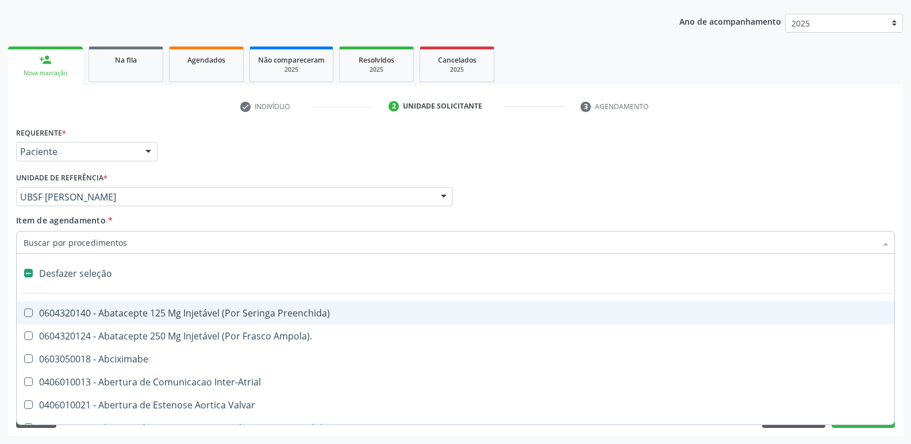
type input "G"
checkbox Persistente "true"
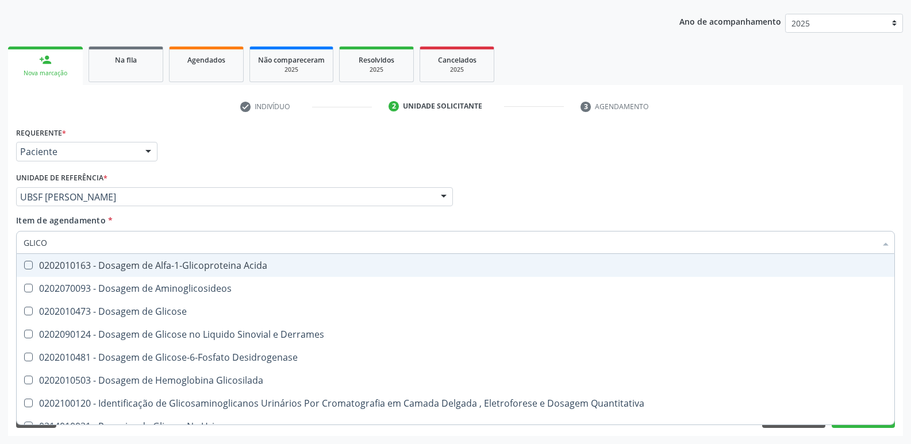
type input "GLICOS"
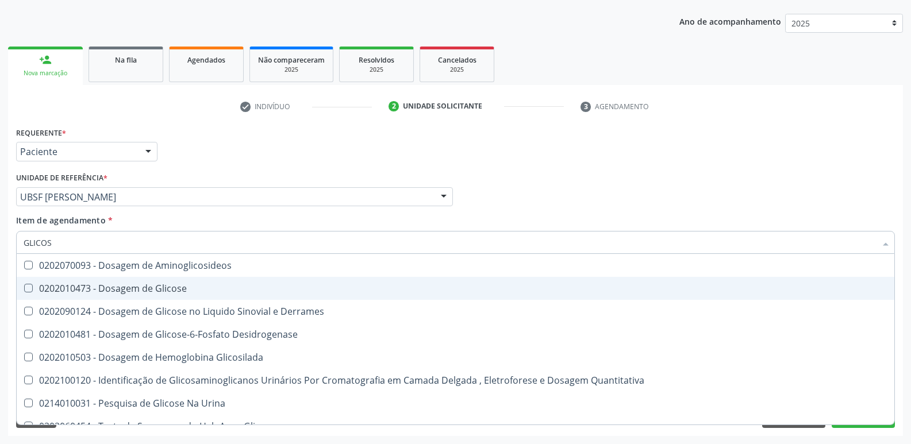
drag, startPoint x: 134, startPoint y: 280, endPoint x: 124, endPoint y: 255, distance: 27.3
click at [134, 280] on span "0202010473 - Dosagem de Glicose" at bounding box center [455, 288] width 877 height 23
checkbox Glicose "true"
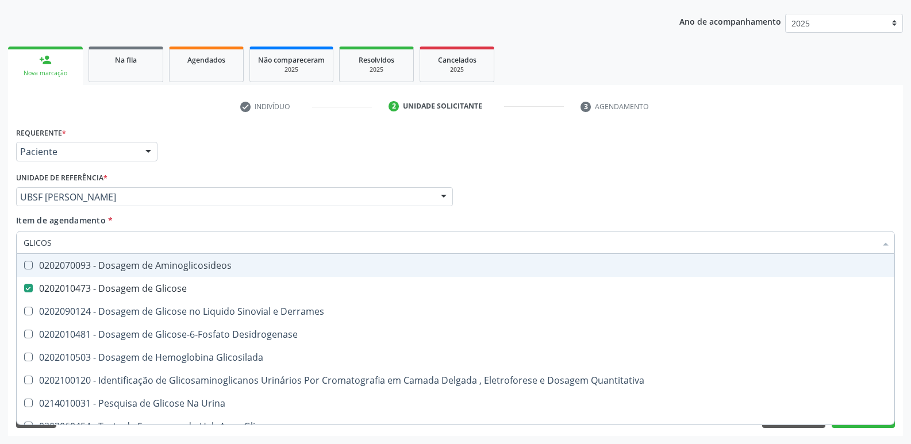
type input "GLICO"
checkbox Glicose "false"
checkbox Derrames "true"
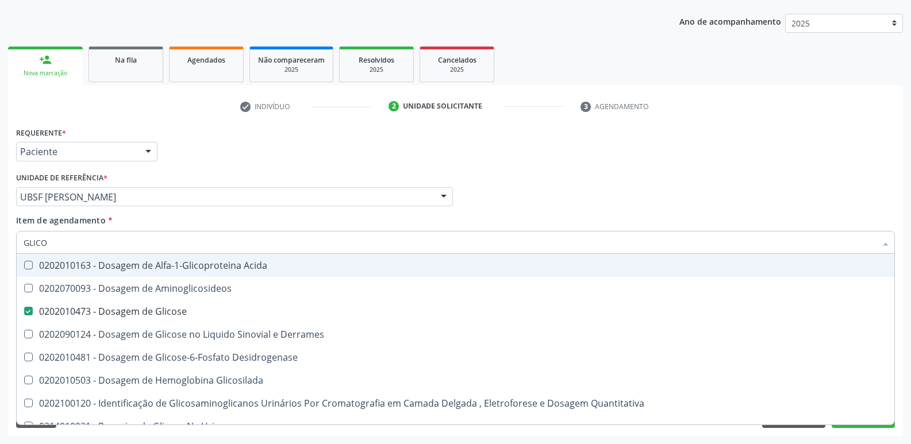
type input "GLIC"
checkbox Glicose "false"
type input "G"
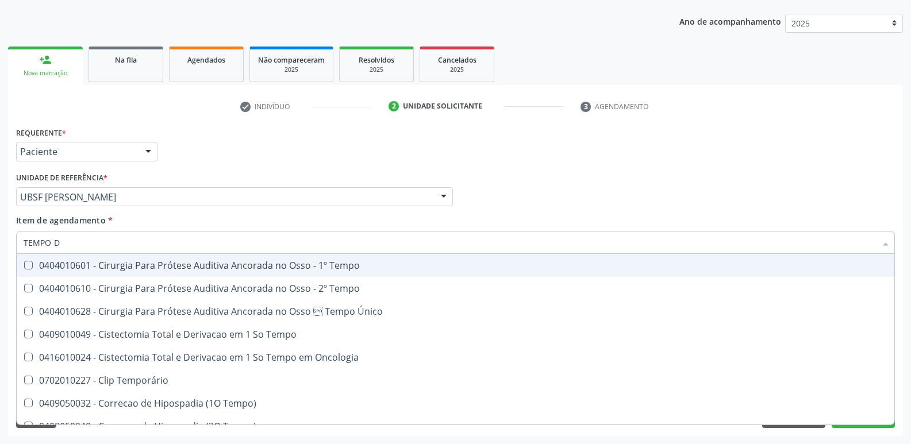
type input "TEMPO DE"
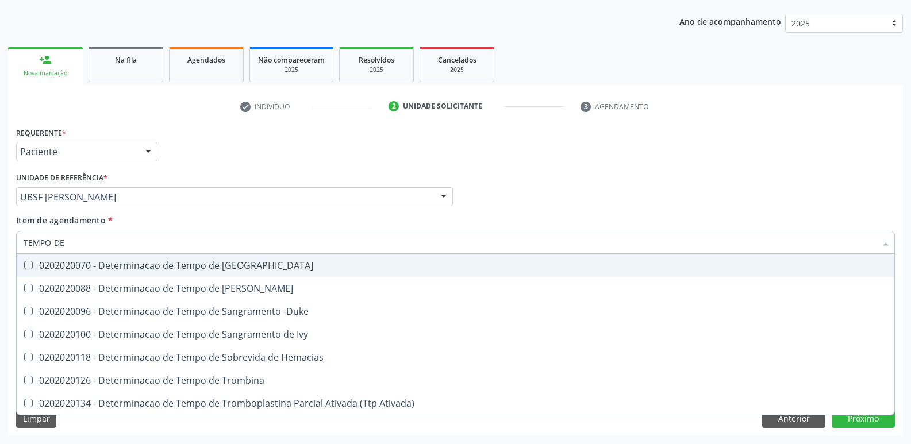
click at [101, 268] on div "0202020070 - Determinacao de Tempo de [GEOGRAPHIC_DATA]" at bounding box center [456, 265] width 864 height 9
checkbox Coagulacao "true"
type input "TEMPO"
checkbox Coagulacao "false"
type input "T"
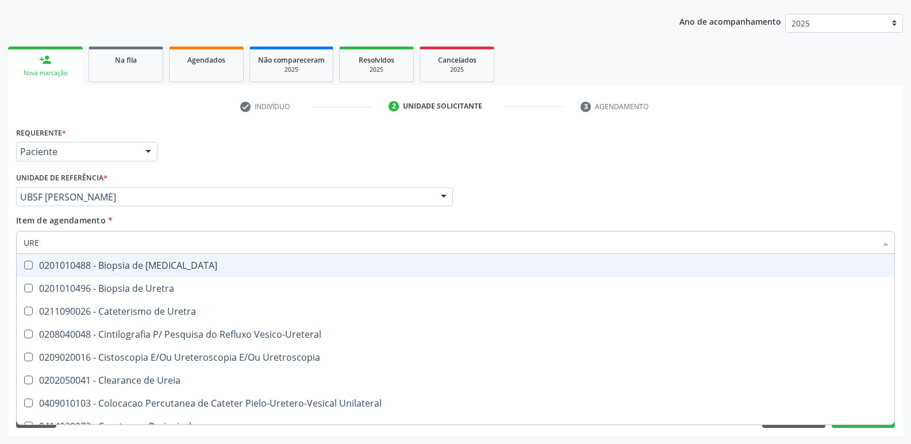
type input "UREI"
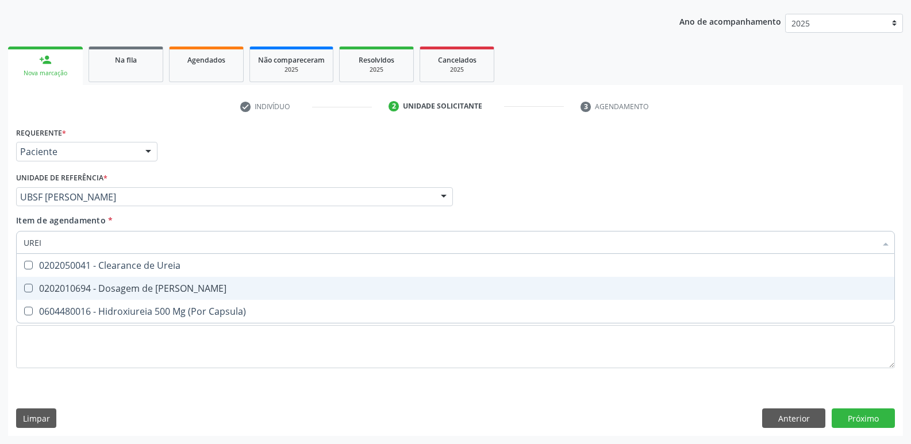
click at [97, 284] on div "0202010694 - Dosagem de [PERSON_NAME]" at bounding box center [456, 288] width 864 height 9
checkbox Ureia "true"
type input "URE"
checkbox Ureia "false"
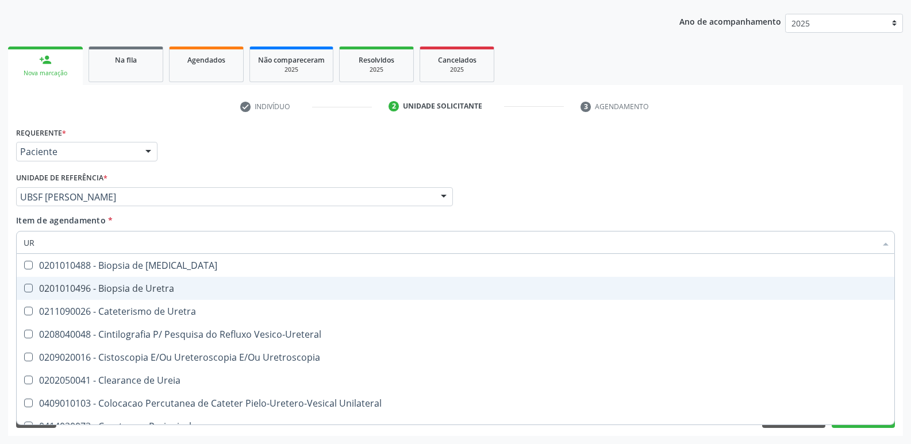
type input "U"
type input "C"
checkbox Ureia "false"
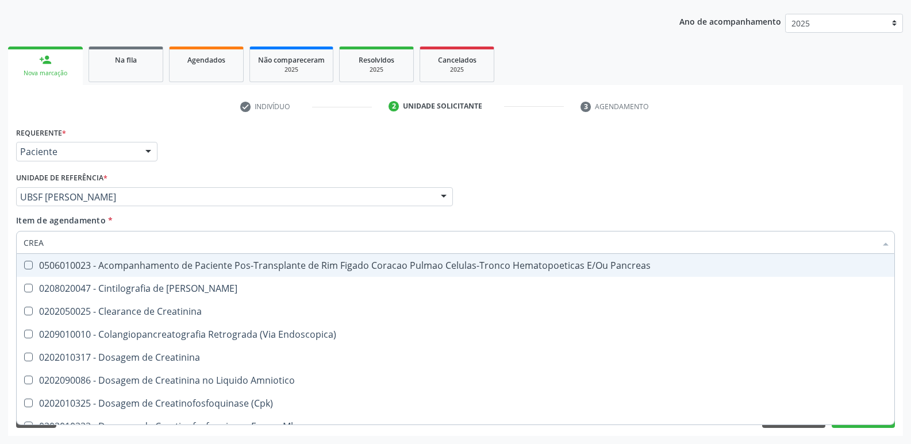
type input "CREAT"
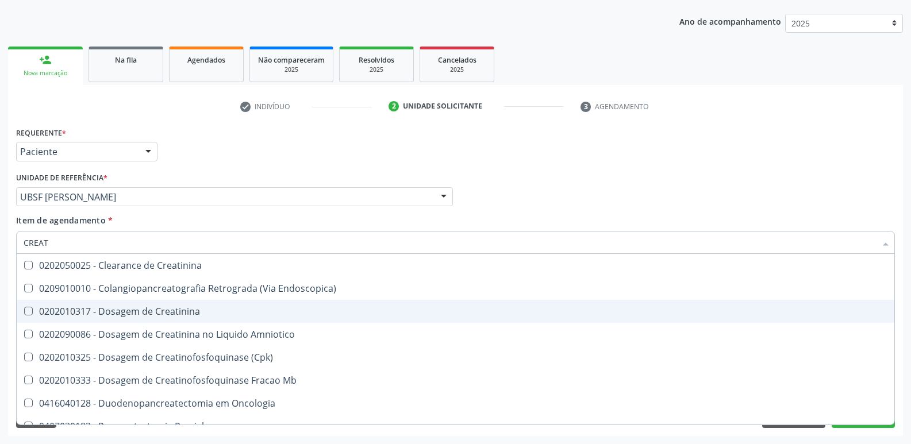
click at [103, 303] on span "0202010317 - Dosagem de Creatinina" at bounding box center [455, 311] width 877 height 23
checkbox Creatinina "true"
type input "CREA"
checkbox Creatinina "false"
checkbox \(Cpk\) "true"
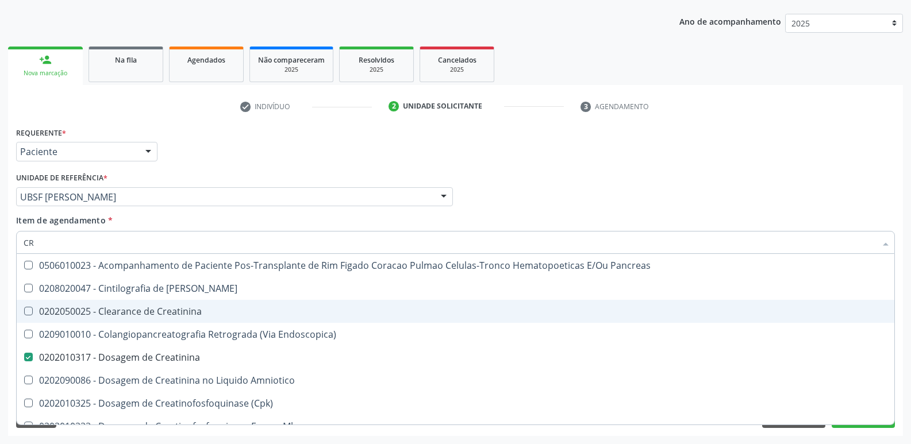
type input "C"
checkbox Creatinina "false"
checkbox Oncologia "false"
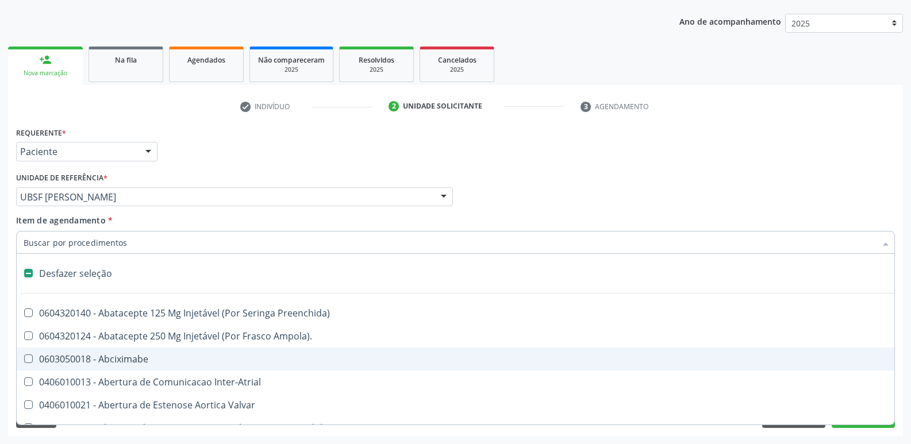
click at [577, 161] on div "Requerente * Paciente Médico(a) Enfermeiro(a) Paciente Nenhum resultado encontr…" at bounding box center [455, 146] width 884 height 45
checkbox Ampola\)\ "true"
checkbox Abciximabe "true"
checkbox Inter-Atrial "true"
checkbox Valvar "true"
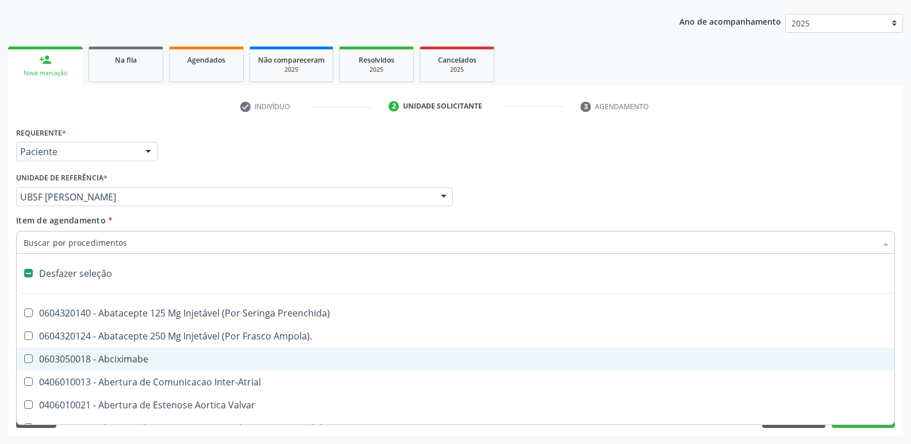
checkbox Adolescente\) "true"
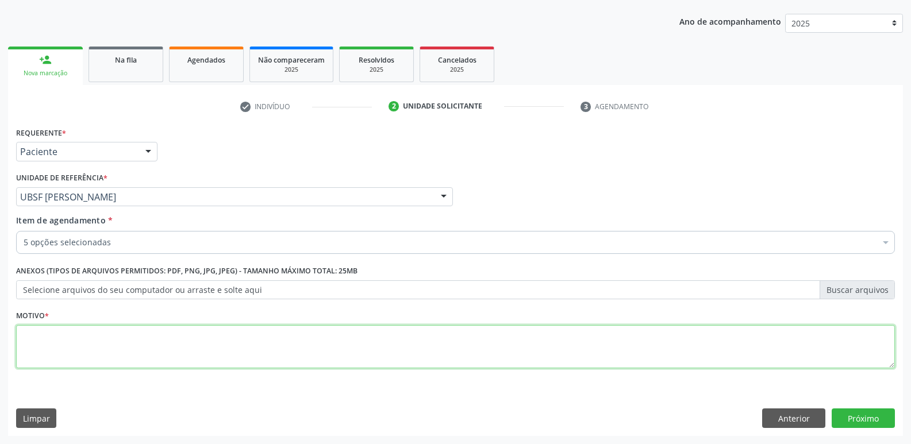
scroll to position [0, 0]
click at [113, 340] on textarea at bounding box center [455, 347] width 879 height 44
paste textarea "A"
click at [44, 333] on textarea "AVALIÇÃO" at bounding box center [455, 347] width 879 height 44
drag, startPoint x: 93, startPoint y: 344, endPoint x: 0, endPoint y: 310, distance: 98.7
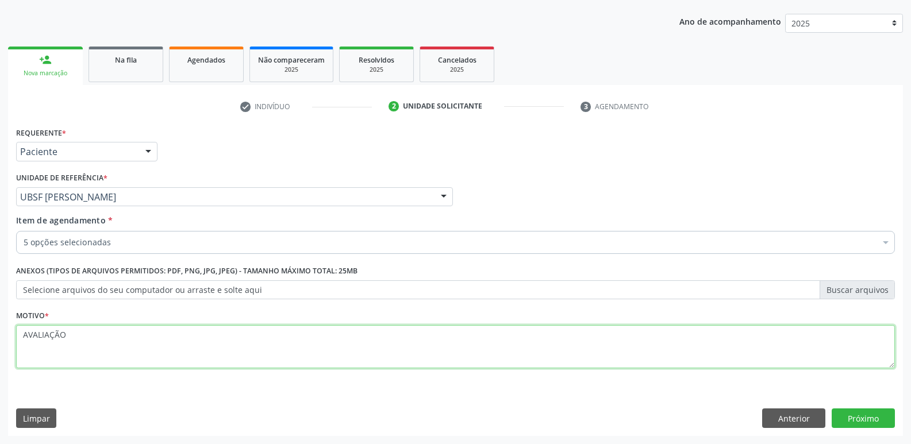
click at [0, 310] on div "Acompanhamento Acompanhe a situação das marcações correntes e finalizadas Relat…" at bounding box center [455, 191] width 911 height 506
type textarea "AVALIAÇÃO"
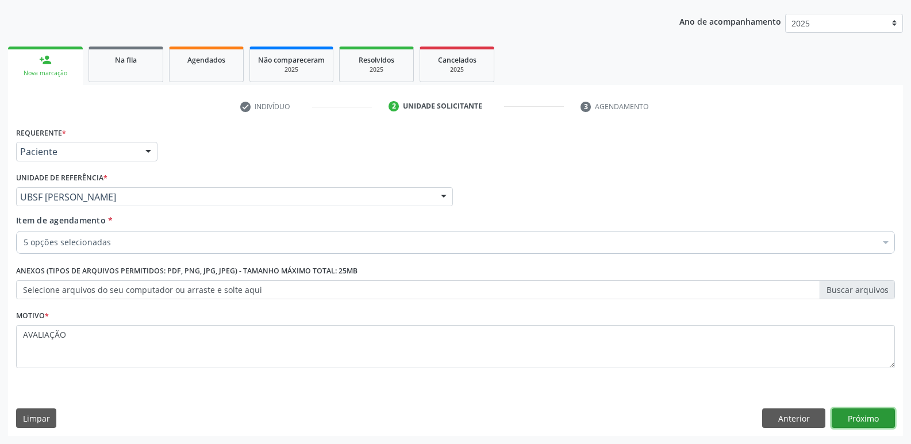
click at [878, 417] on button "Próximo" at bounding box center [862, 419] width 63 height 20
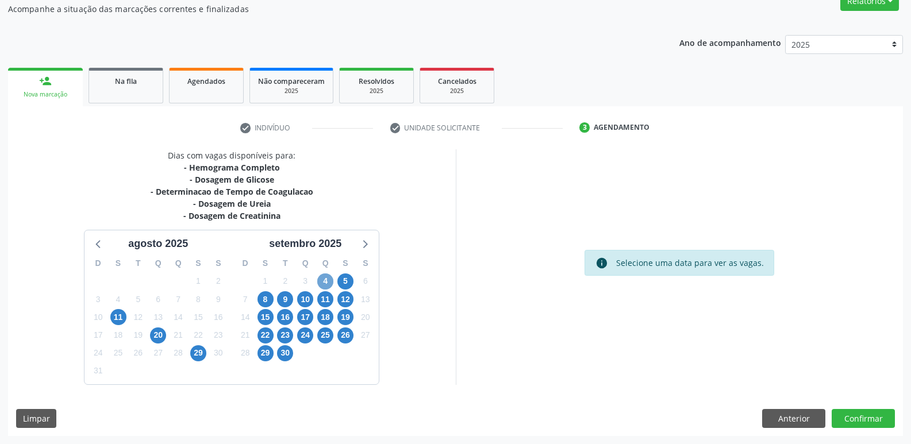
click at [322, 283] on span "4" at bounding box center [325, 282] width 16 height 16
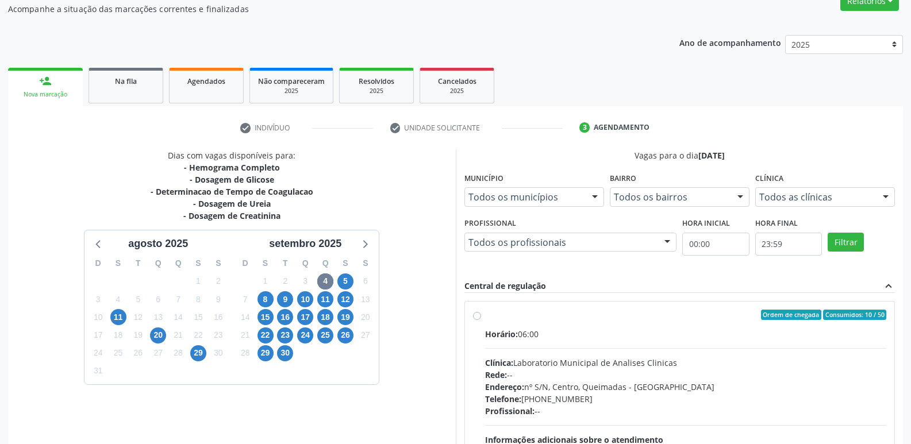
click at [771, 369] on div "Rede: --" at bounding box center [686, 375] width 402 height 12
click at [481, 320] on input "Ordem de chegada Consumidos: 10 / 50 Horário: 06:00 Clínica: Laboratorio Munici…" at bounding box center [477, 315] width 8 height 10
radio input "true"
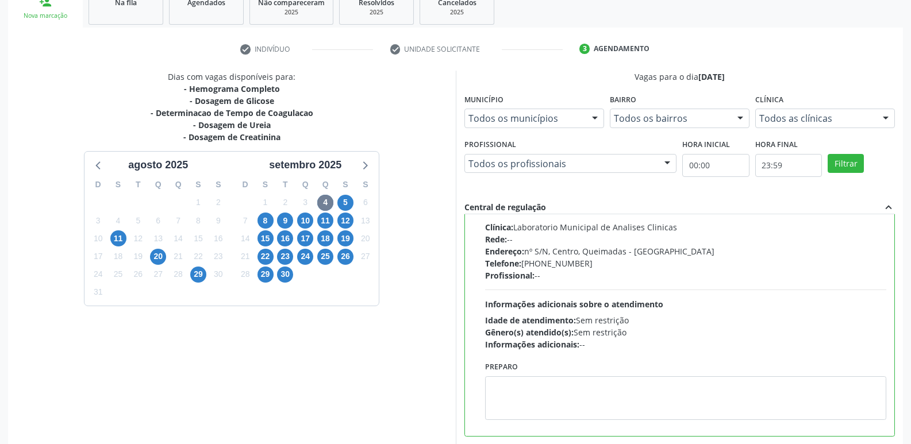
scroll to position [242, 0]
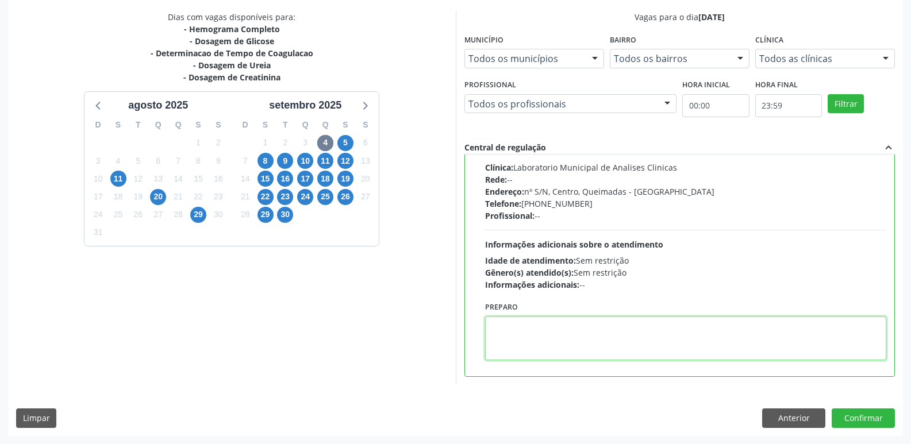
drag, startPoint x: 509, startPoint y: 360, endPoint x: 500, endPoint y: 360, distance: 8.6
click at [504, 359] on textarea at bounding box center [686, 339] width 402 height 44
type textarea "IR EM [GEOGRAPHIC_DATA]"
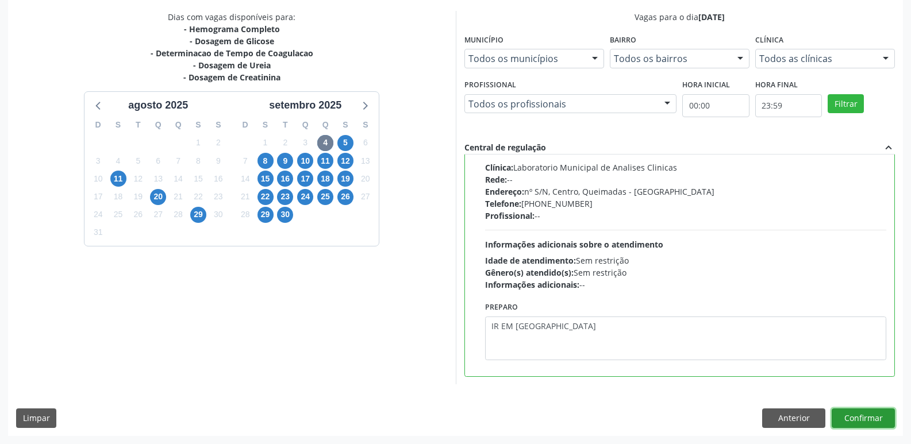
click at [869, 416] on button "Confirmar" at bounding box center [862, 419] width 63 height 20
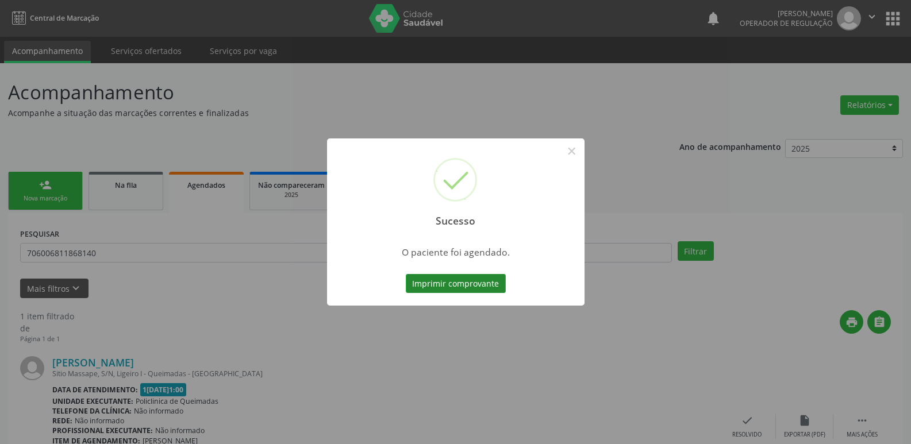
click at [460, 278] on button "Imprimir comprovante" at bounding box center [456, 284] width 100 height 20
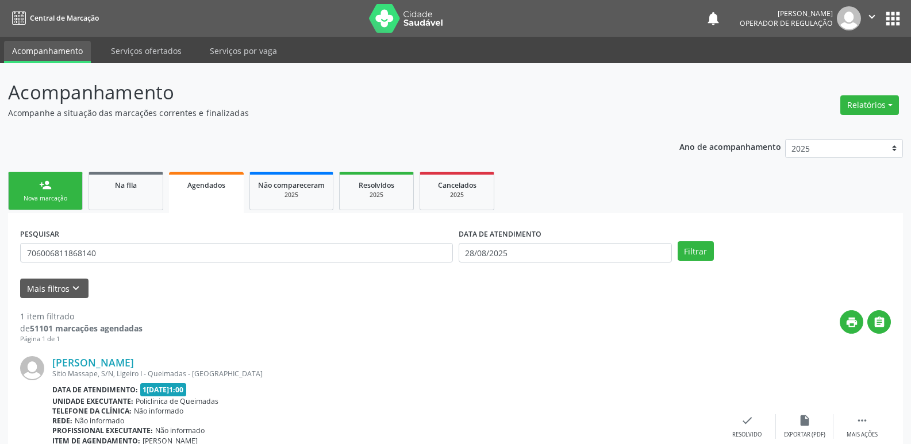
click at [65, 181] on link "person_add Nova marcação" at bounding box center [45, 191] width 75 height 38
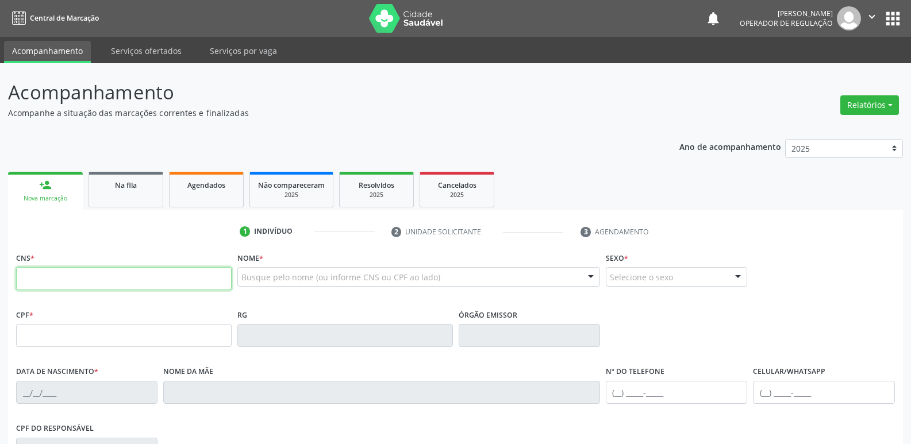
click at [64, 276] on input "text" at bounding box center [123, 278] width 215 height 23
type input "700 5039 4786 6151"
type input "967.562.177-04"
type input "02/11/1965"
type input "Severina Maria da Silva"
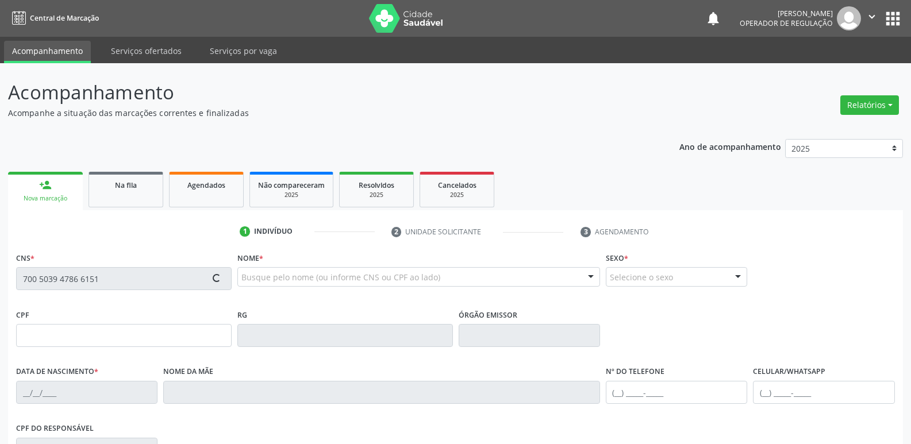
type input "(83) 99307-2386"
type input "996.832.454-04"
type input "16"
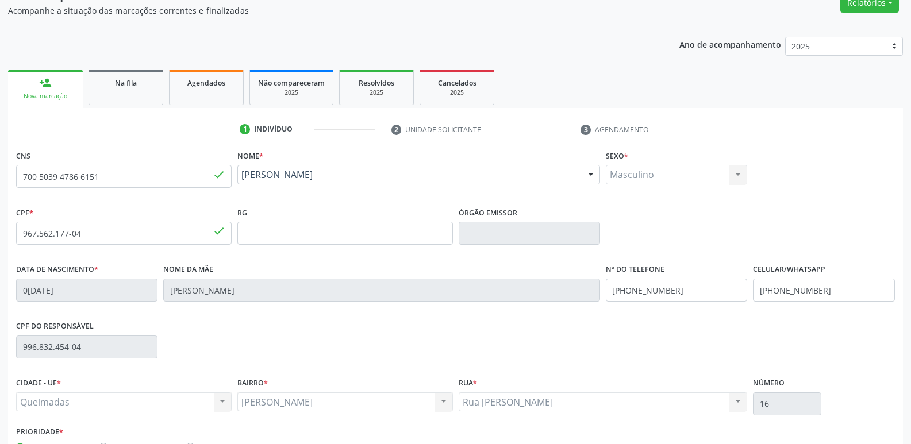
scroll to position [179, 0]
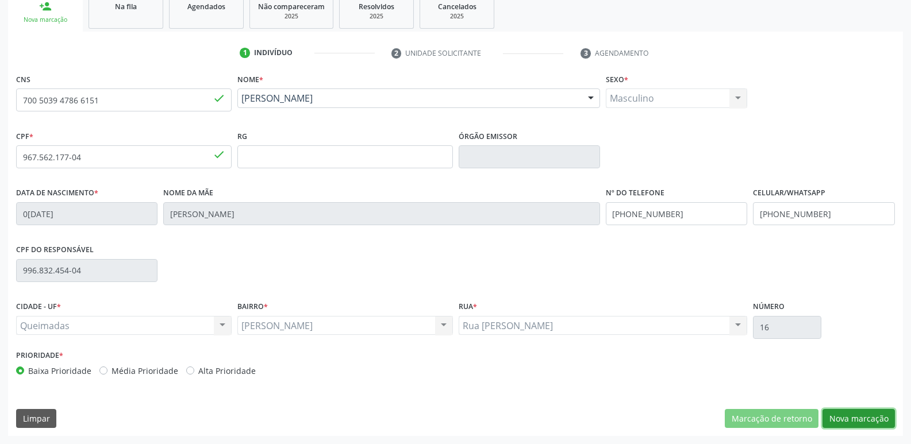
drag, startPoint x: 842, startPoint y: 413, endPoint x: 725, endPoint y: 385, distance: 120.4
click at [839, 409] on button "Nova marcação" at bounding box center [858, 419] width 72 height 20
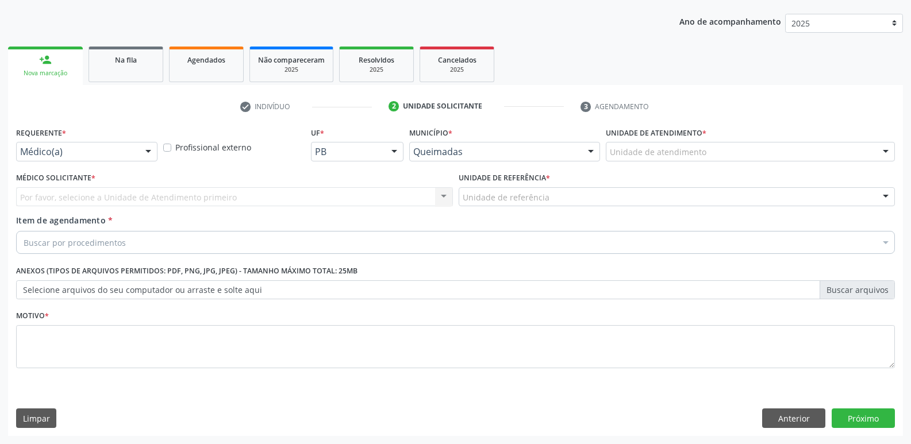
scroll to position [125, 0]
drag, startPoint x: 122, startPoint y: 152, endPoint x: 120, endPoint y: 165, distance: 12.8
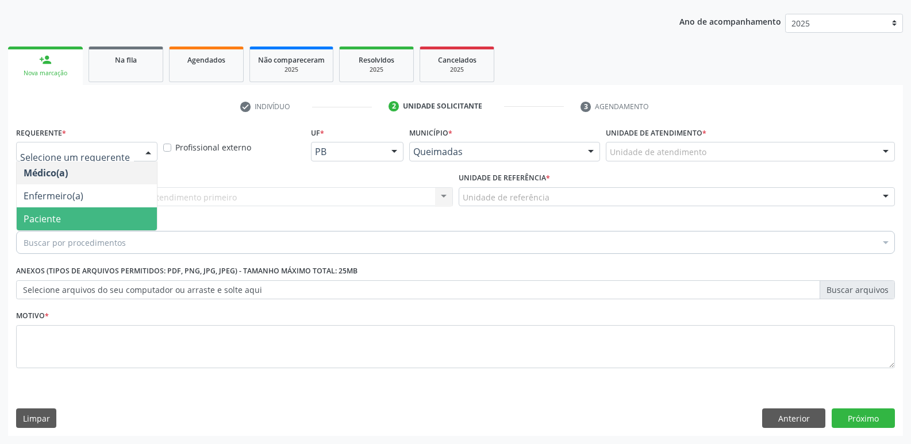
drag, startPoint x: 92, startPoint y: 214, endPoint x: 120, endPoint y: 205, distance: 29.6
click at [93, 214] on span "Paciente" at bounding box center [87, 218] width 140 height 23
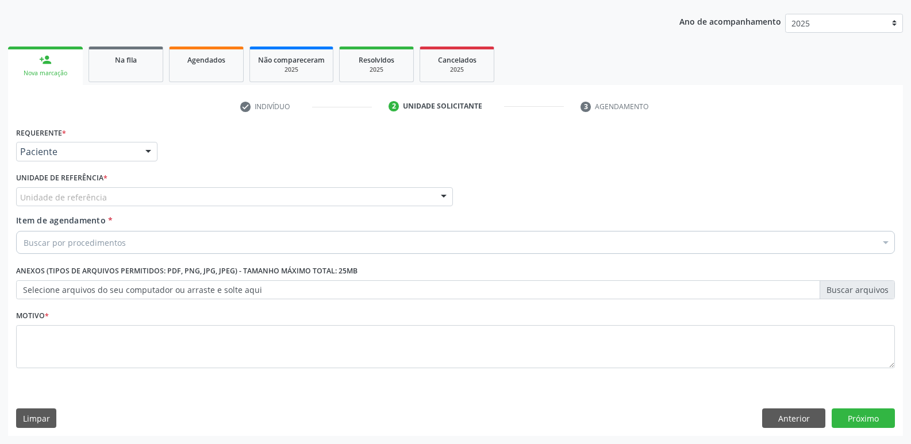
click at [137, 199] on div "Unidade de referência" at bounding box center [234, 197] width 437 height 20
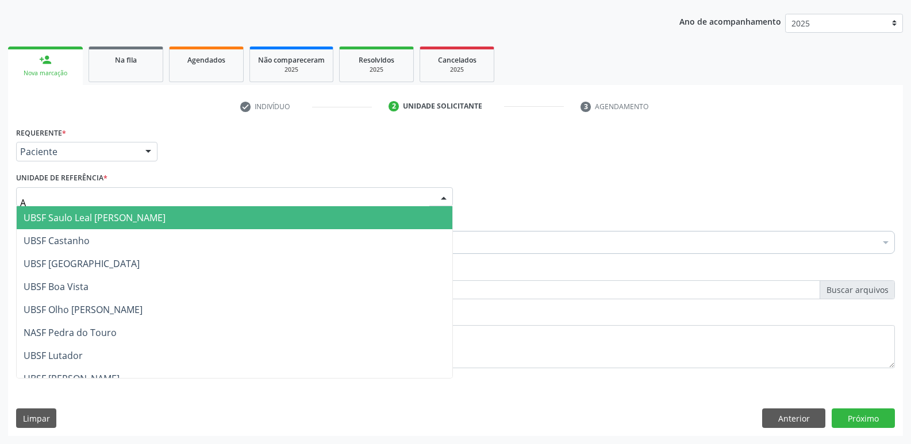
type input "AN"
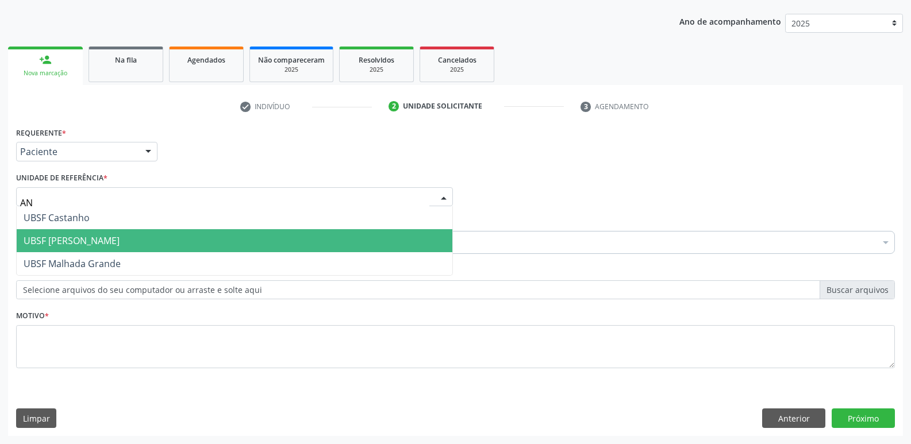
click at [110, 236] on span "UBSF [PERSON_NAME]" at bounding box center [72, 240] width 96 height 13
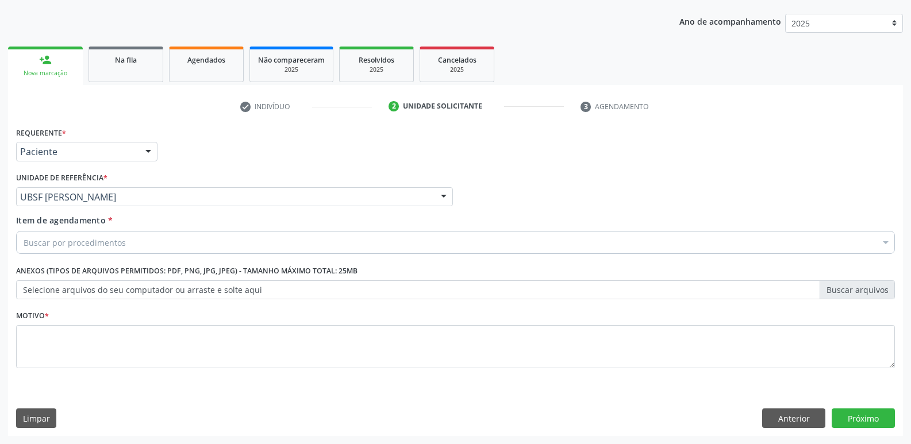
click at [99, 255] on div "Item de agendamento * Buscar por procedimentos Selecionar todos 0604320140 - Ab…" at bounding box center [455, 236] width 884 height 44
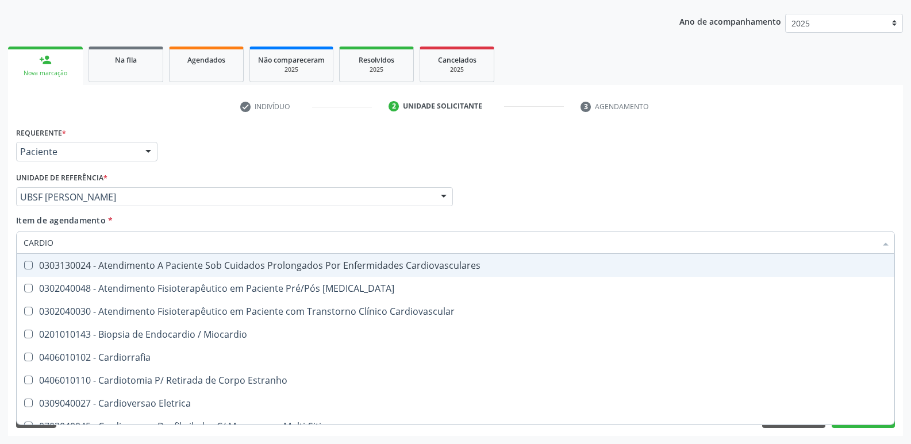
type input "CARDIOL"
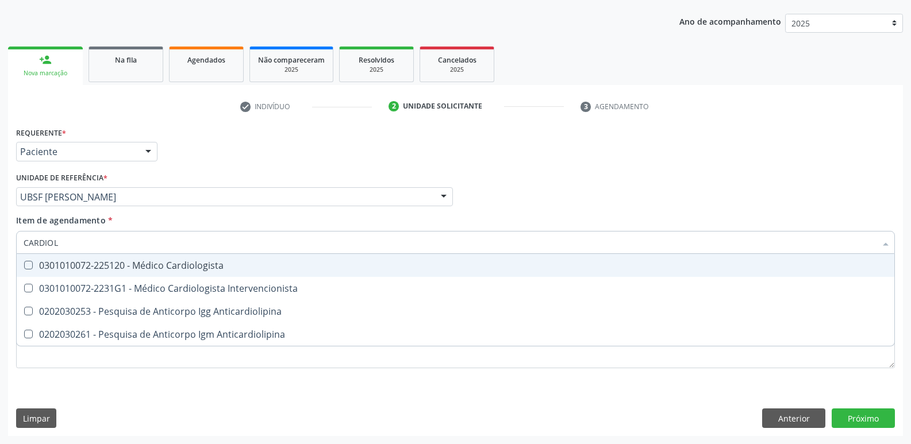
drag, startPoint x: 209, startPoint y: 270, endPoint x: 191, endPoint y: 304, distance: 38.3
click at [207, 270] on div "0301010072-225120 - Médico Cardiologista" at bounding box center [456, 265] width 864 height 9
checkbox Cardiologista "true"
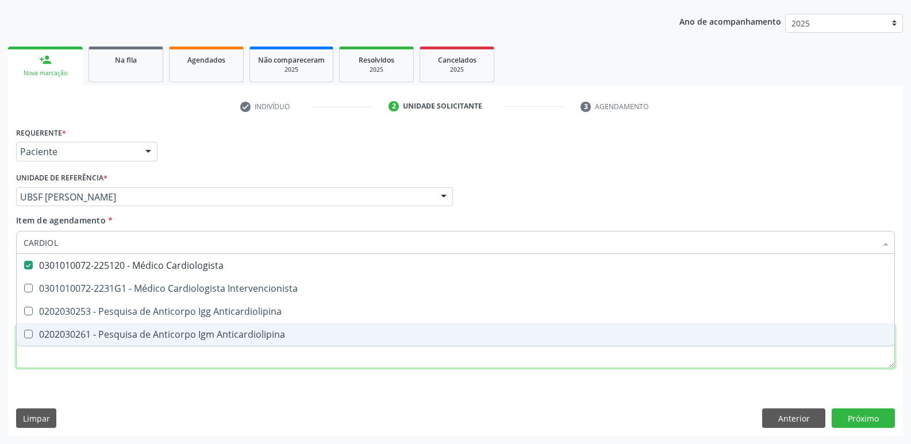
drag, startPoint x: 140, startPoint y: 366, endPoint x: 136, endPoint y: 360, distance: 7.0
click at [136, 362] on div "Requerente * Paciente Médico(a) Enfermeiro(a) Paciente Nenhum resultado encontr…" at bounding box center [455, 254] width 879 height 260
checkbox Intervencionista "true"
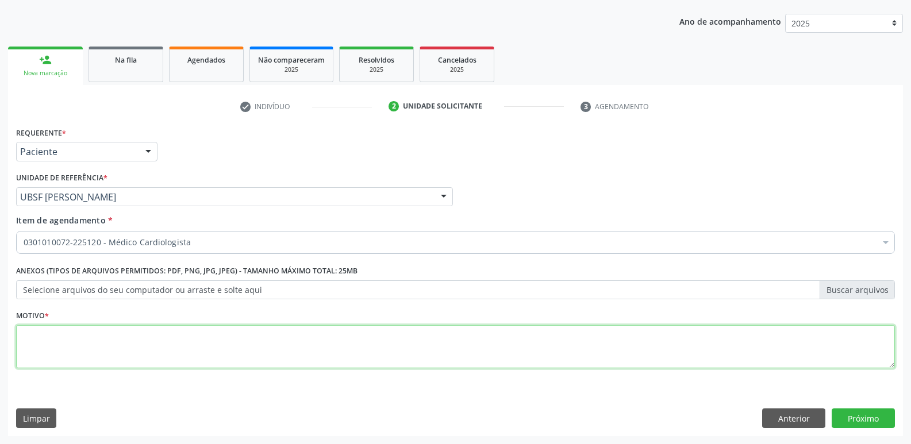
paste textarea "AVALIAÇÃO"
type textarea "AVALIAÇÃO"
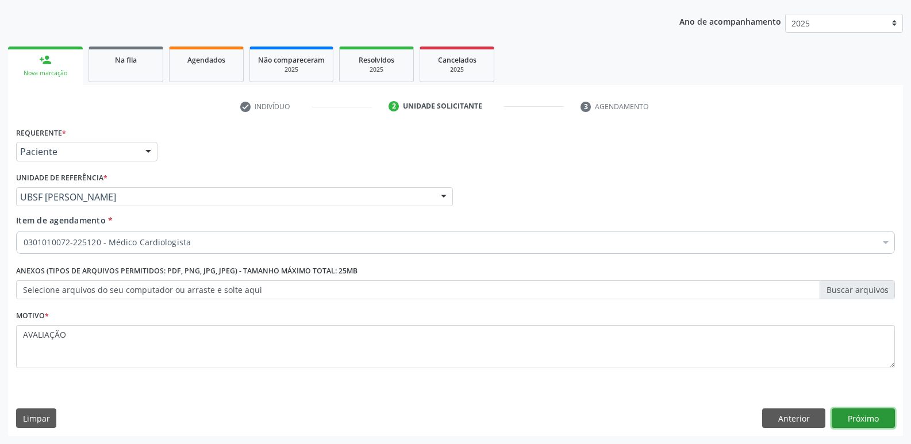
click at [865, 419] on button "Próximo" at bounding box center [862, 419] width 63 height 20
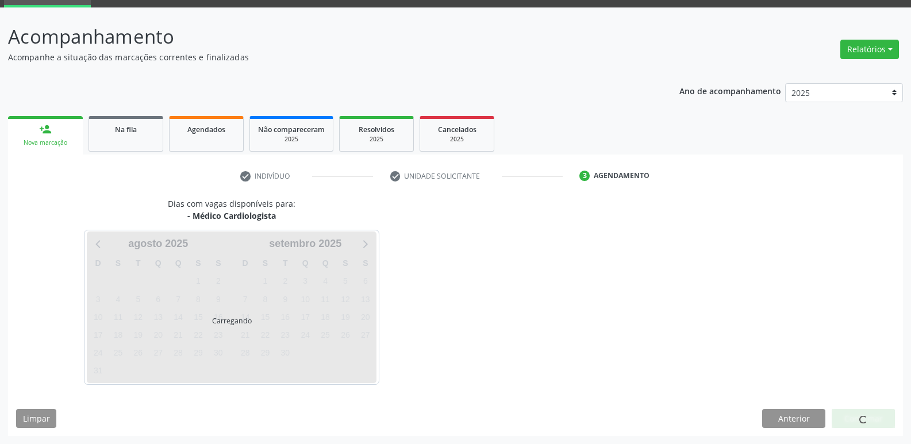
scroll to position [56, 0]
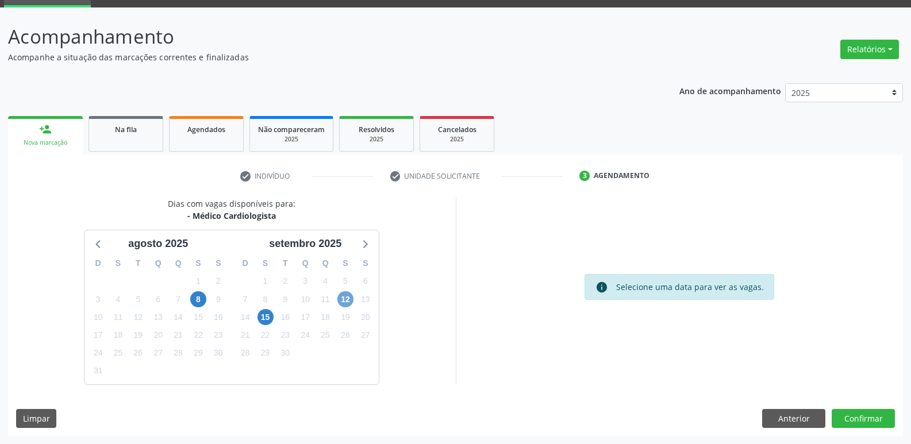
click at [340, 301] on span "12" at bounding box center [345, 299] width 16 height 16
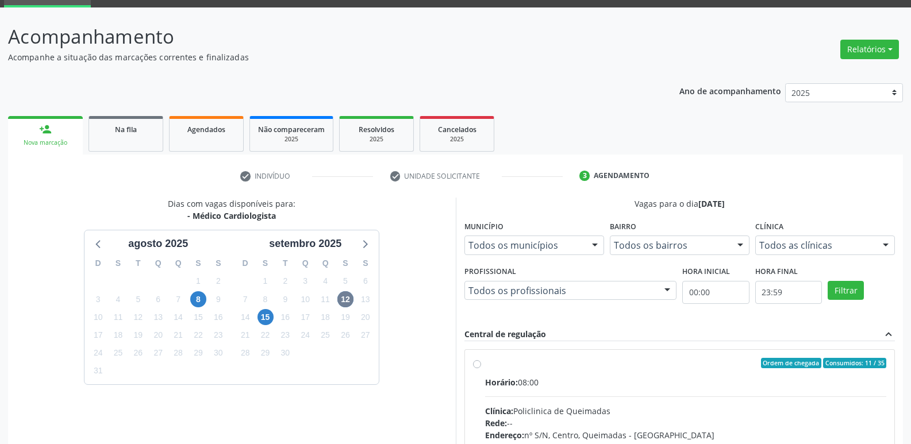
drag, startPoint x: 781, startPoint y: 397, endPoint x: 882, endPoint y: 257, distance: 172.4
radio input "true"
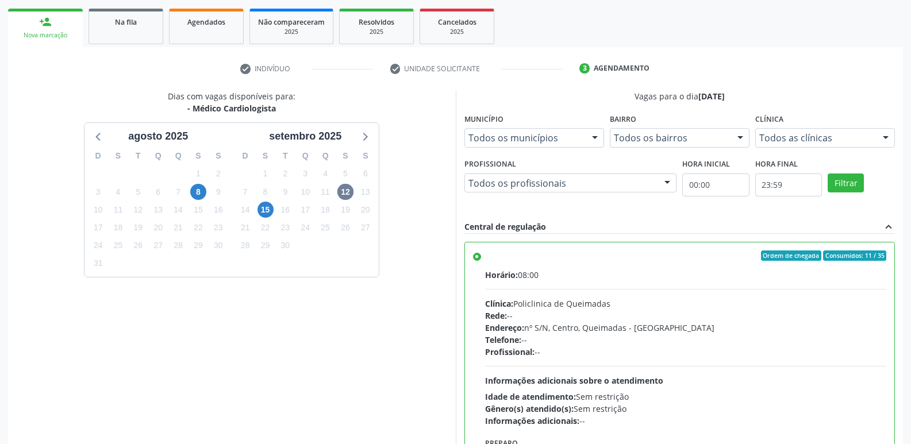
scroll to position [242, 0]
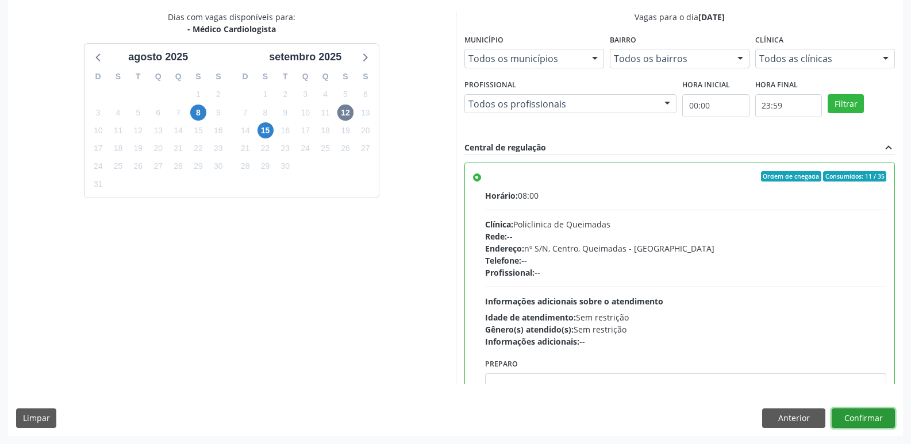
click at [853, 418] on button "Confirmar" at bounding box center [862, 419] width 63 height 20
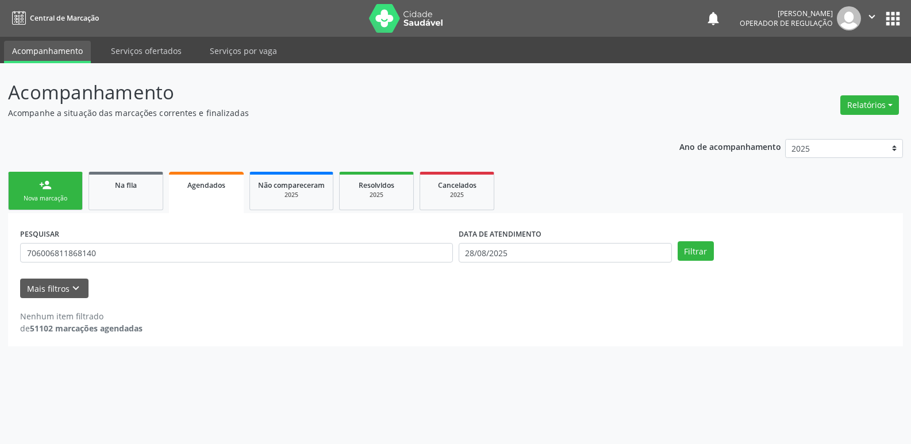
scroll to position [0, 0]
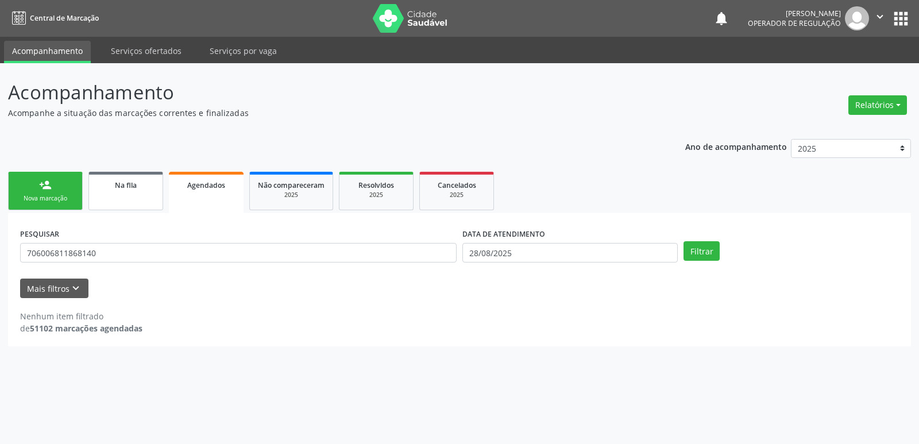
click at [121, 190] on span "Na fila" at bounding box center [126, 185] width 22 height 10
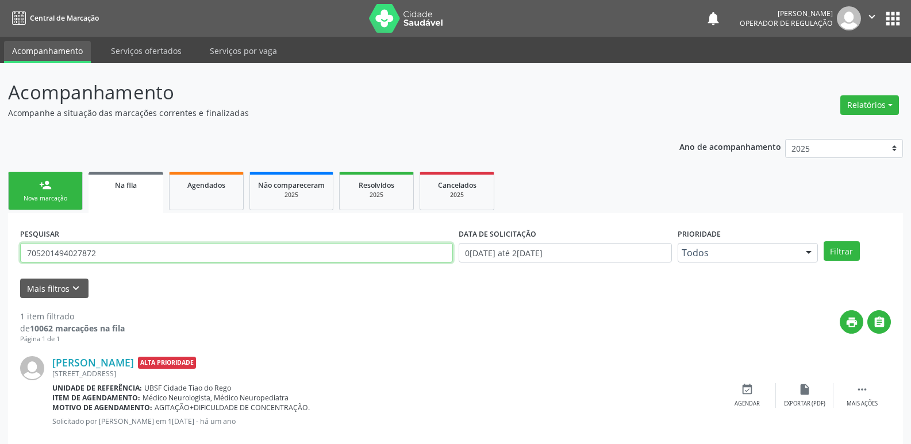
drag, startPoint x: 116, startPoint y: 254, endPoint x: 10, endPoint y: 209, distance: 114.8
click at [0, 222] on div "Acompanhamento Acompanhe a situação das marcações correntes e finalizadas Relat…" at bounding box center [455, 264] width 911 height 403
type input "NATALIA"
click at [823, 241] on button "Filtrar" at bounding box center [841, 251] width 36 height 20
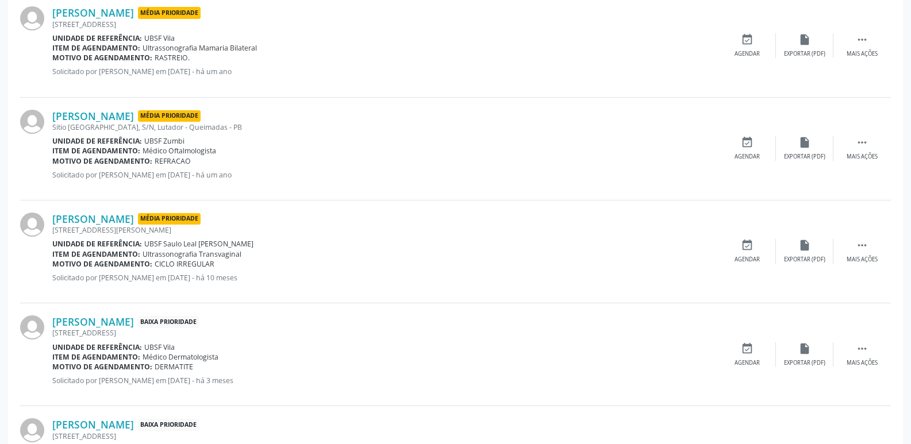
scroll to position [575, 0]
